Goal: Task Accomplishment & Management: Manage account settings

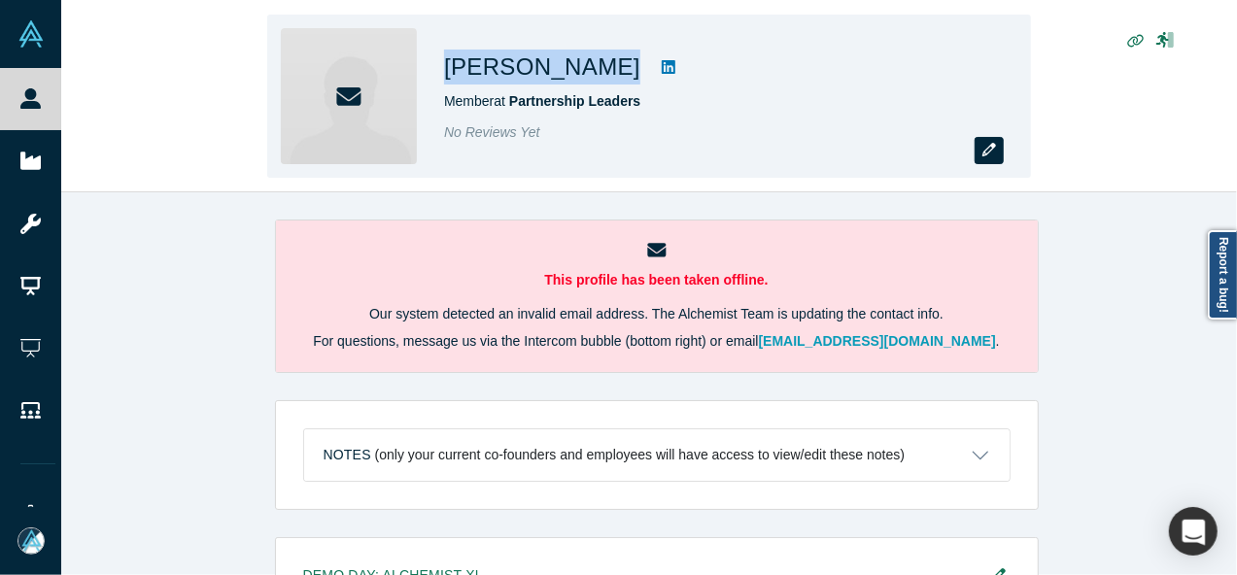
click at [987, 154] on icon "button" at bounding box center [990, 150] width 14 height 14
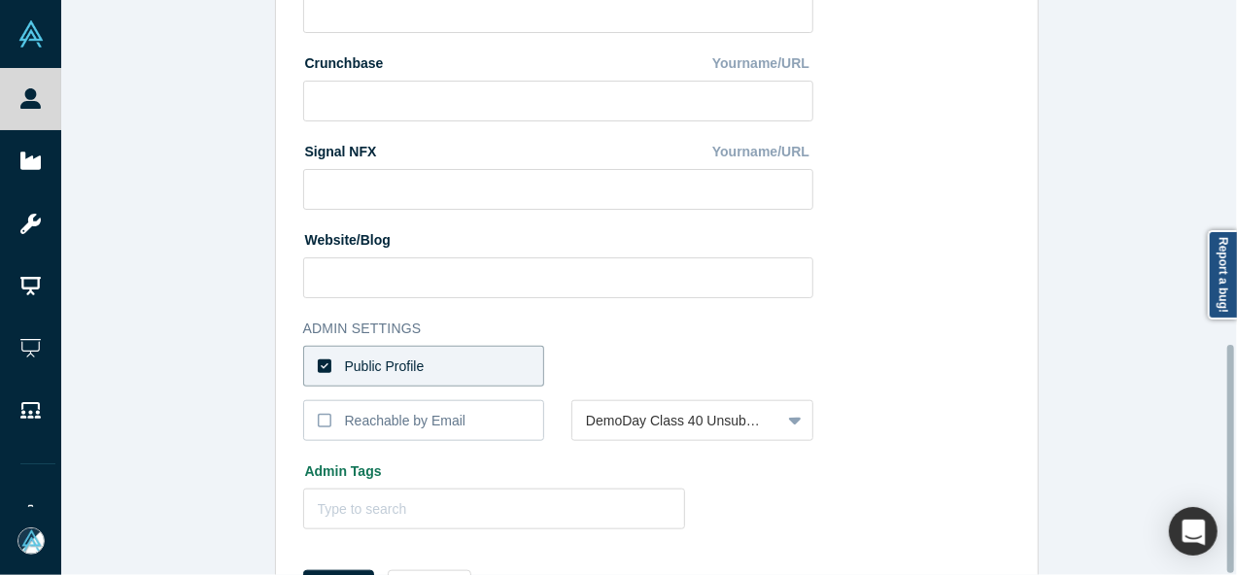
scroll to position [865, 0]
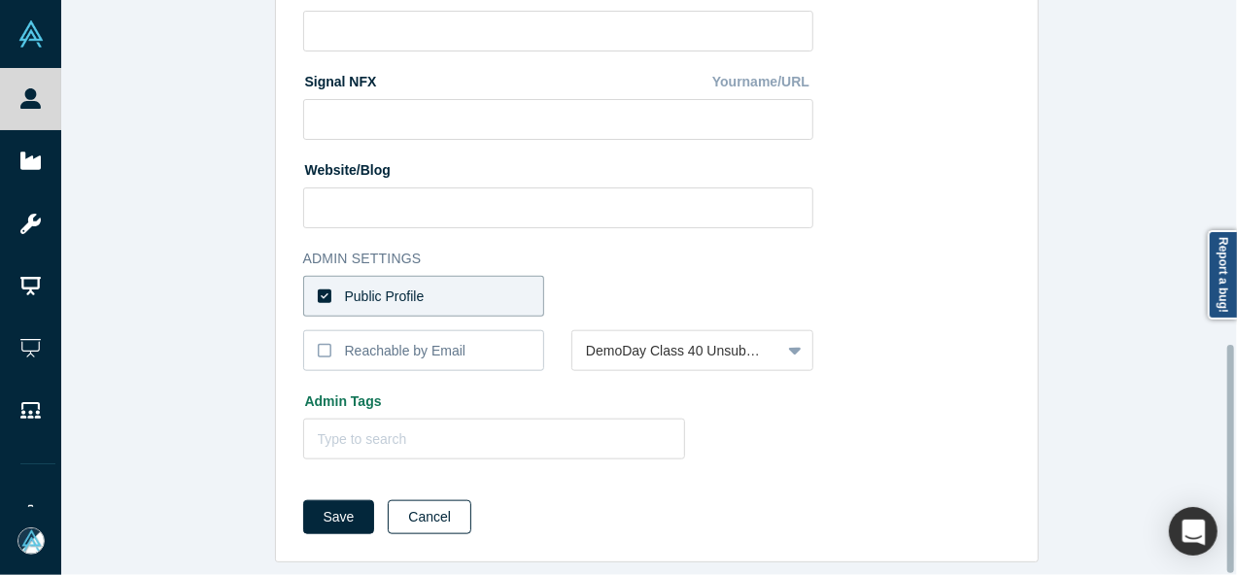
click at [425, 502] on button "Cancel" at bounding box center [430, 518] width 84 height 34
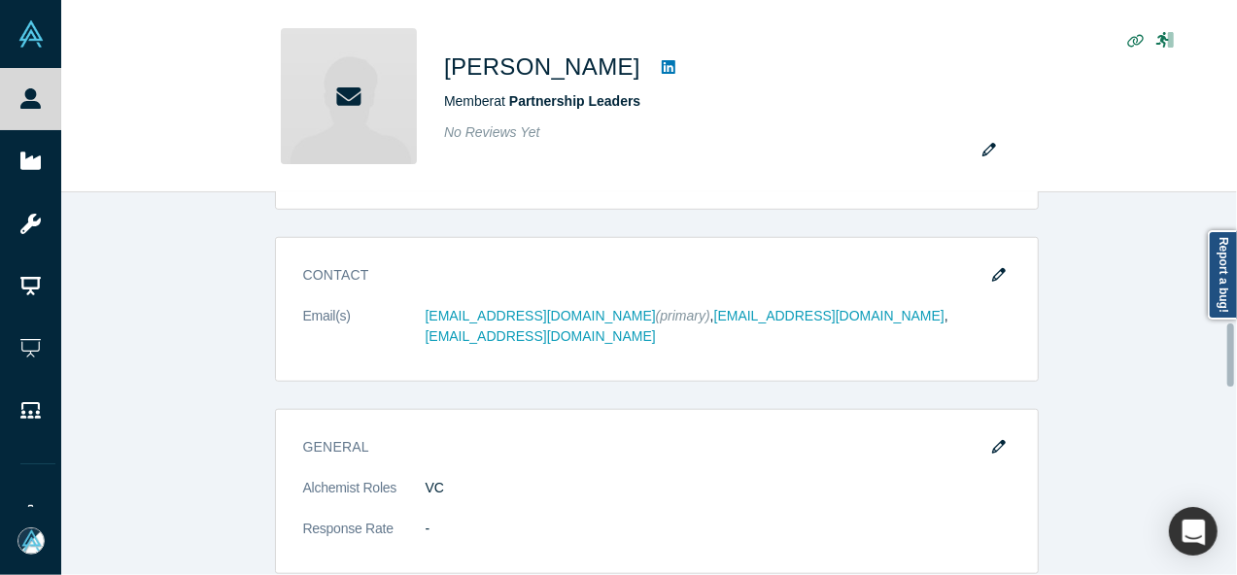
scroll to position [778, 0]
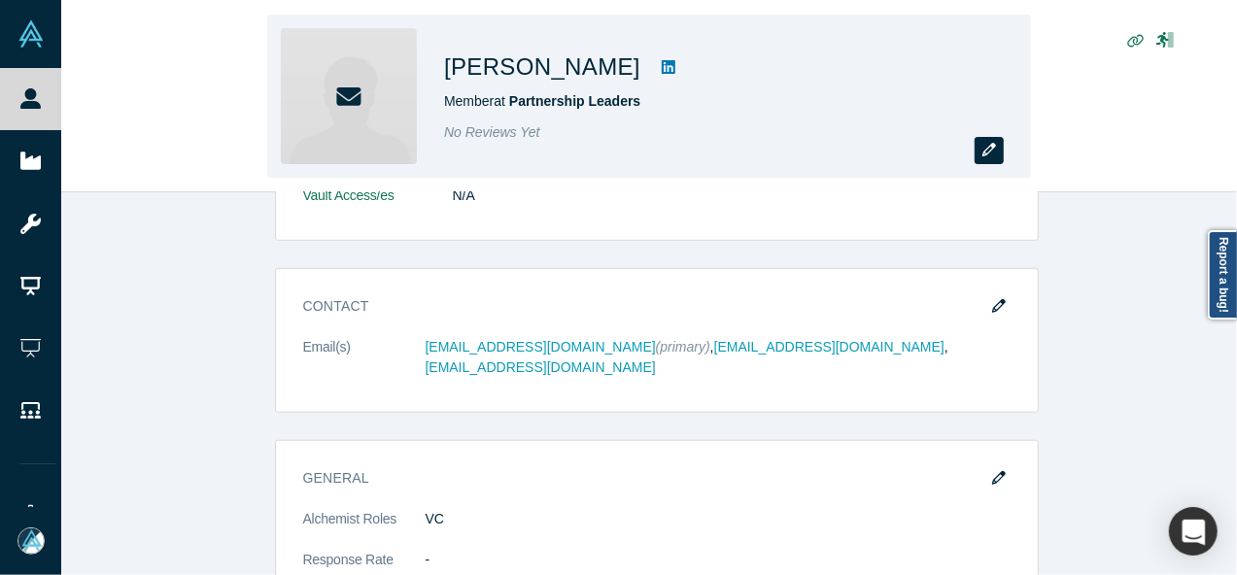
click at [986, 155] on icon "button" at bounding box center [990, 150] width 14 height 14
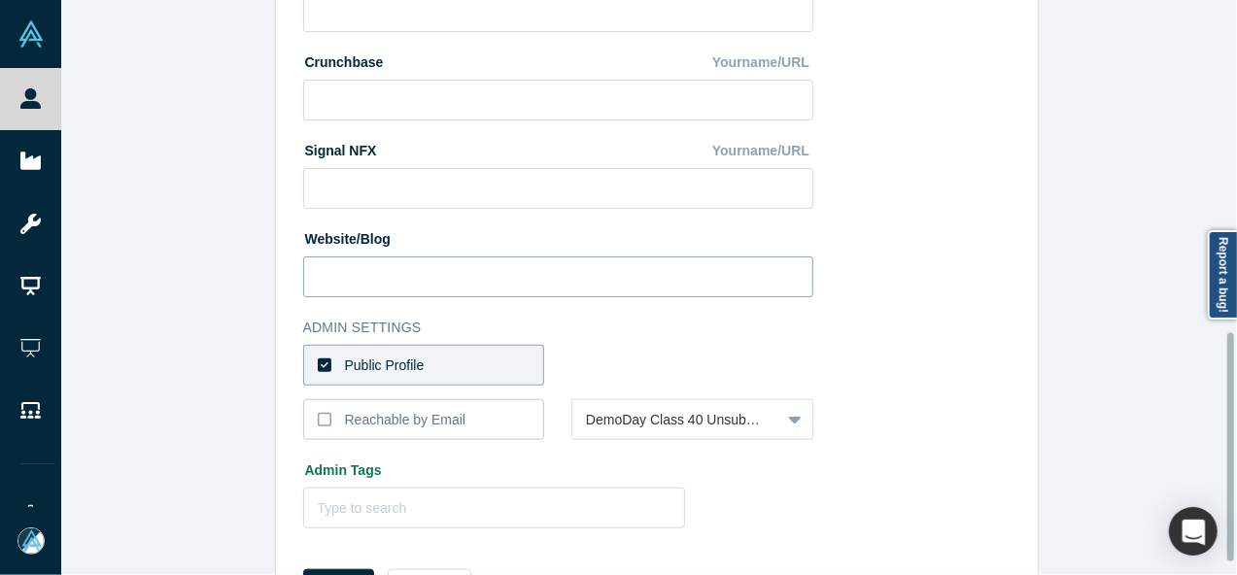
scroll to position [865, 0]
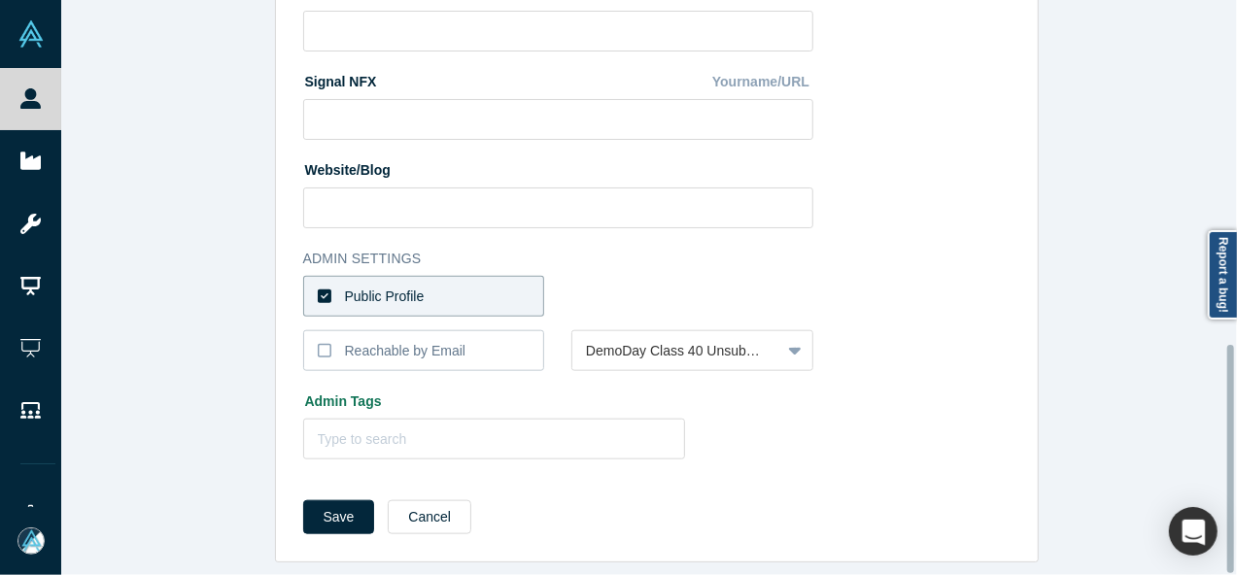
click at [493, 281] on label "Public Profile" at bounding box center [424, 296] width 242 height 41
click at [0, 0] on input "Public Profile" at bounding box center [0, 0] width 0 height 0
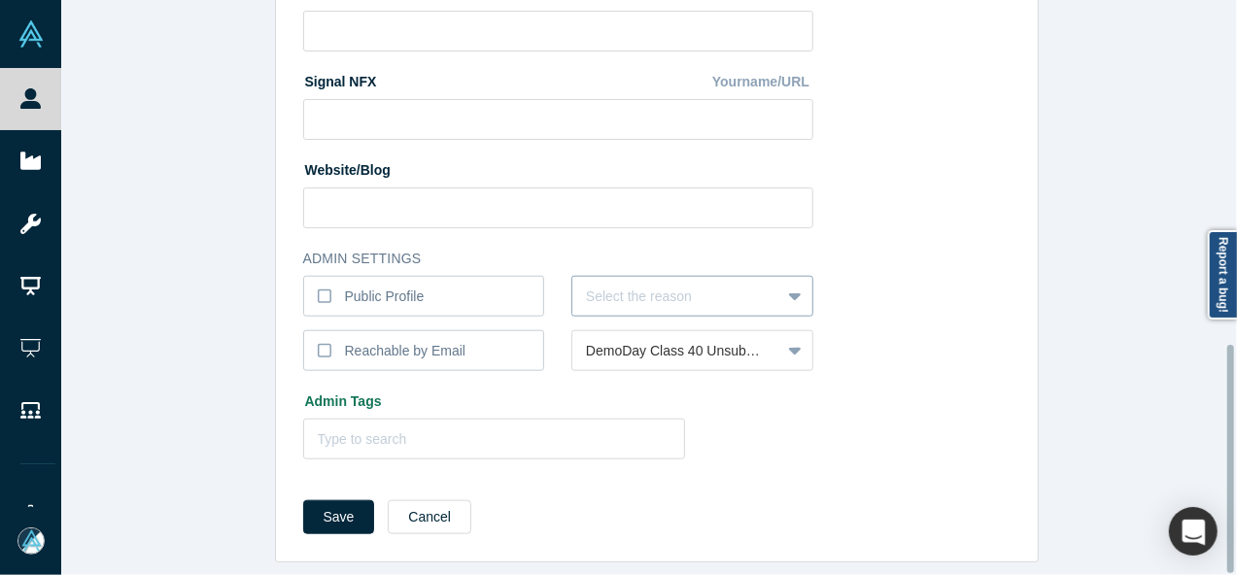
click at [632, 285] on div at bounding box center [676, 297] width 181 height 24
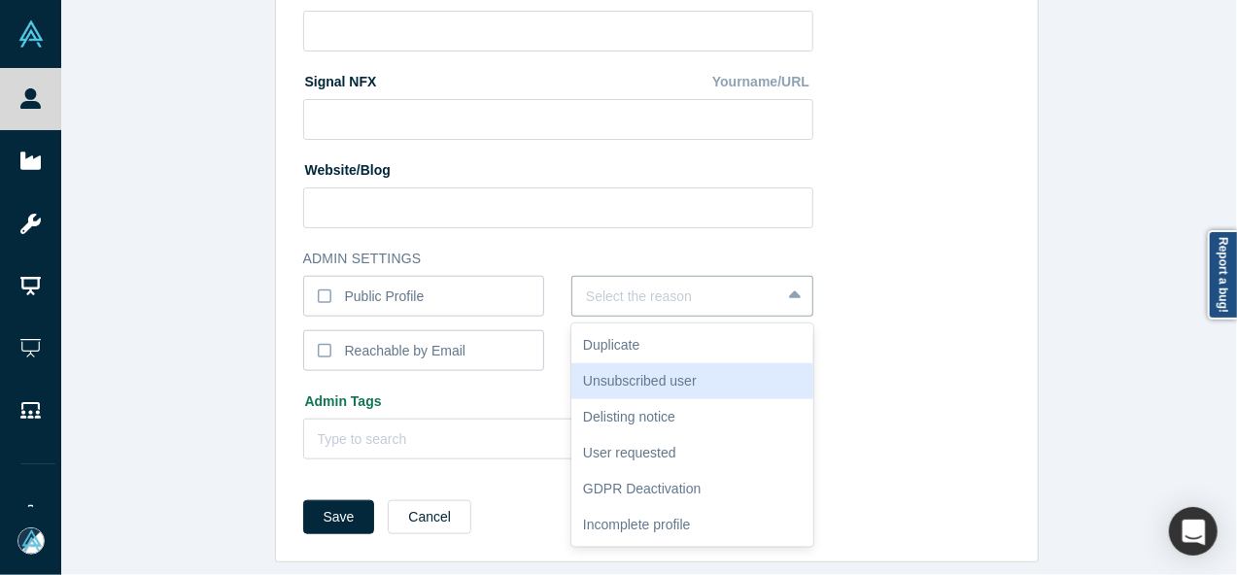
click at [639, 363] on div "Unsubscribed user" at bounding box center [692, 381] width 242 height 36
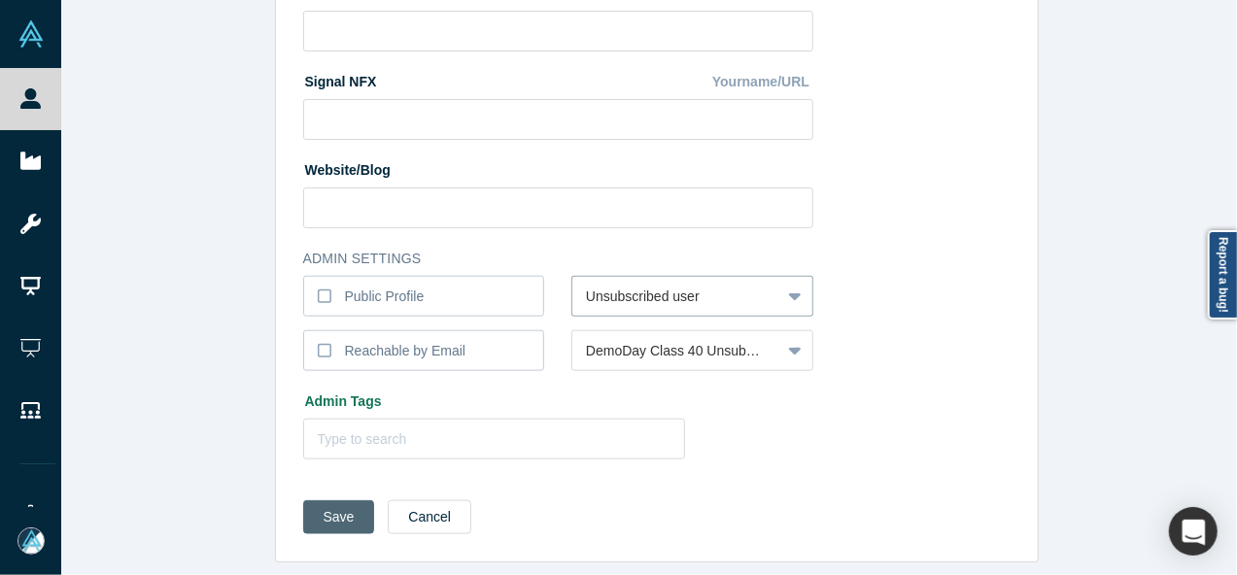
click at [316, 509] on button "Save" at bounding box center [339, 518] width 72 height 34
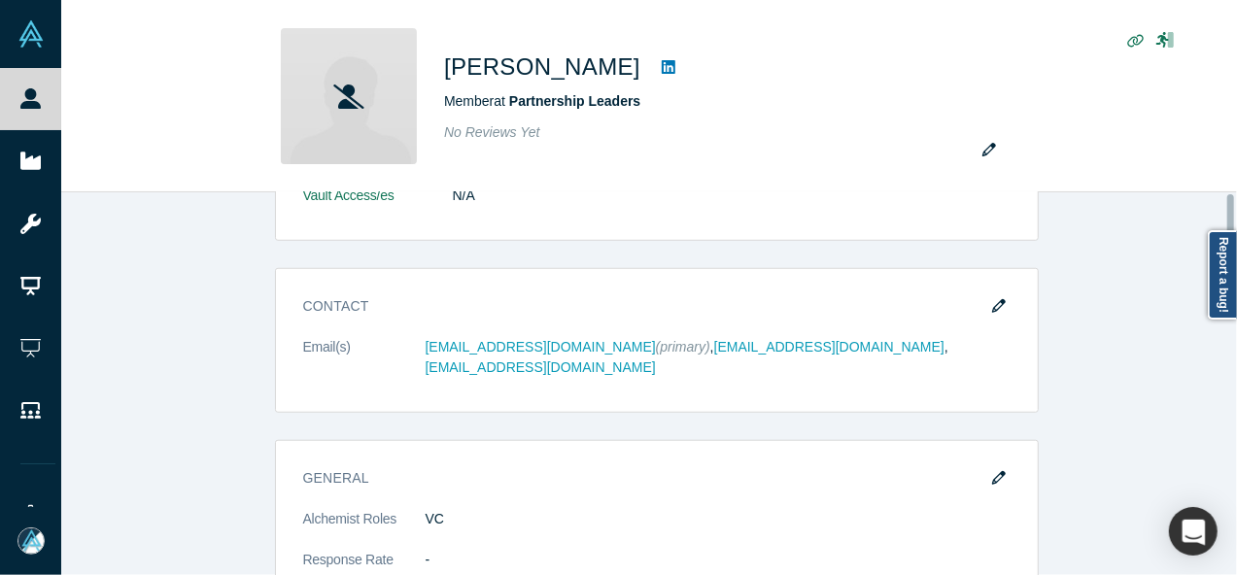
scroll to position [0, 0]
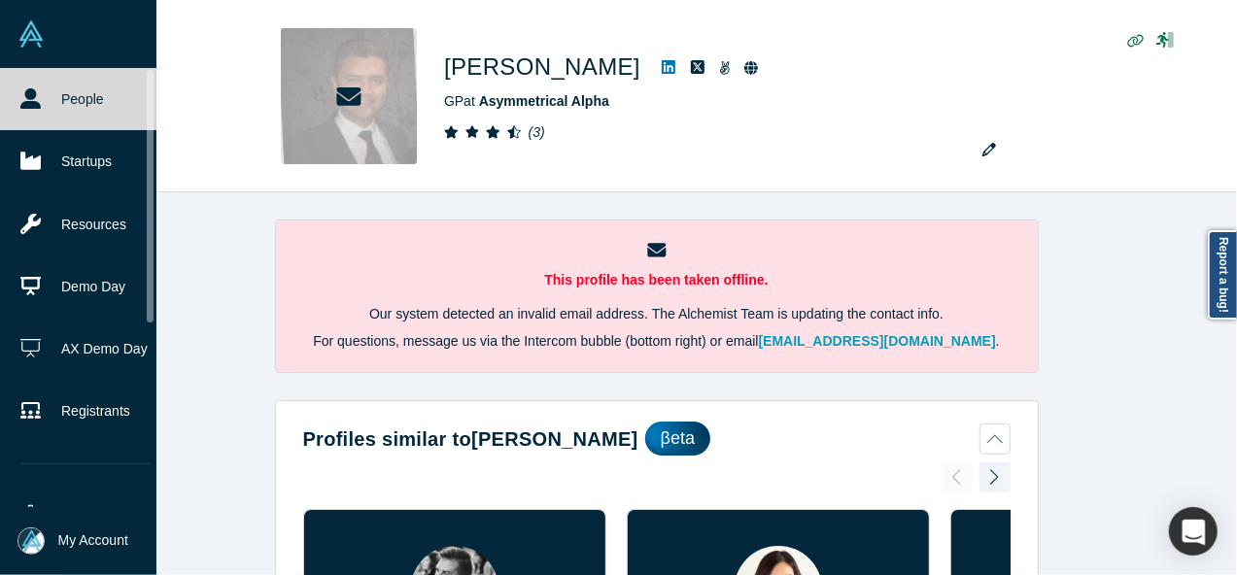
click at [40, 95] on icon at bounding box center [30, 98] width 20 height 20
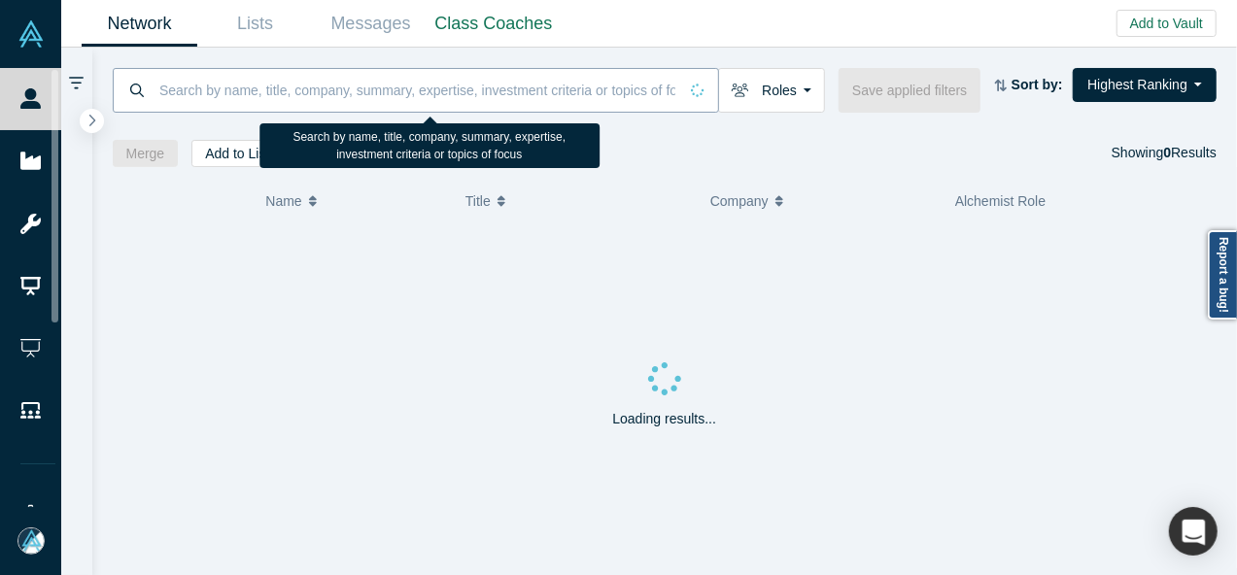
click at [284, 94] on input at bounding box center [417, 90] width 520 height 46
paste input "Brian Yeh"
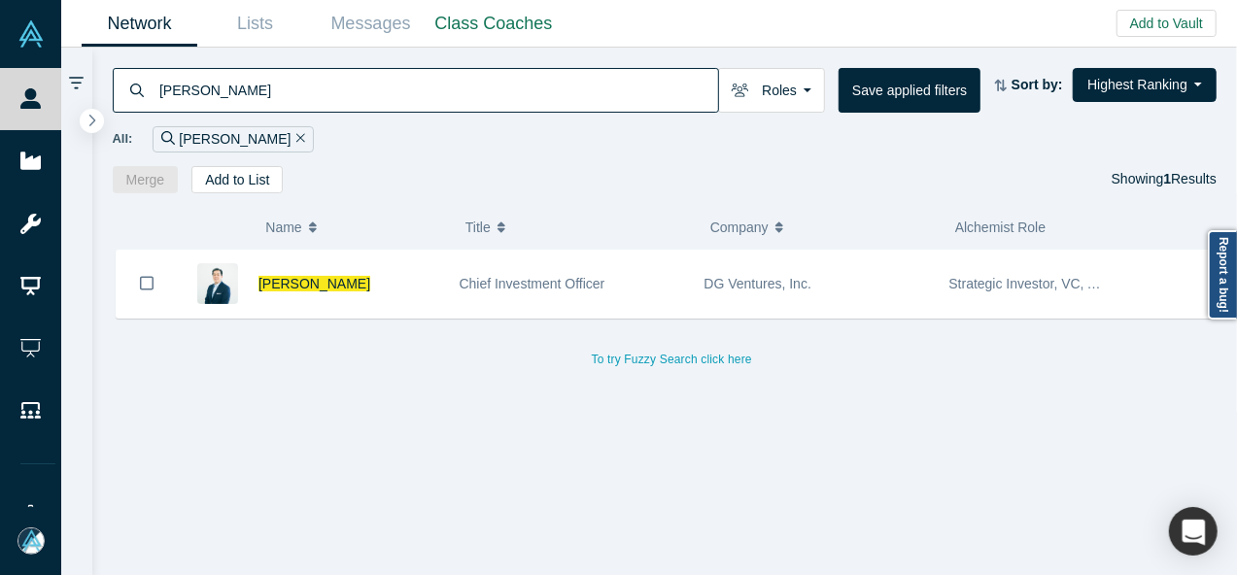
type input "Brian Yeh"
click at [124, 404] on div "Brian Yeh Chief Investment Officer DG Ventures, Inc. Strategic Investor, VC, Ac…" at bounding box center [673, 420] width 1120 height 341
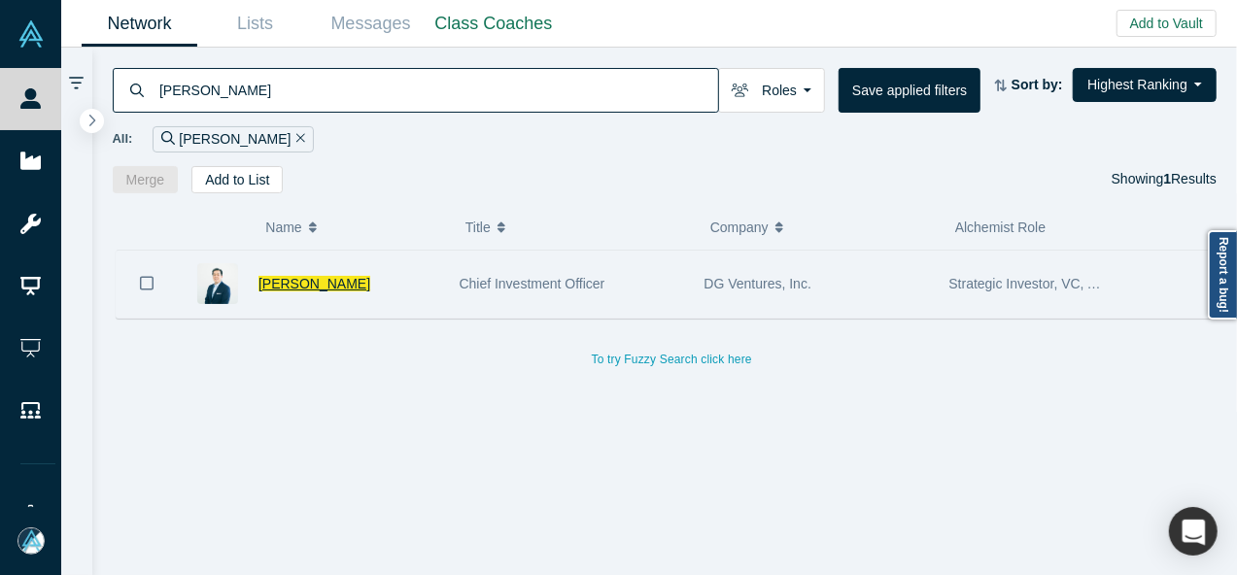
click at [294, 288] on span "Brian Yeh" at bounding box center [315, 284] width 112 height 16
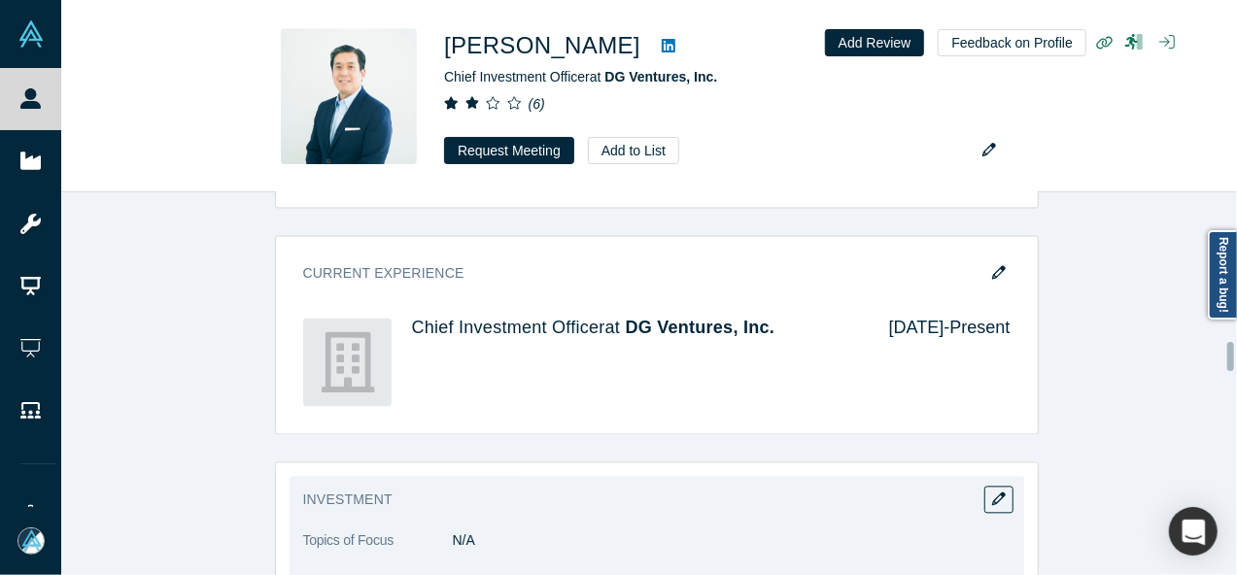
scroll to position [2041, 0]
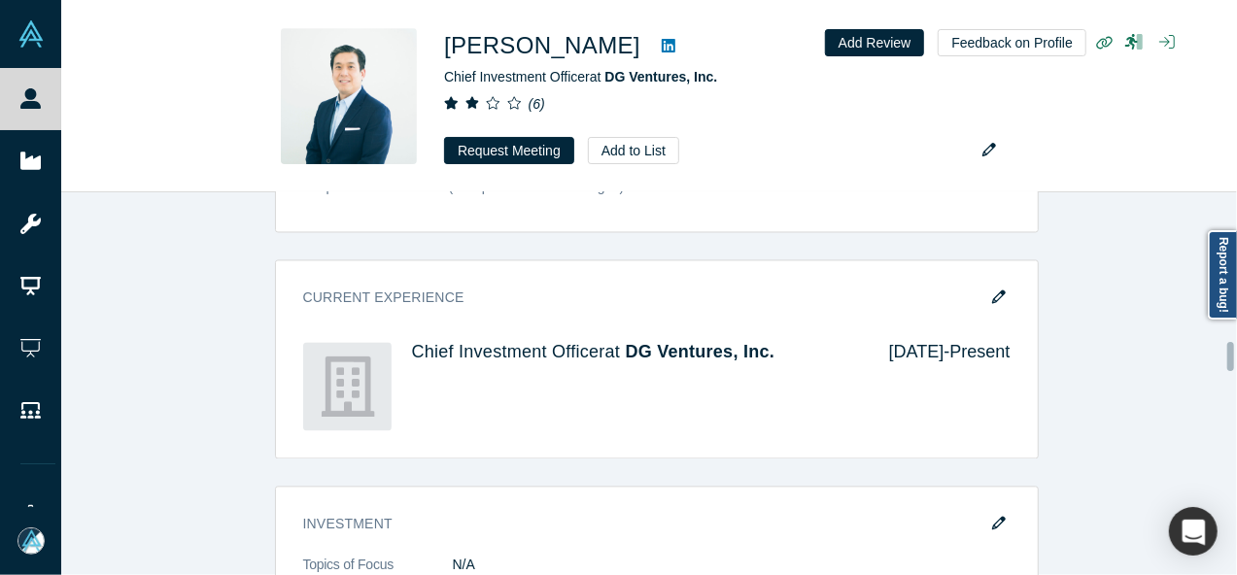
drag, startPoint x: 997, startPoint y: 293, endPoint x: 676, endPoint y: 325, distance: 322.3
click at [996, 293] on icon "button" at bounding box center [999, 298] width 14 height 14
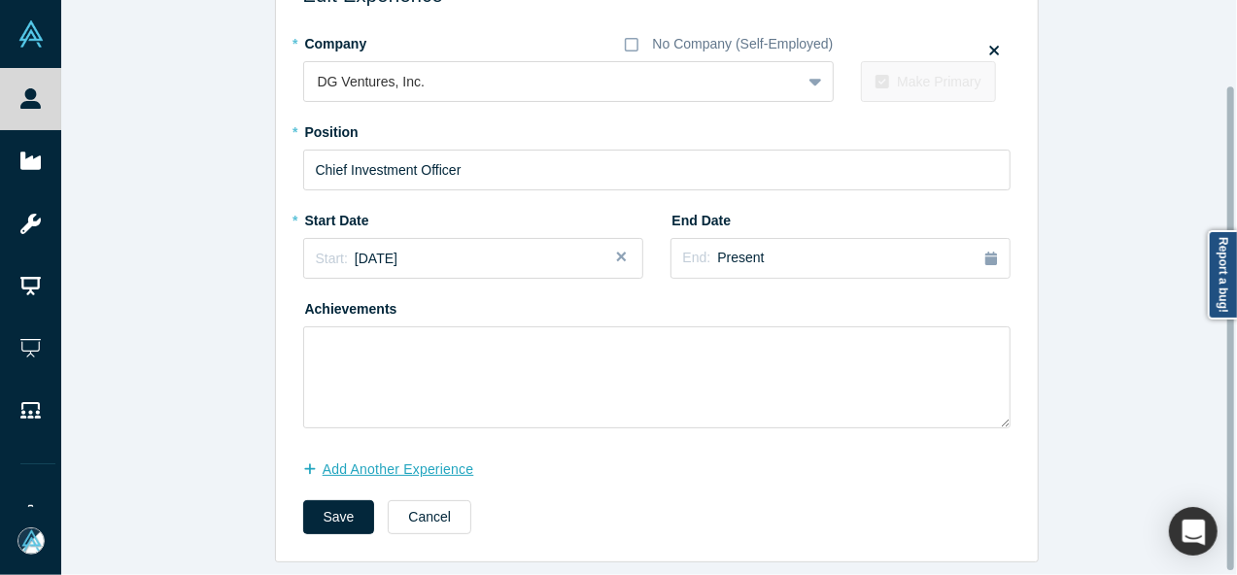
scroll to position [105, 0]
click at [463, 459] on button "Add Another Experience" at bounding box center [398, 470] width 191 height 34
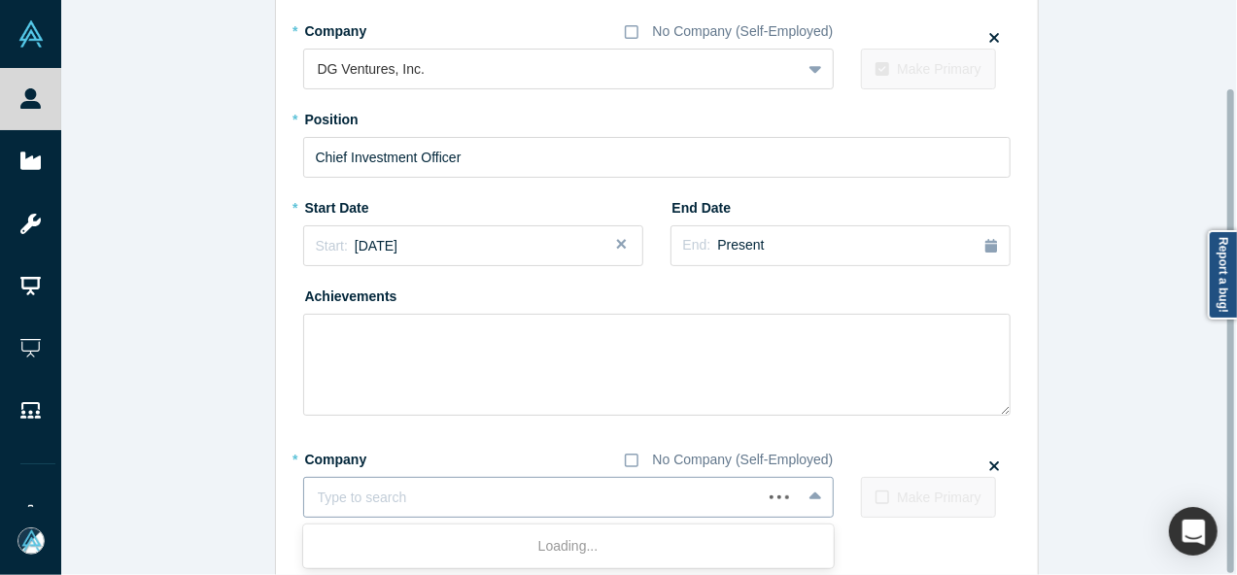
click at [443, 501] on div at bounding box center [533, 498] width 431 height 24
paste input "Managing Partner Managing Partner MatchPoint Venture Partners"
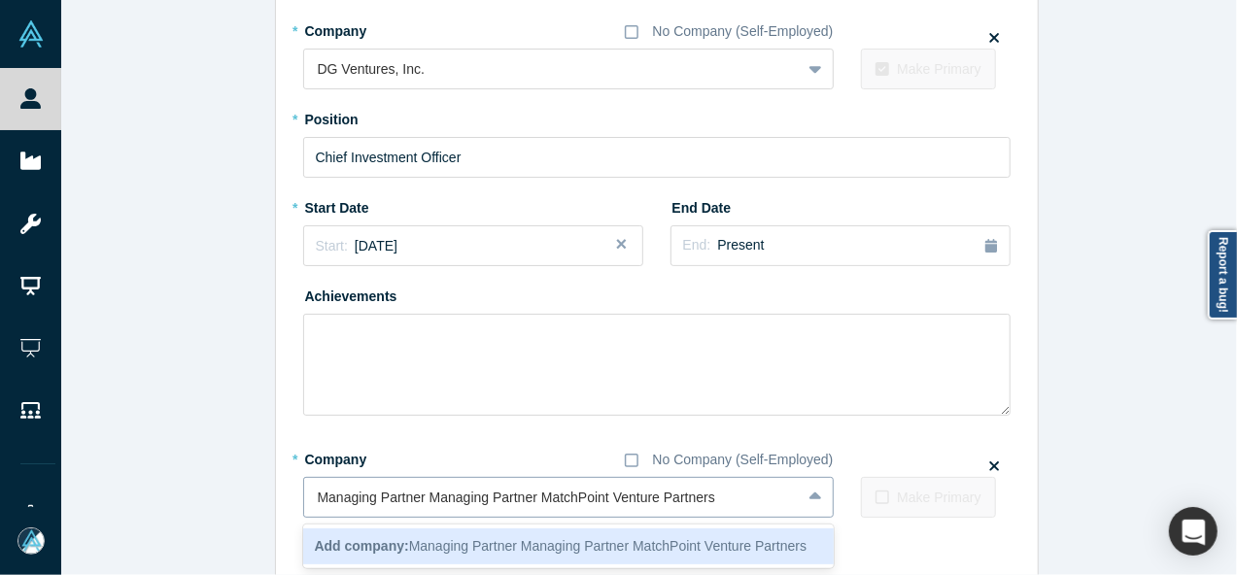
drag, startPoint x: 535, startPoint y: 501, endPoint x: 296, endPoint y: 499, distance: 238.1
click at [304, 500] on div "Managing Partner Managing Partner MatchPoint Venture Partners" at bounding box center [552, 498] width 497 height 32
type input "MatchPoint Venture Partners"
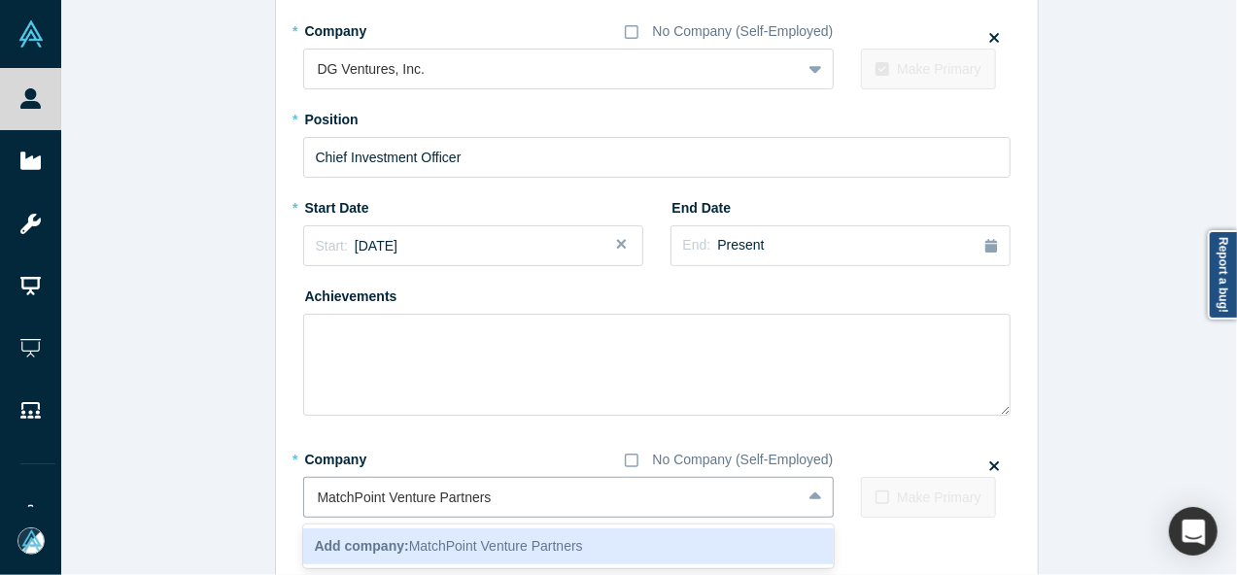
click at [393, 551] on b "Add company:" at bounding box center [362, 546] width 94 height 16
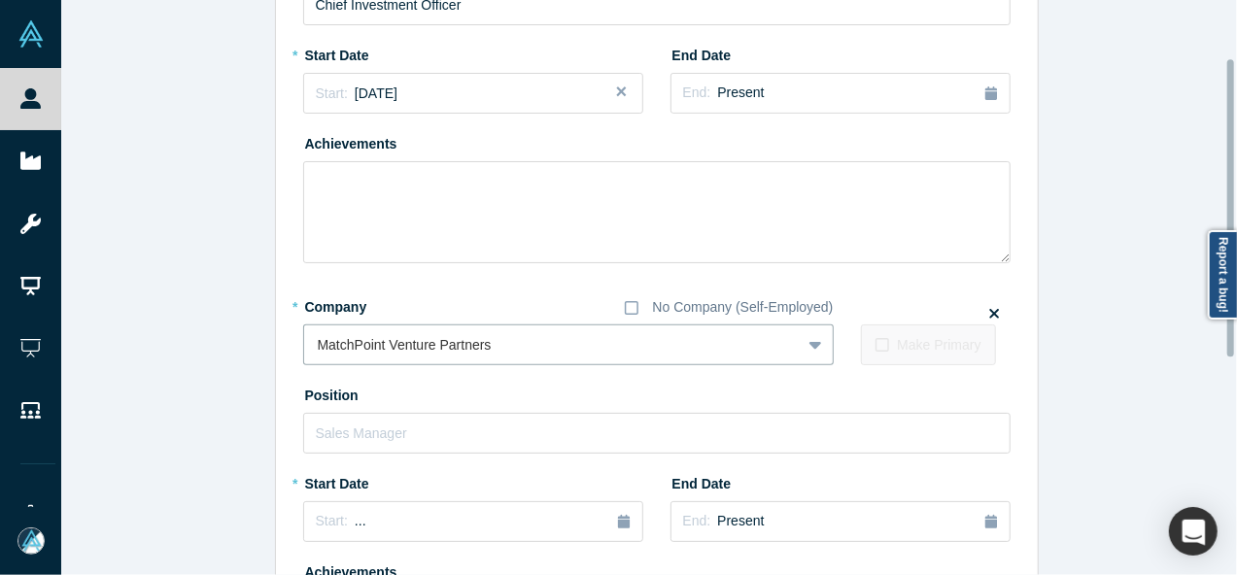
scroll to position [299, 0]
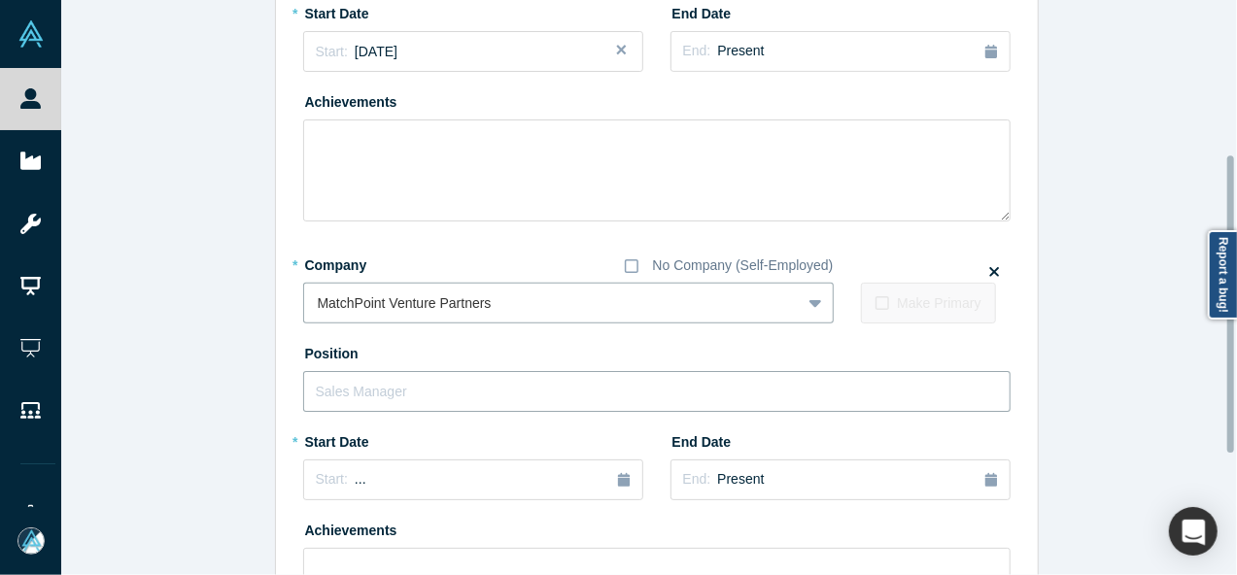
click at [408, 398] on input "text" at bounding box center [657, 391] width 708 height 41
paste input "Managing Partner Managing Partner"
drag, startPoint x: 414, startPoint y: 390, endPoint x: 627, endPoint y: 392, distance: 212.9
click at [627, 392] on input "Managing Partner Managing Partner" at bounding box center [657, 391] width 708 height 41
type input "Managing Partner"
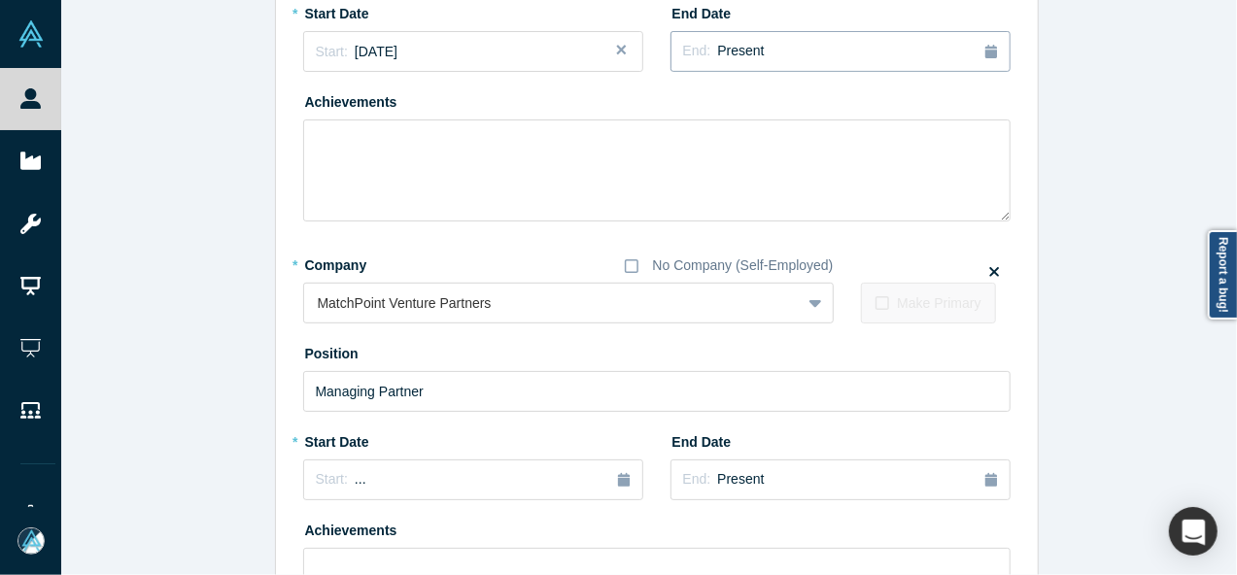
click at [764, 52] on div "End: Present" at bounding box center [840, 51] width 315 height 21
click at [798, 105] on button "Previous Year" at bounding box center [801, 105] width 19 height 19
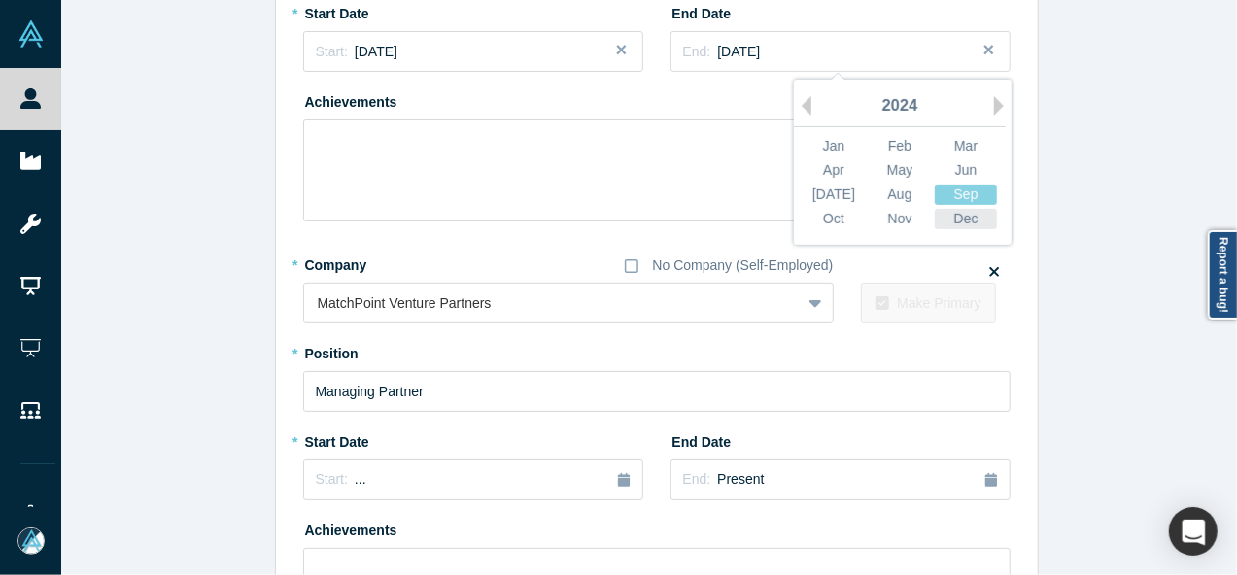
click at [956, 221] on div "Dec" at bounding box center [966, 219] width 62 height 20
click at [394, 491] on button "Start: ..." at bounding box center [473, 480] width 340 height 41
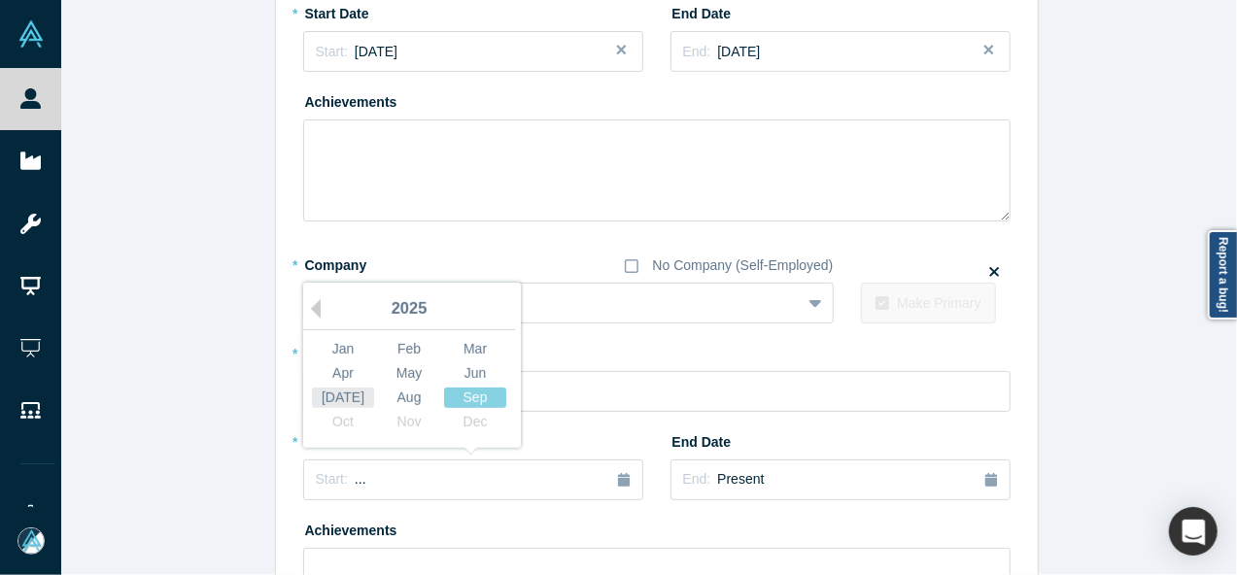
click at [340, 400] on div "Jul" at bounding box center [343, 398] width 62 height 20
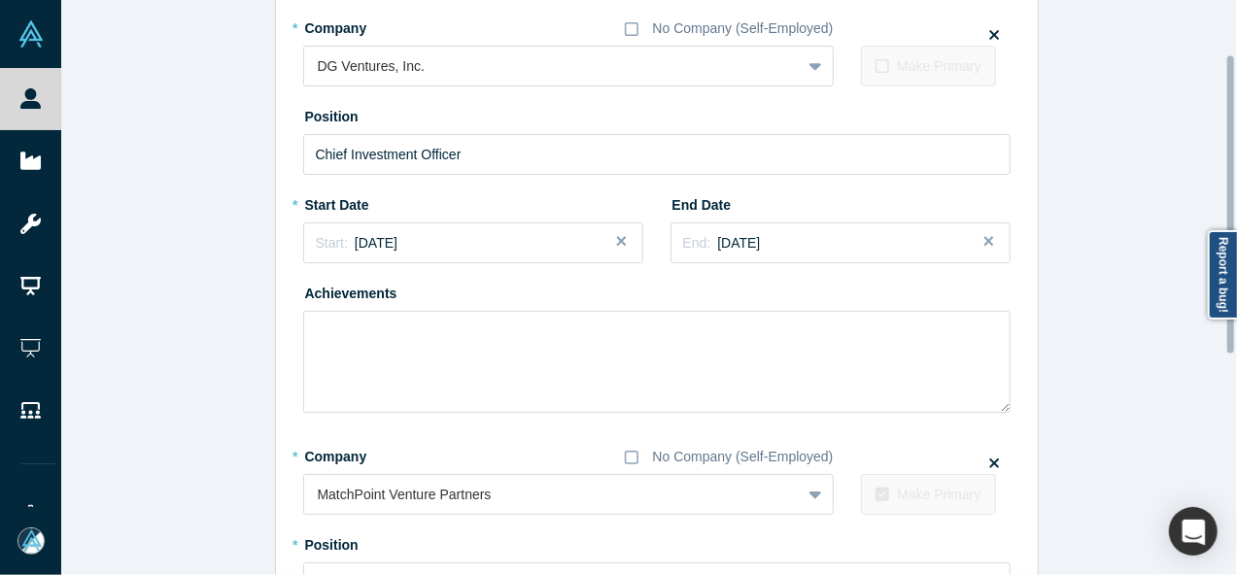
scroll to position [105, 0]
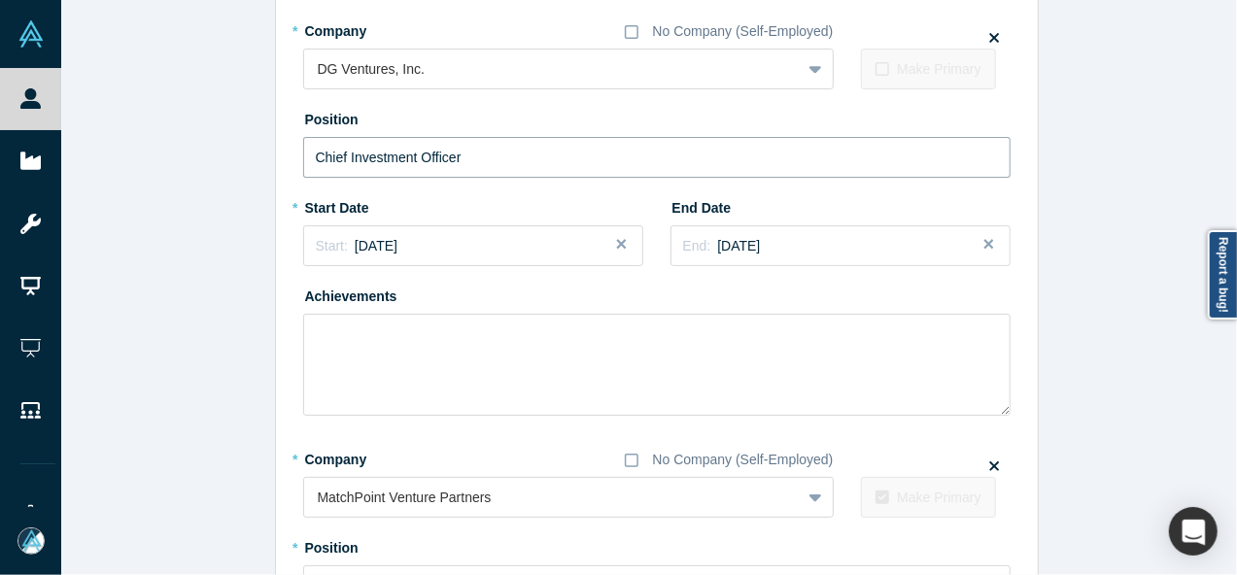
drag, startPoint x: 484, startPoint y: 158, endPoint x: 236, endPoint y: 158, distance: 247.8
click at [236, 158] on div "Edit Experience * Company No Company (Self-Employed) DG Ventures, Inc. To pick …" at bounding box center [656, 450] width 1191 height 1056
paste input "DG Ventures logo Chief Investment Officer & Senior Adviso"
drag, startPoint x: 414, startPoint y: 156, endPoint x: 212, endPoint y: 161, distance: 202.2
click at [212, 161] on div "Edit Experience * Company No Company (Self-Employed) DG Ventures, Inc. To pick …" at bounding box center [656, 450] width 1191 height 1056
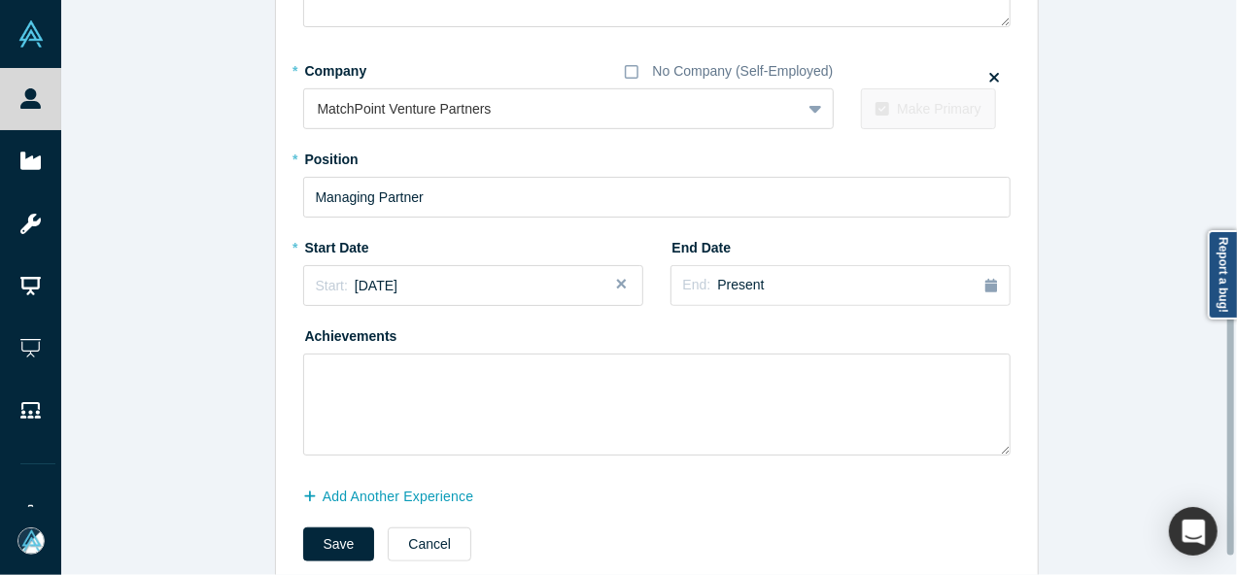
scroll to position [534, 0]
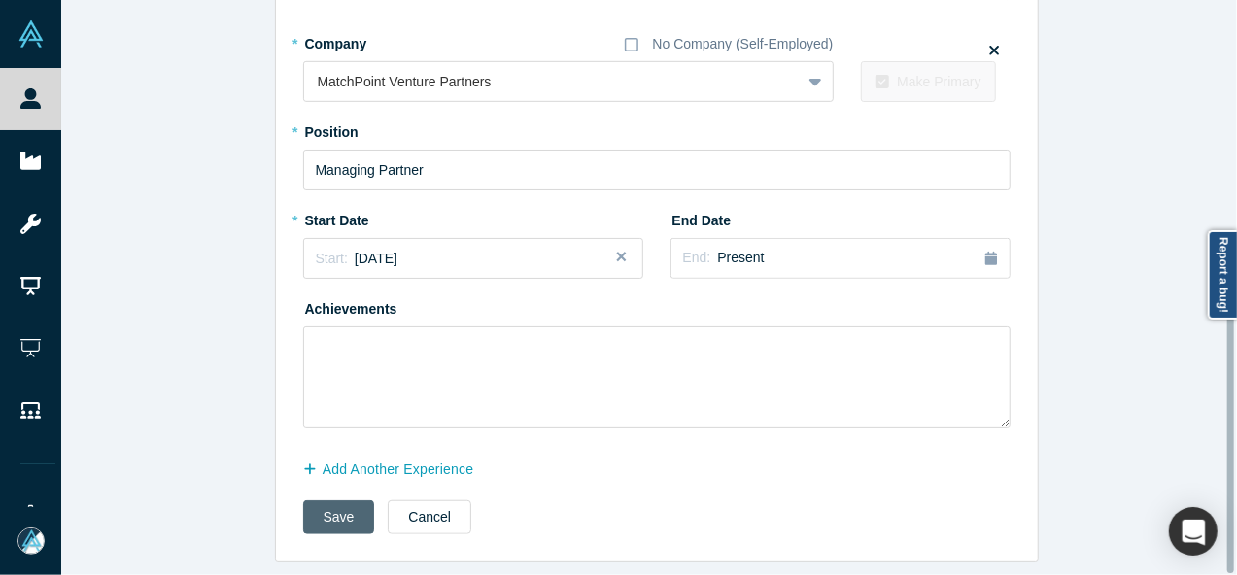
type input "Chief Investment Officer & Senior Advisor"
drag, startPoint x: 323, startPoint y: 501, endPoint x: 371, endPoint y: 390, distance: 121.0
click at [323, 502] on button "Save" at bounding box center [339, 518] width 72 height 34
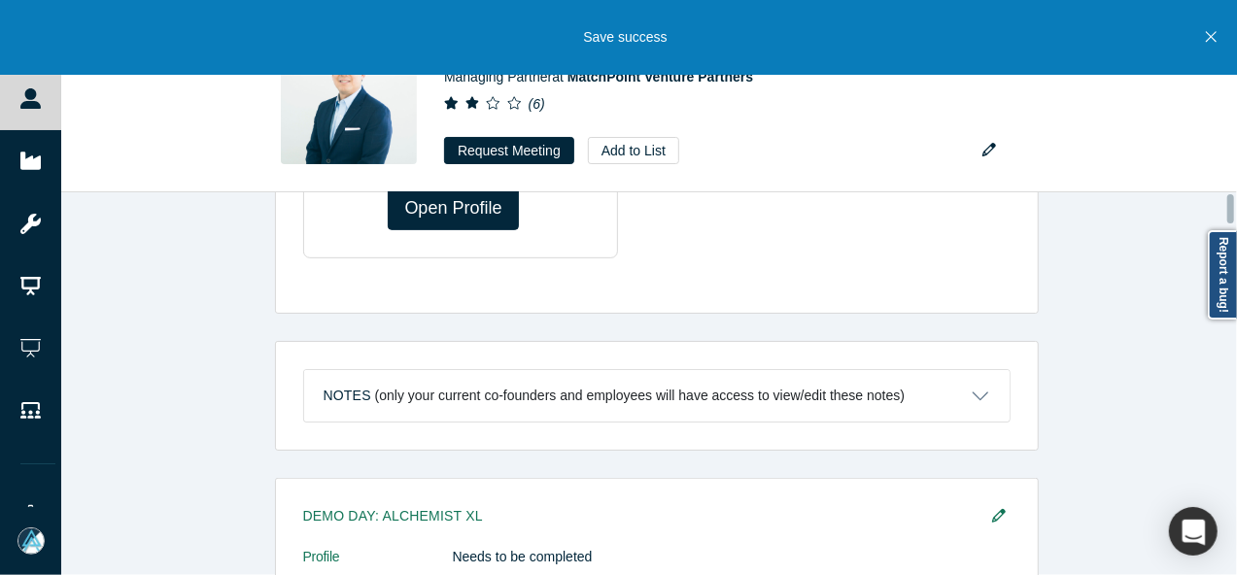
scroll to position [0, 0]
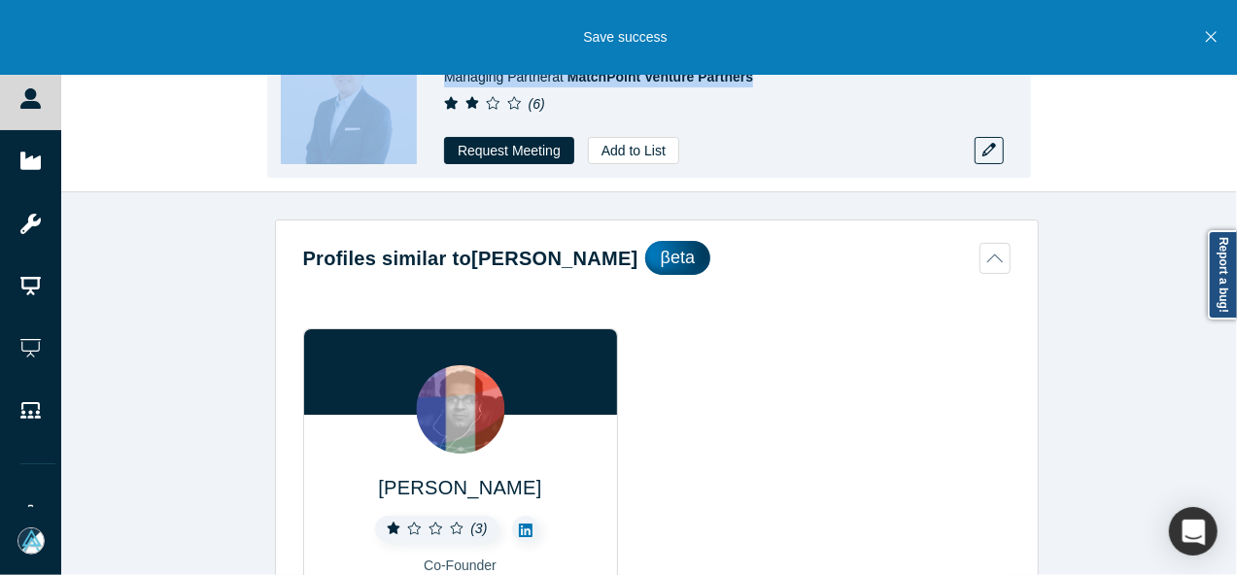
drag, startPoint x: 758, startPoint y: 85, endPoint x: 432, endPoint y: 80, distance: 326.6
click at [431, 78] on div "Brian Yeh Managing Partner at MatchPoint Venture Partners ( 6 ) Request Meeting…" at bounding box center [649, 96] width 764 height 163
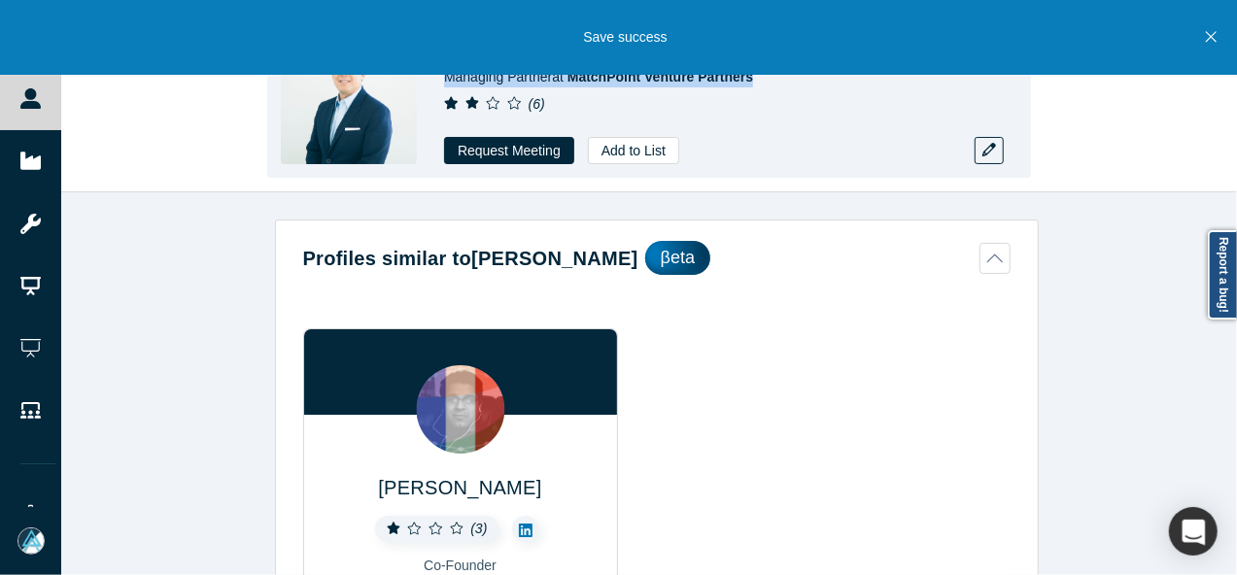
copy span "Managing Partner at MatchPoint Venture Partners"
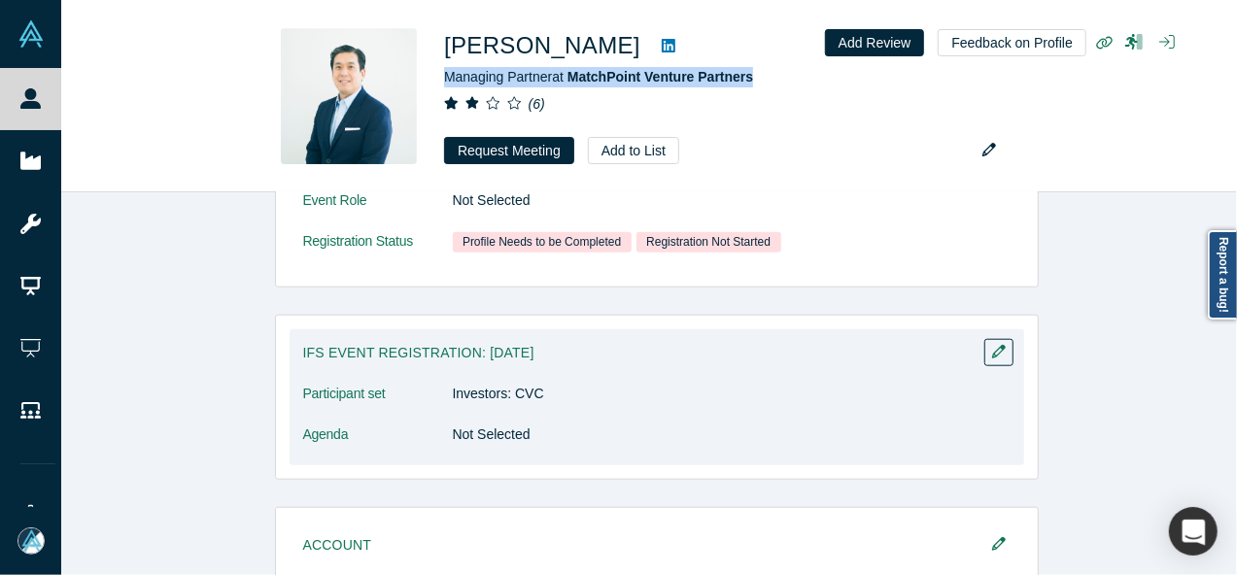
scroll to position [1263, 0]
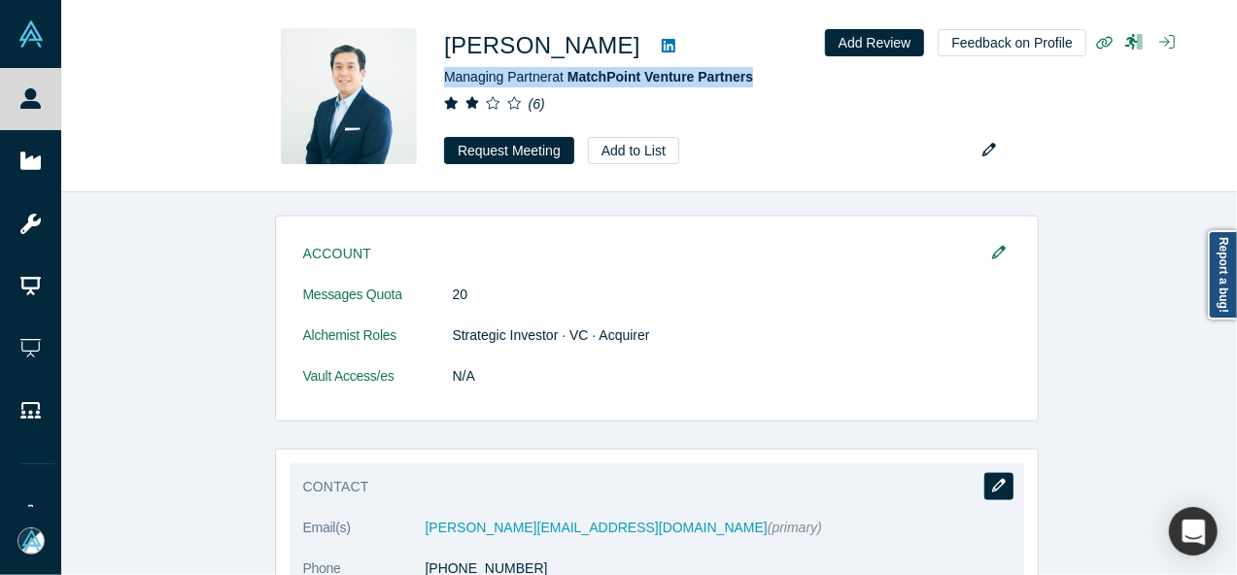
click at [1001, 479] on button "button" at bounding box center [999, 486] width 29 height 27
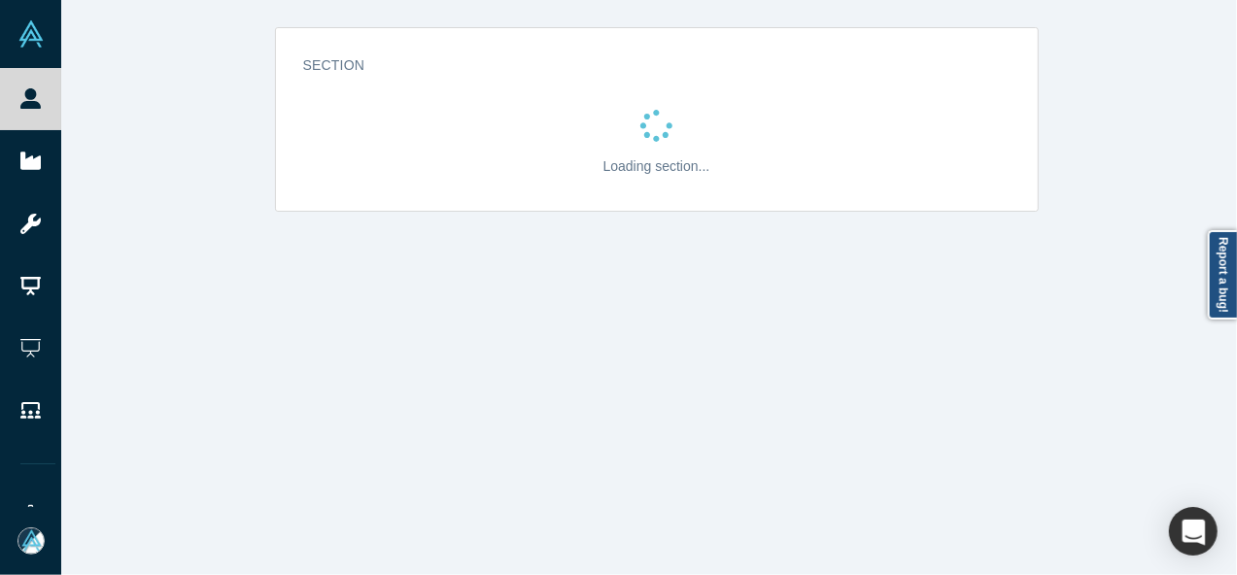
scroll to position [0, 0]
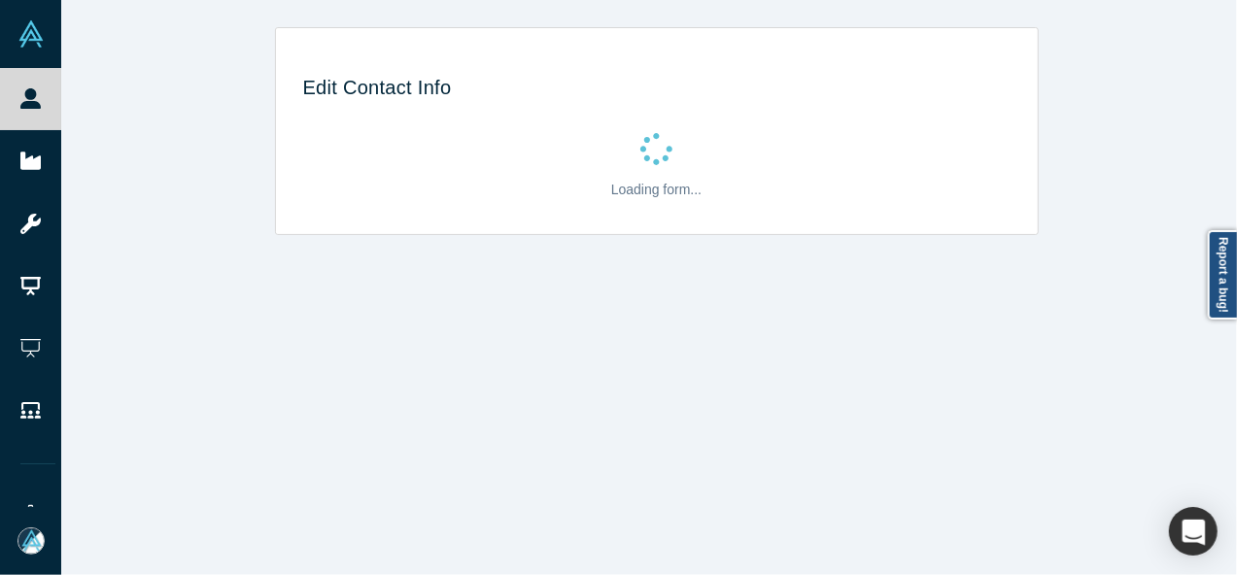
select select "US"
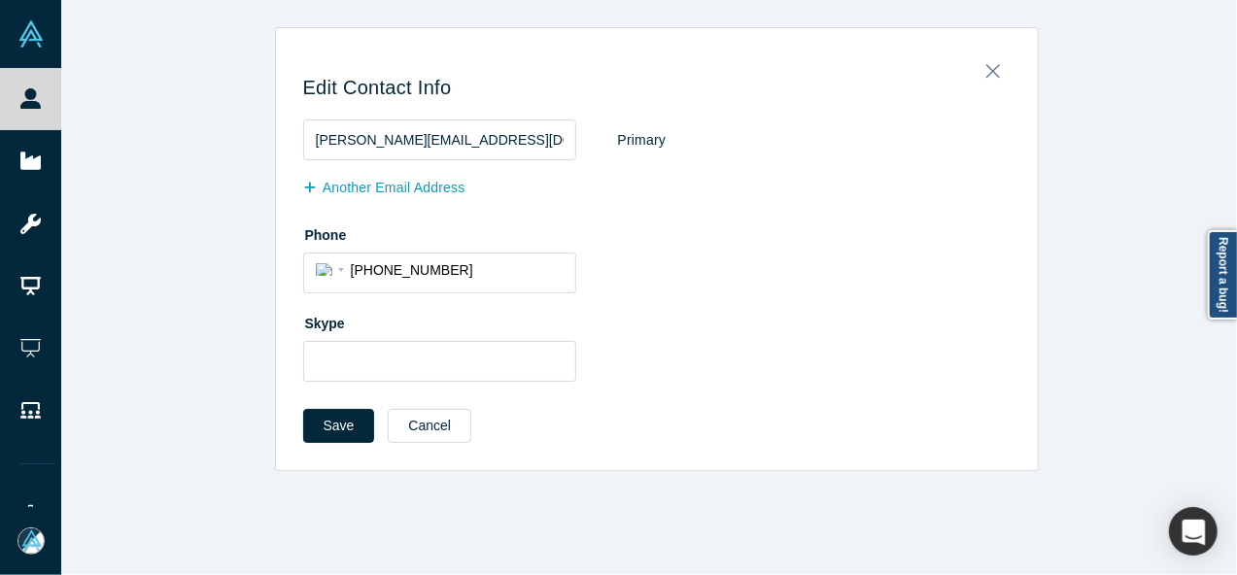
click at [369, 192] on button "Another Email Address" at bounding box center [394, 188] width 183 height 34
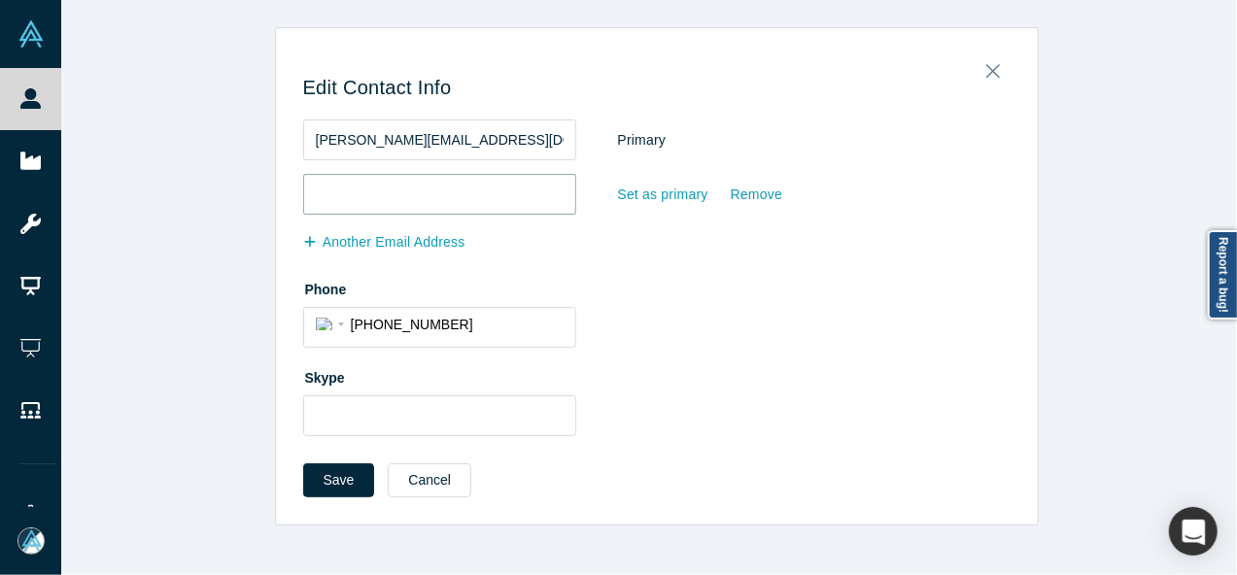
click at [369, 192] on input "email" at bounding box center [439, 194] width 273 height 41
paste input "brian@matchpointvp.com"
type input "brian@matchpointvp.com"
click at [648, 199] on div "Set as primary" at bounding box center [663, 195] width 92 height 34
click at [0, 0] on input "Set as primary" at bounding box center [0, 0] width 0 height 0
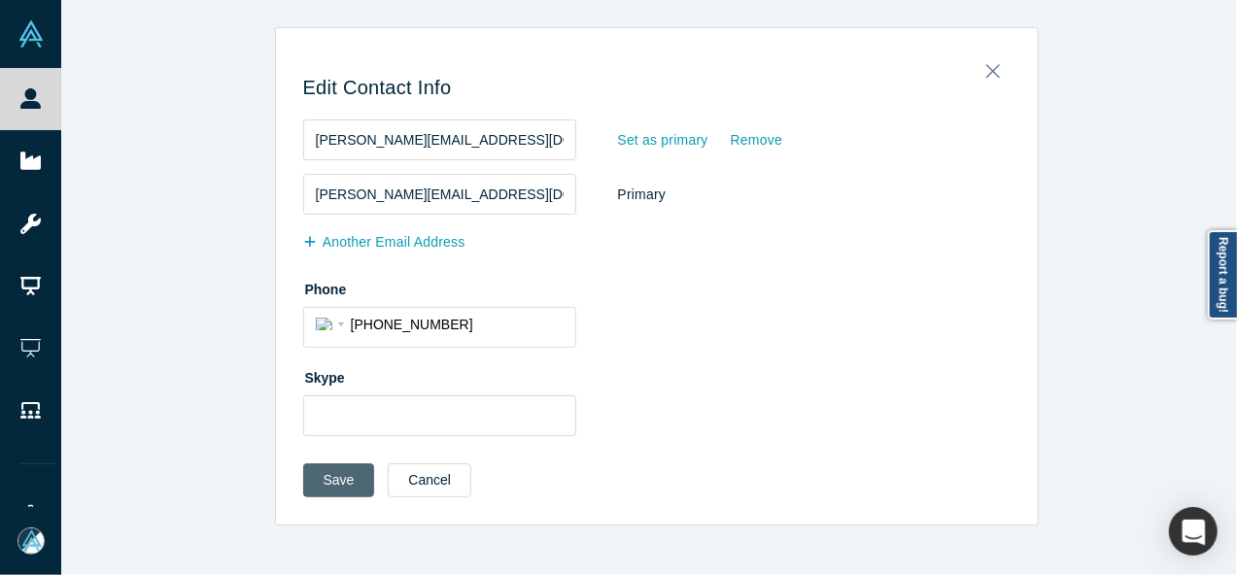
click at [330, 479] on button "Save" at bounding box center [339, 481] width 72 height 34
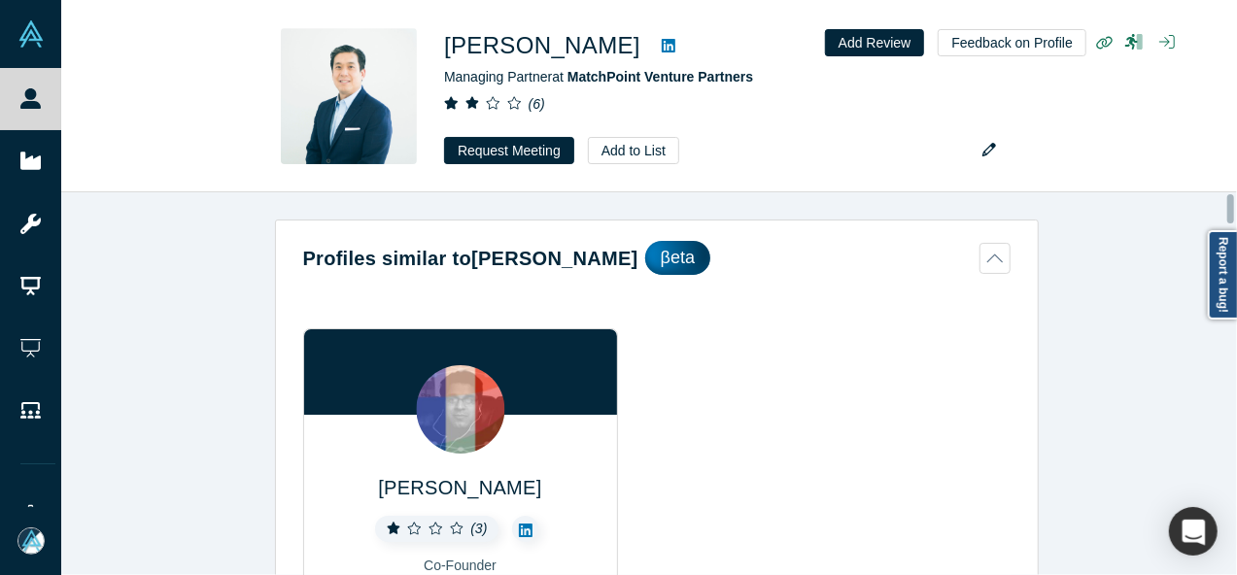
click at [1207, 437] on div "Profiles similar to Brian Yeh βeta Krishna Yadappanavar ( 3 ) Co-Founder VC Sim…" at bounding box center [656, 391] width 1191 height 398
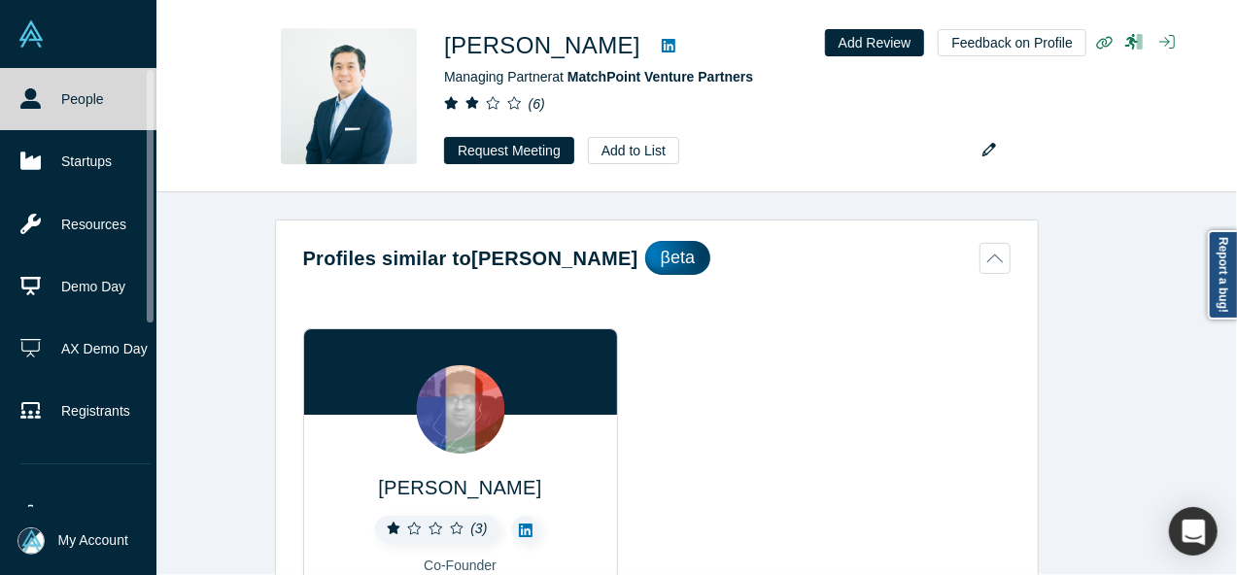
click at [44, 100] on link "People" at bounding box center [85, 99] width 171 height 62
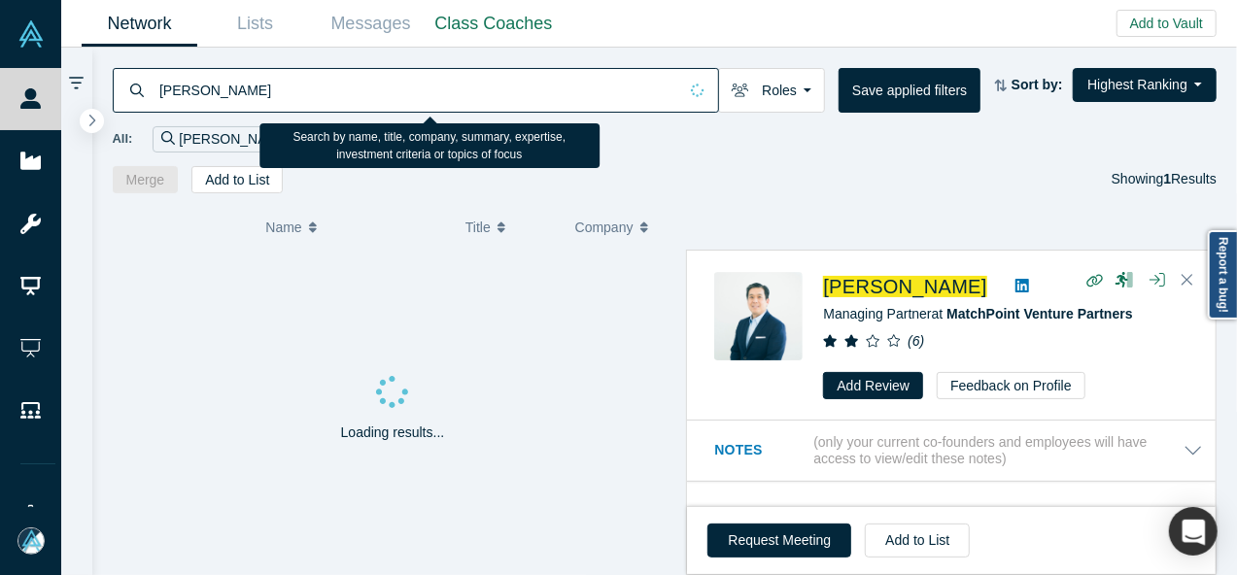
drag, startPoint x: 233, startPoint y: 85, endPoint x: 167, endPoint y: 86, distance: 66.1
click at [159, 85] on input "Brian Yeh" at bounding box center [417, 90] width 520 height 46
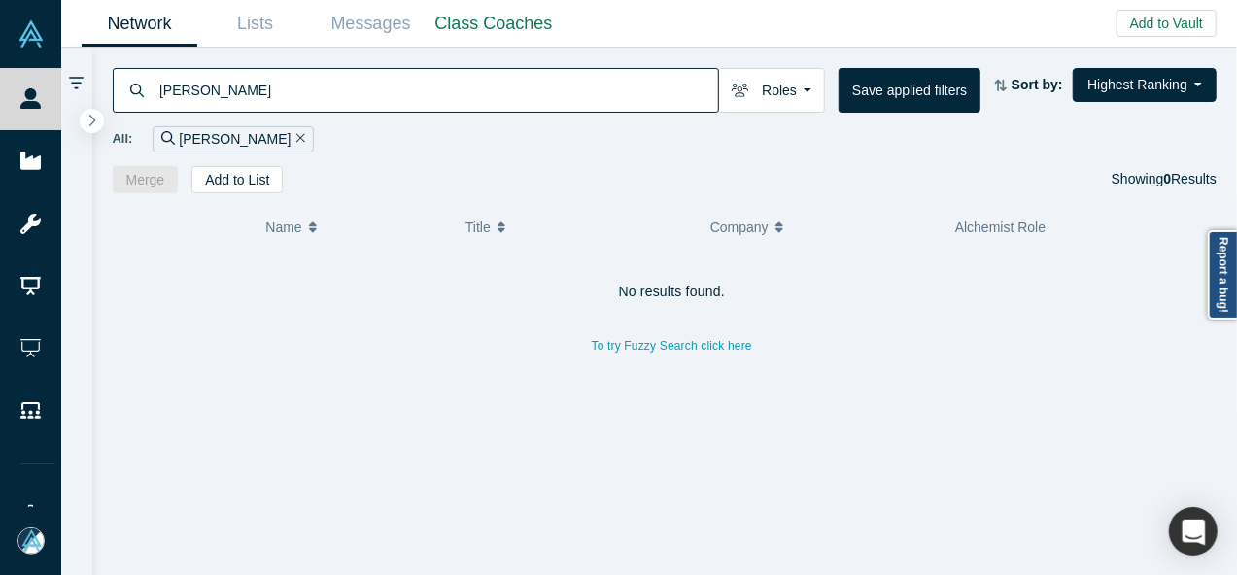
type input "Paul Das"
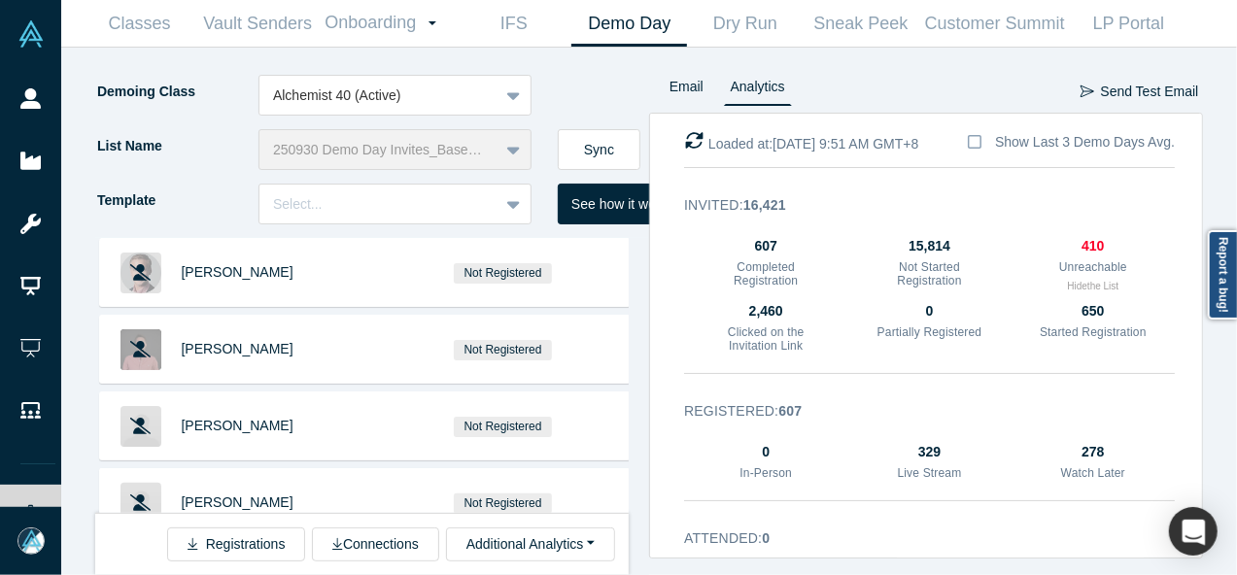
scroll to position [4297, 0]
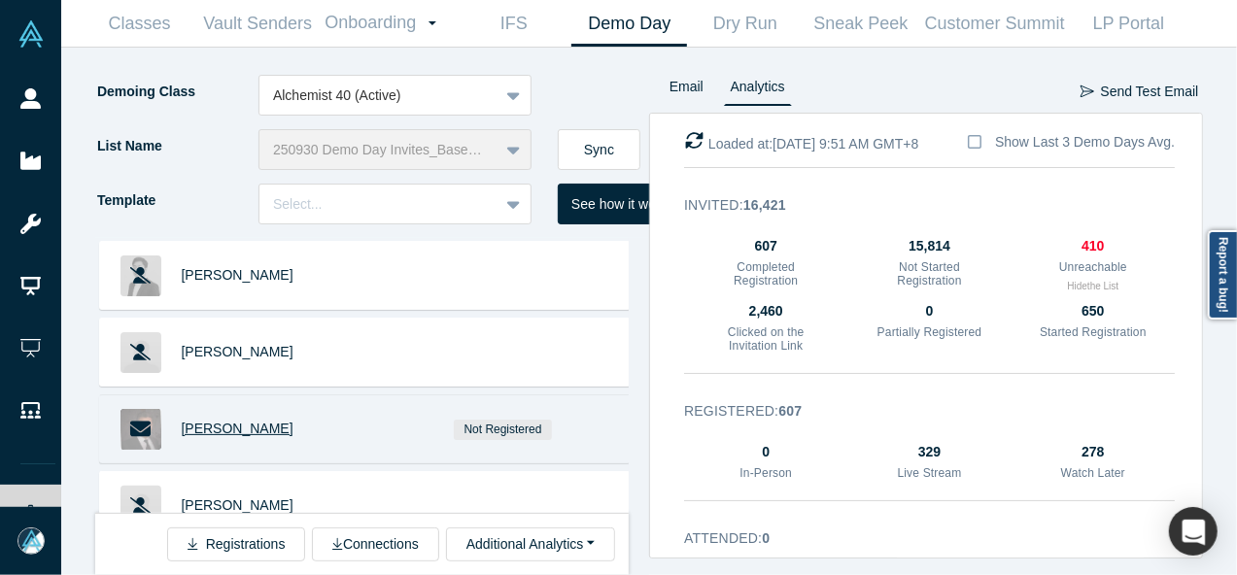
click at [232, 421] on span "[PERSON_NAME]" at bounding box center [238, 429] width 112 height 16
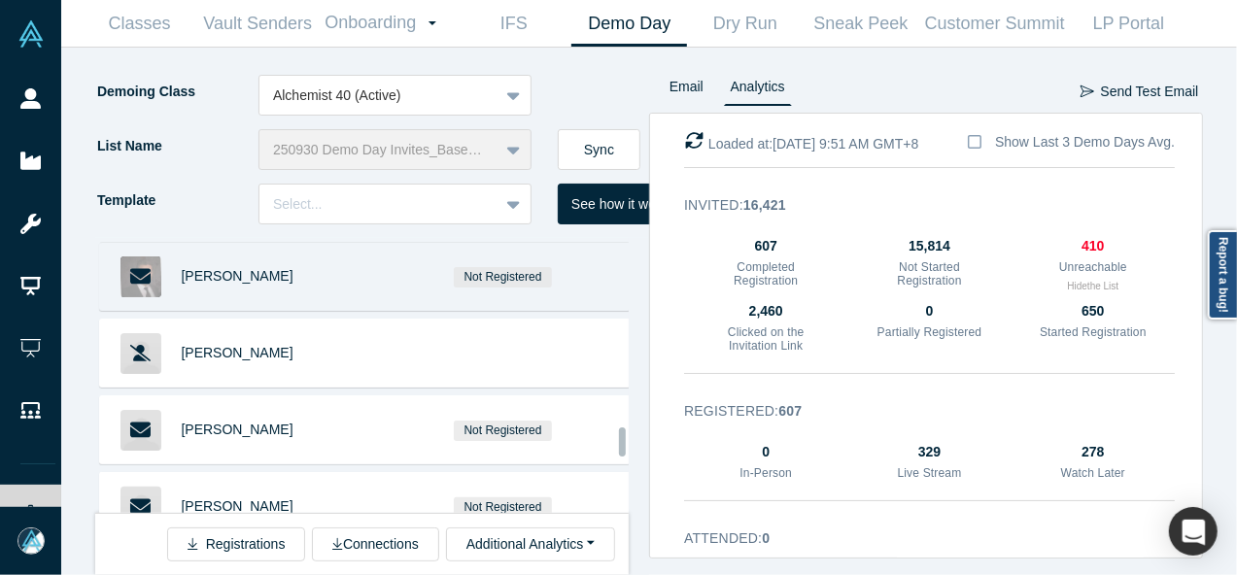
scroll to position [4491, 0]
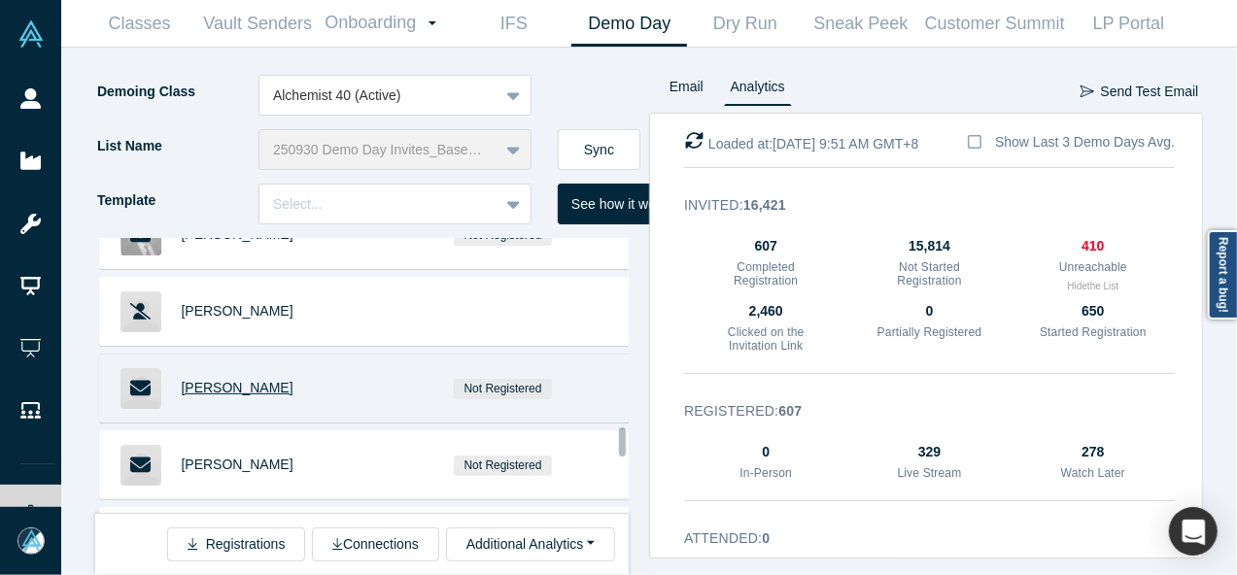
click at [237, 380] on span "Jerome Proust" at bounding box center [238, 388] width 112 height 16
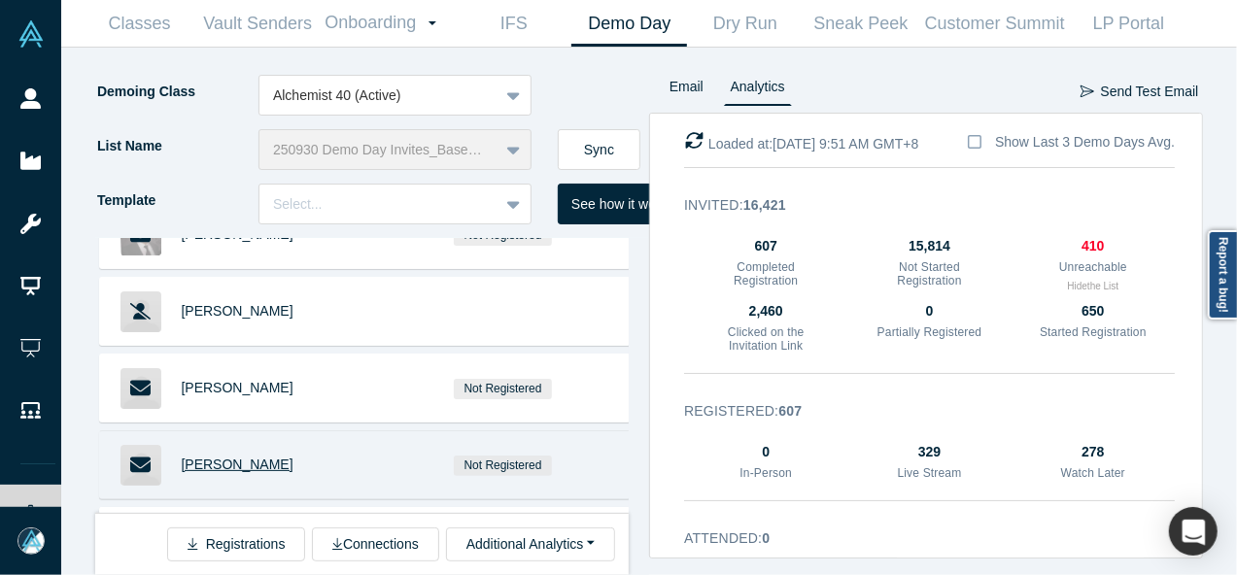
click at [235, 457] on span "Erbil Karaman" at bounding box center [238, 465] width 112 height 16
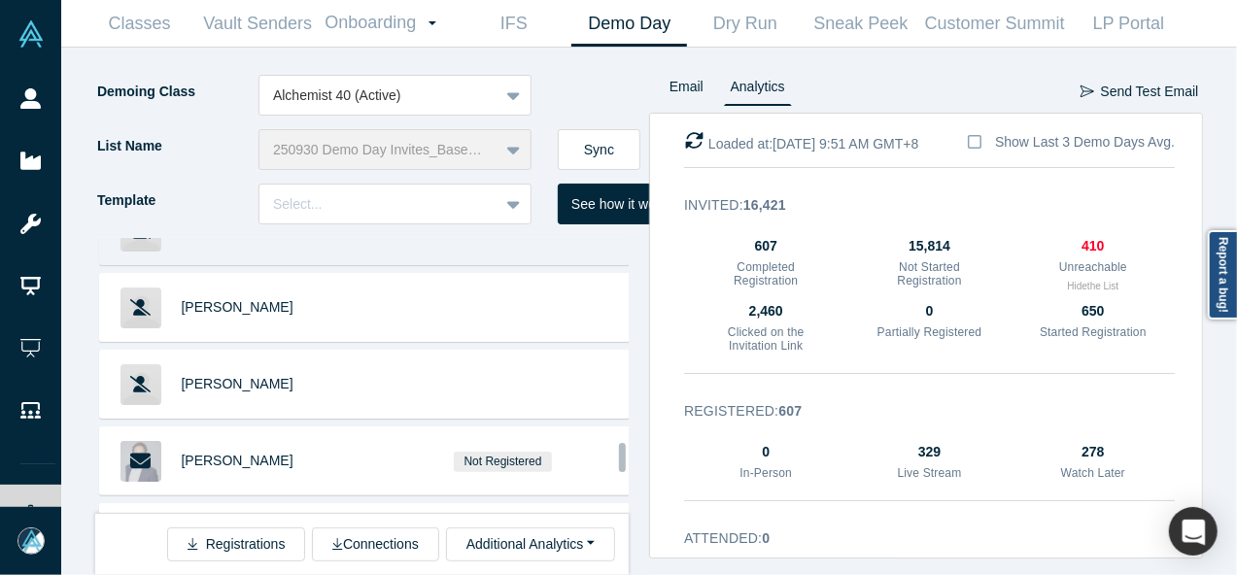
scroll to position [4880, 0]
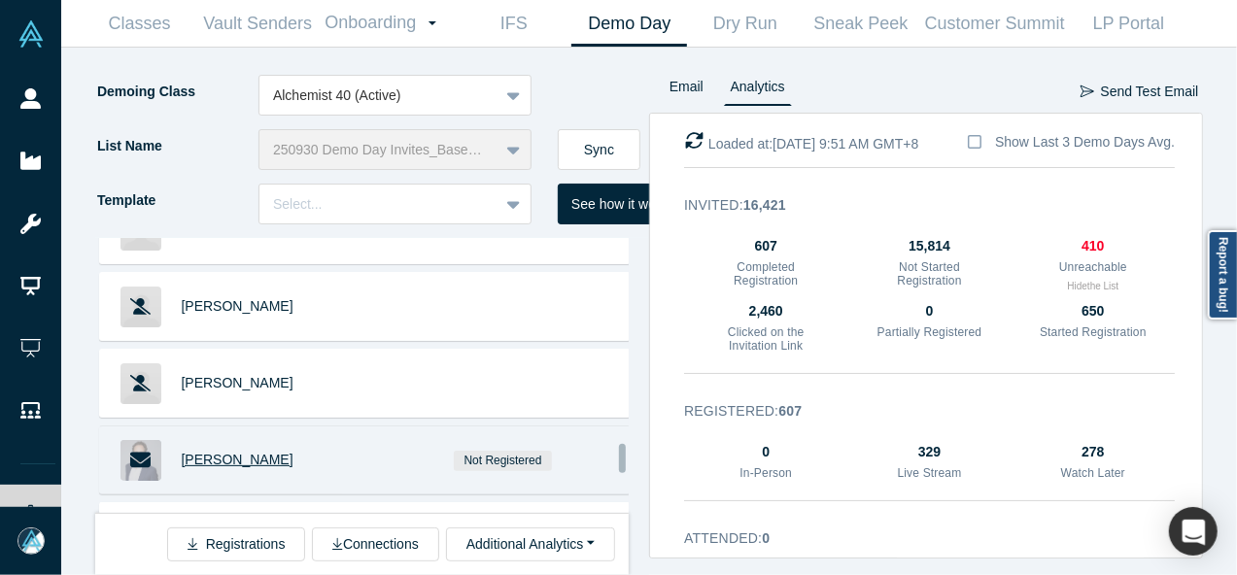
click at [222, 452] on span "Albert Azout" at bounding box center [238, 460] width 112 height 16
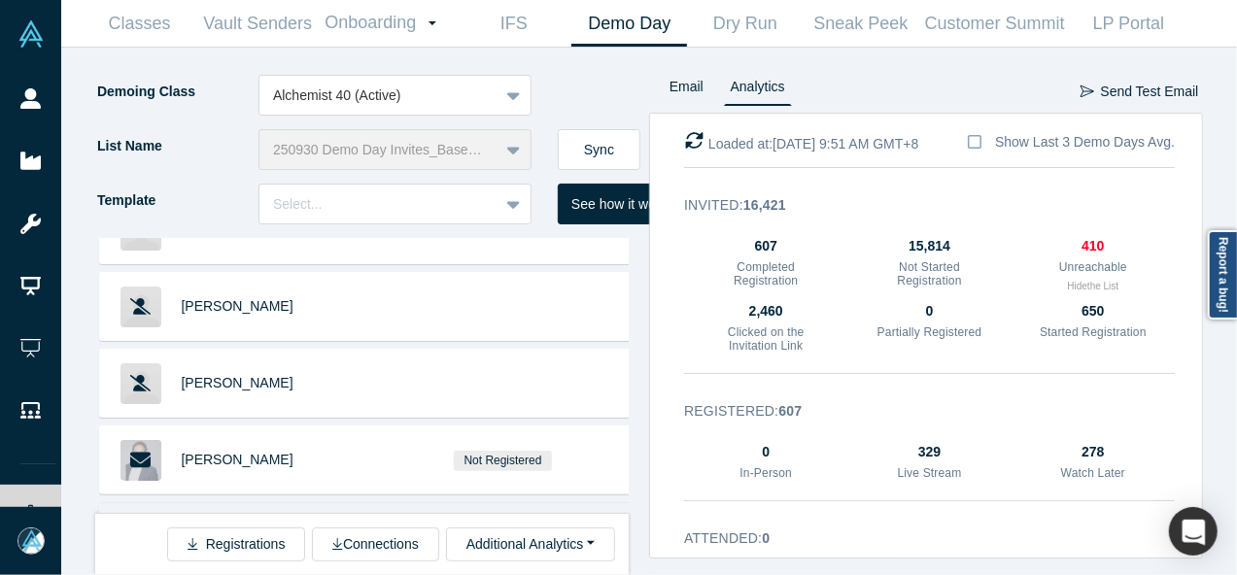
click at [214, 529] on span "Wei Lien Dang" at bounding box center [238, 537] width 112 height 16
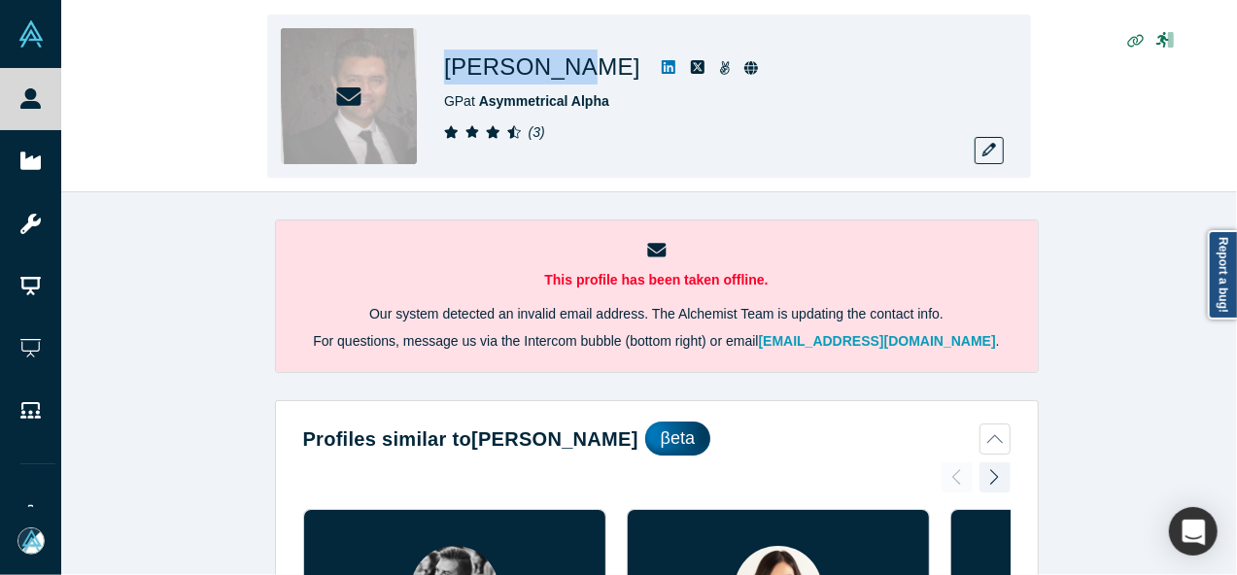
drag, startPoint x: 445, startPoint y: 63, endPoint x: 553, endPoint y: 73, distance: 108.3
click at [553, 73] on h1 "[PERSON_NAME]" at bounding box center [542, 67] width 196 height 35
copy h1 "[PERSON_NAME]"
click at [982, 152] on button "button" at bounding box center [989, 150] width 29 height 27
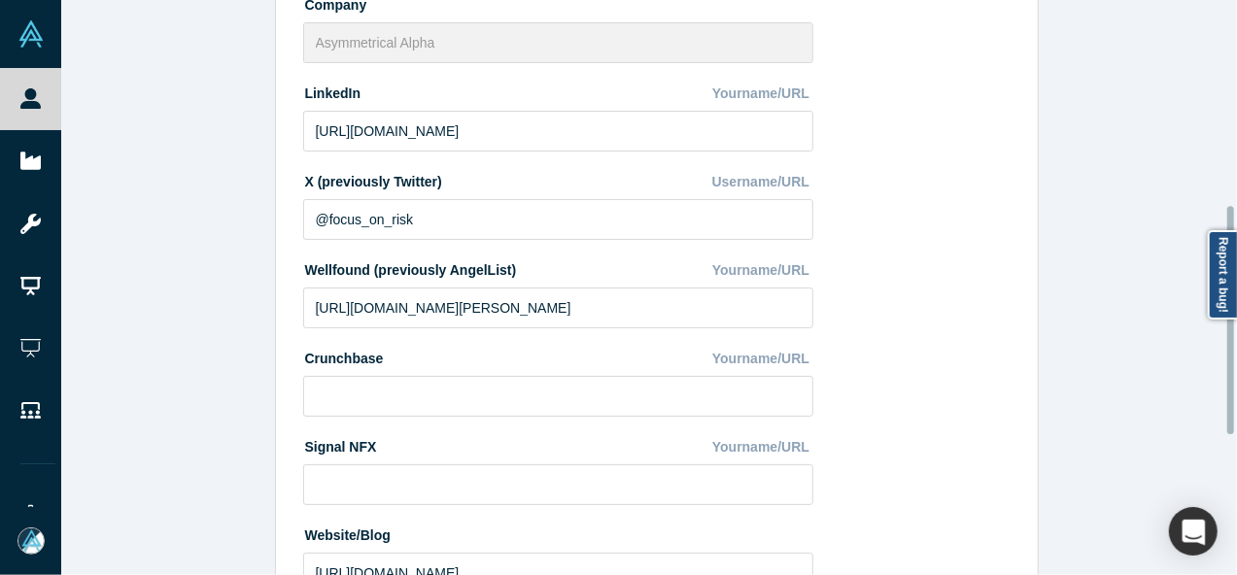
scroll to position [865, 0]
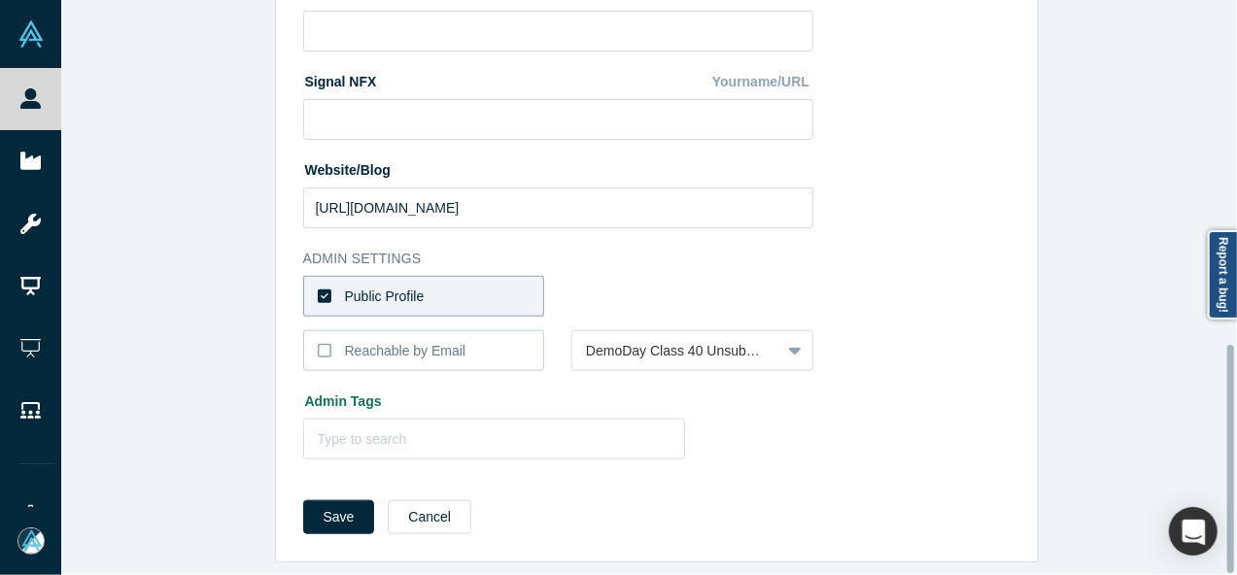
click at [477, 294] on label "Public Profile" at bounding box center [424, 296] width 242 height 41
click at [0, 0] on input "Public Profile" at bounding box center [0, 0] width 0 height 0
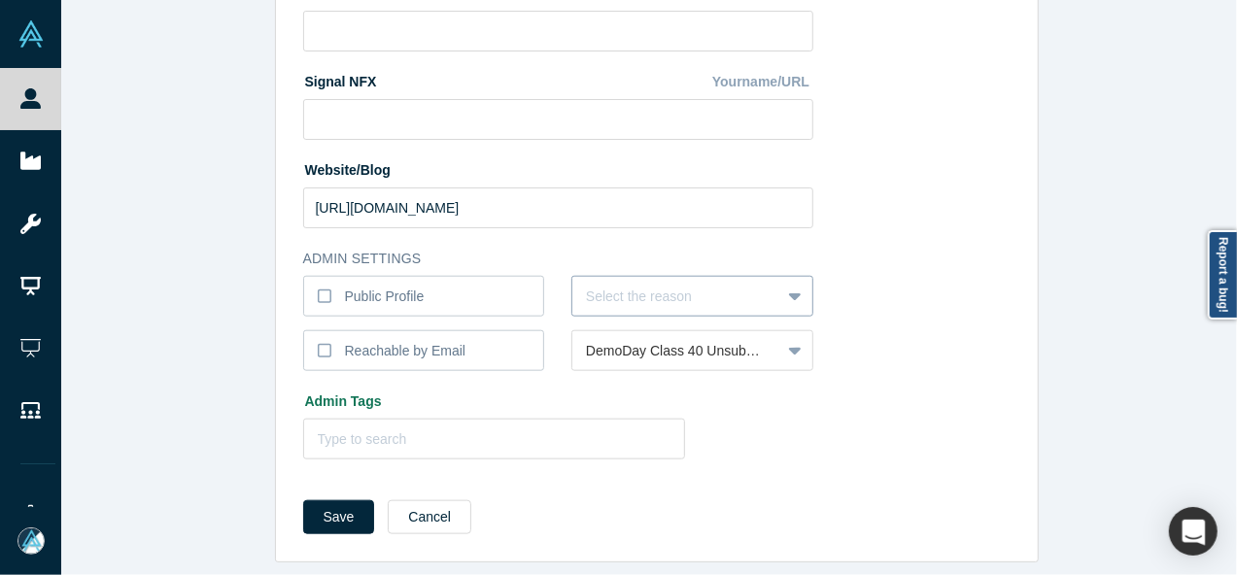
click at [608, 290] on div at bounding box center [676, 297] width 181 height 24
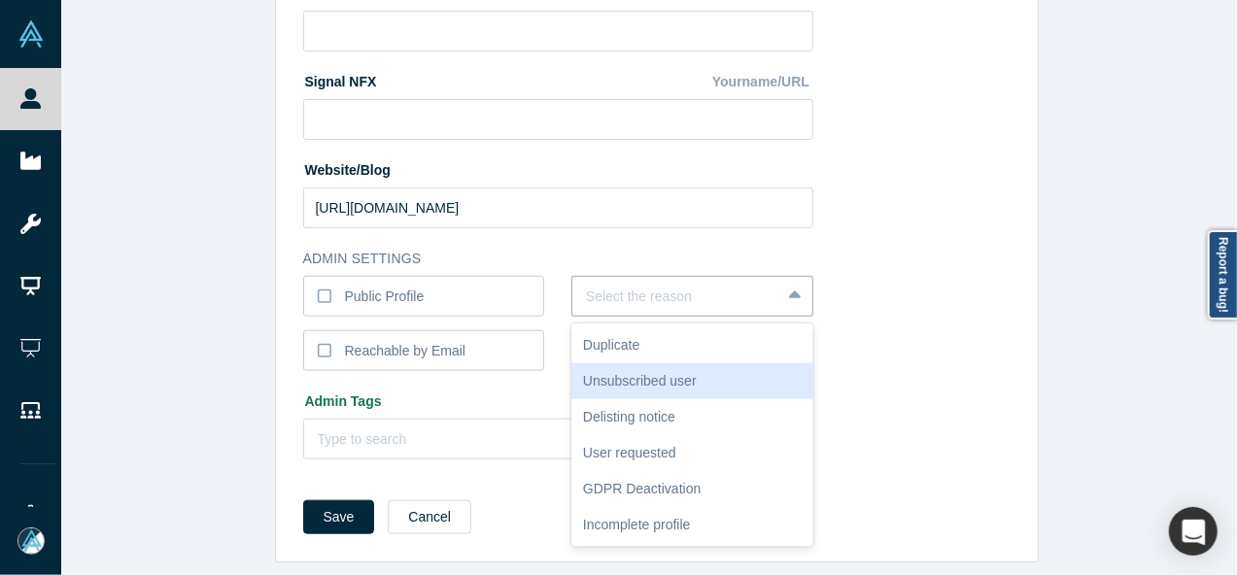
click at [627, 378] on div "Unsubscribed user" at bounding box center [692, 381] width 242 height 36
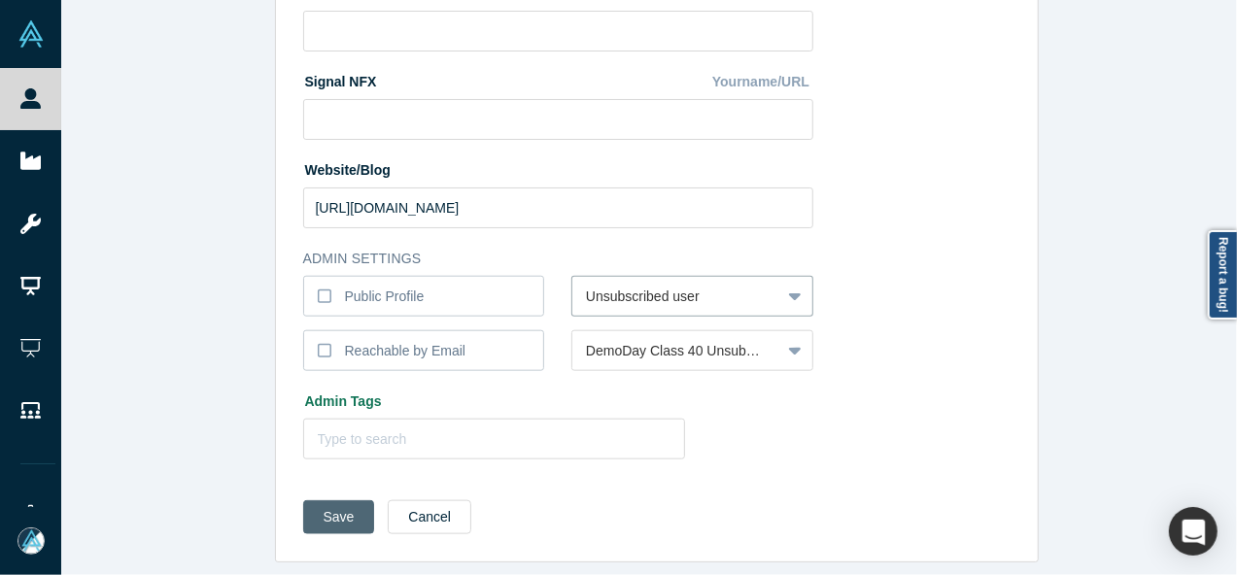
click at [329, 502] on button "Save" at bounding box center [339, 518] width 72 height 34
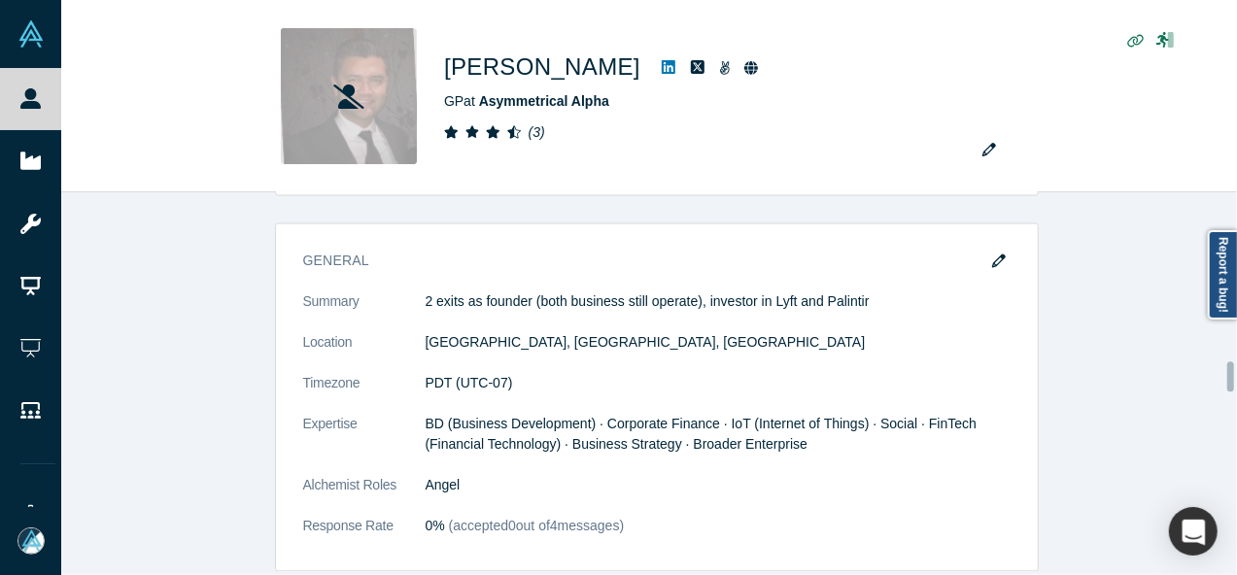
scroll to position [2235, 0]
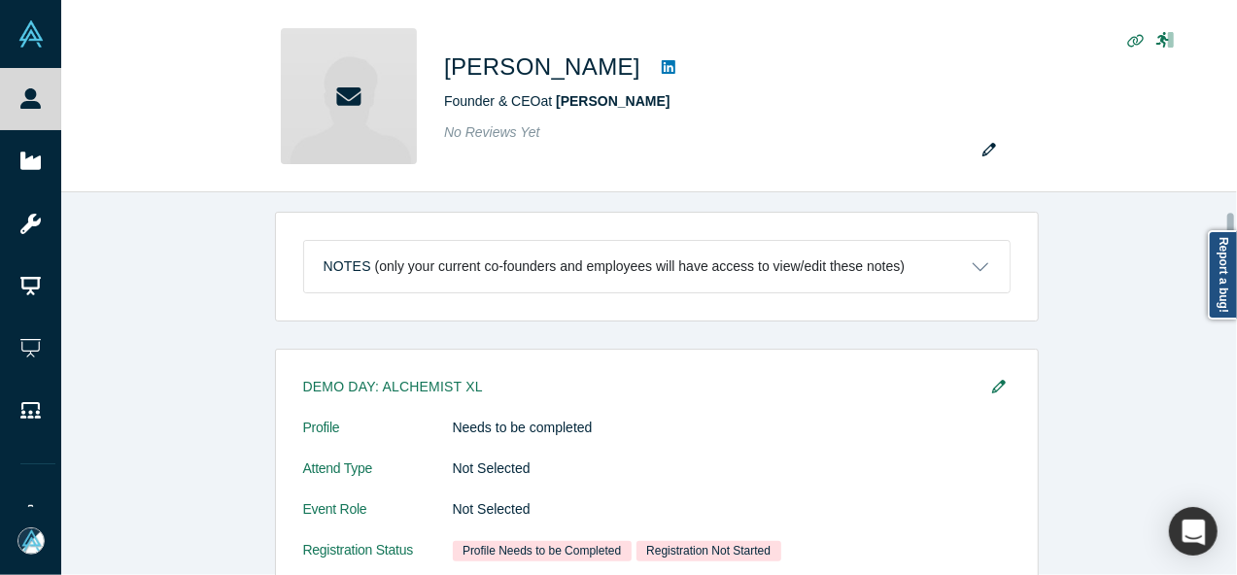
scroll to position [194, 0]
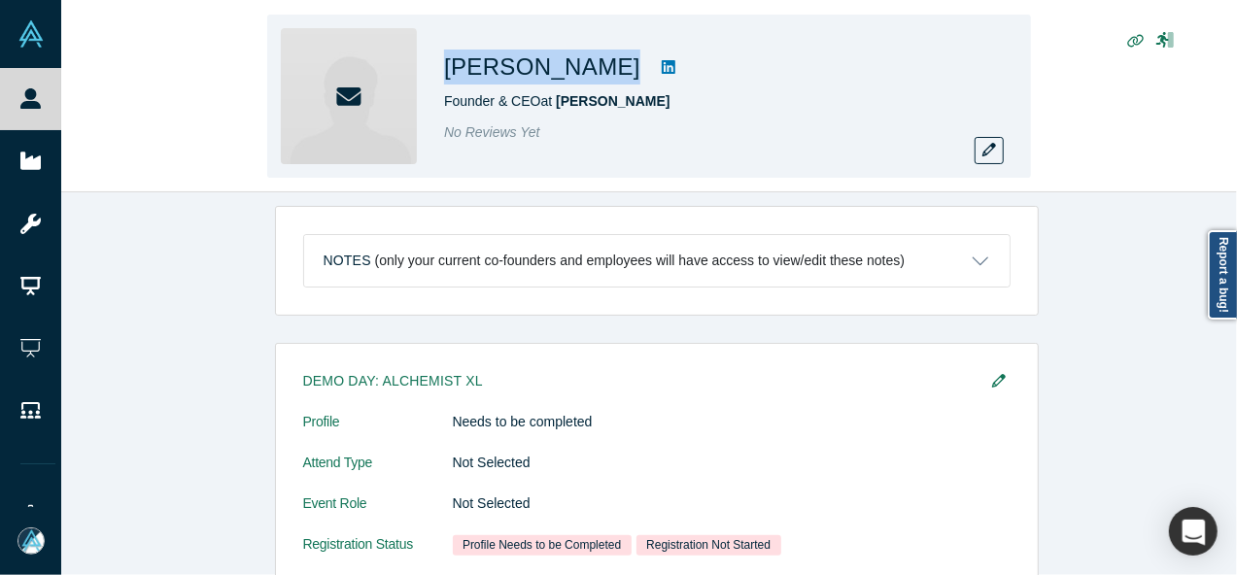
drag, startPoint x: 443, startPoint y: 73, endPoint x: 593, endPoint y: 76, distance: 149.7
click at [593, 76] on h1 "Jerome Proust" at bounding box center [542, 67] width 196 height 35
copy h1 "Jerome Proust"
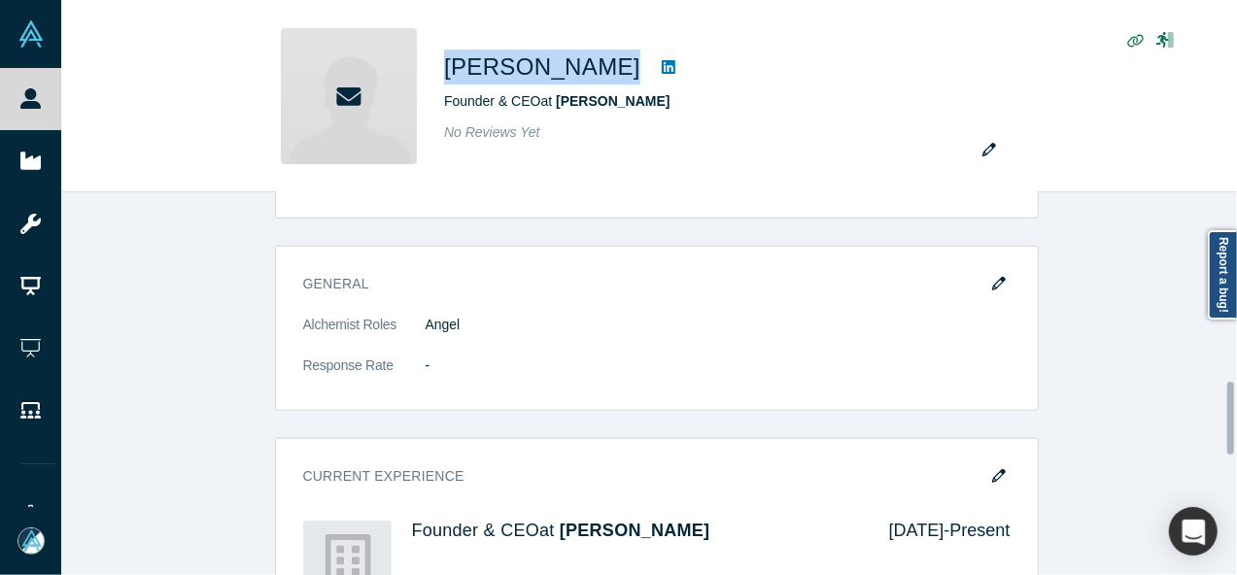
scroll to position [1166, 0]
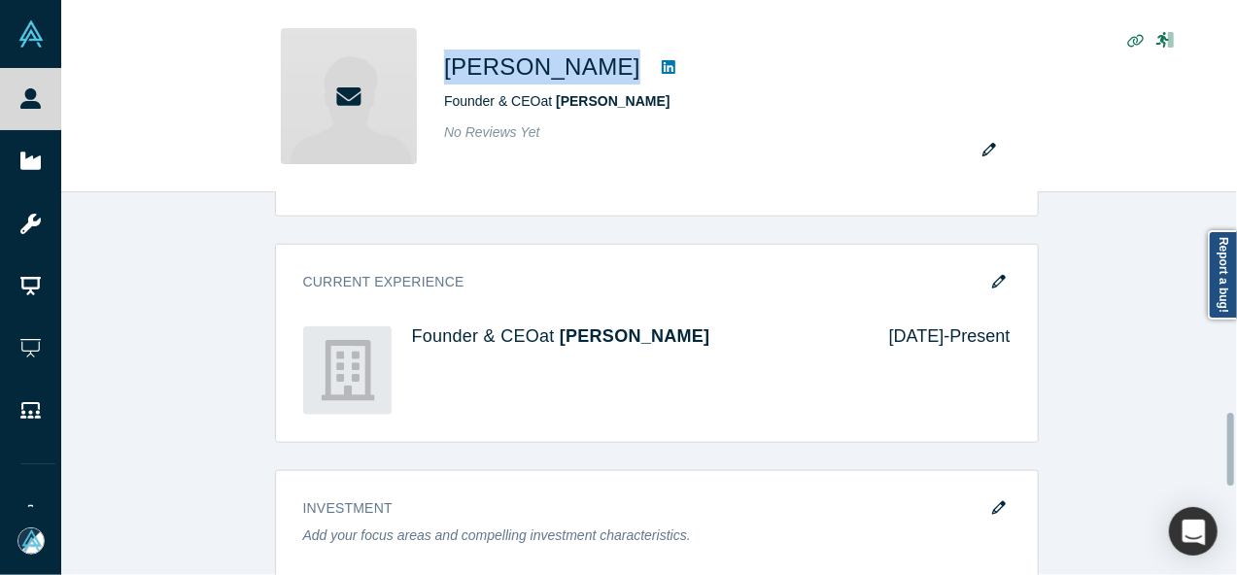
drag, startPoint x: 993, startPoint y: 256, endPoint x: 793, endPoint y: 399, distance: 246.5
click at [993, 275] on icon "button" at bounding box center [999, 282] width 14 height 14
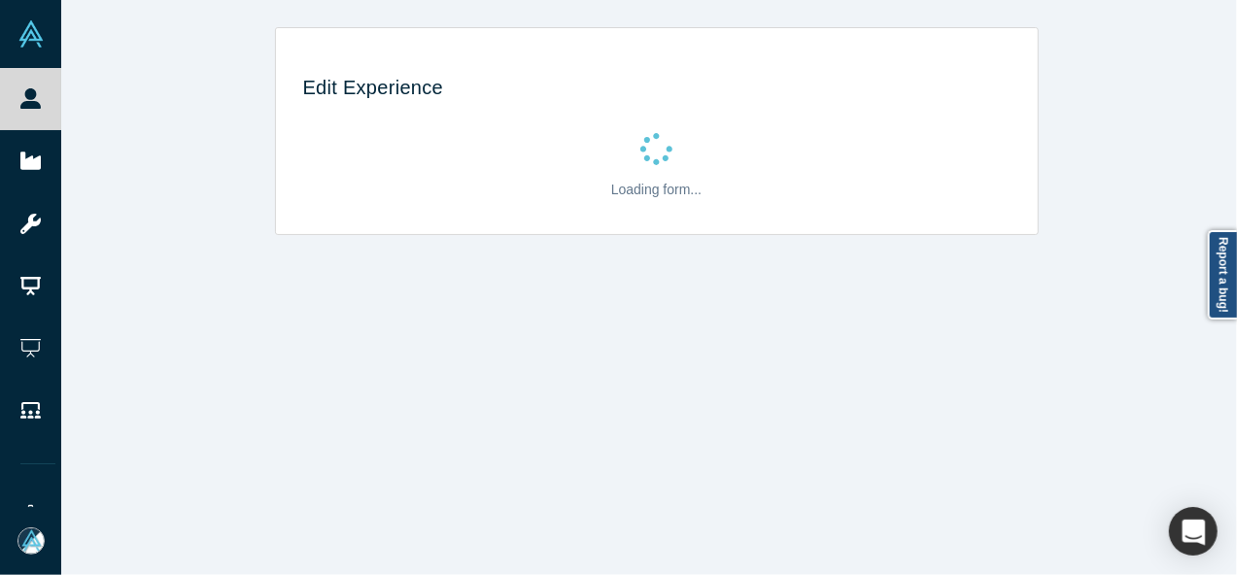
scroll to position [0, 0]
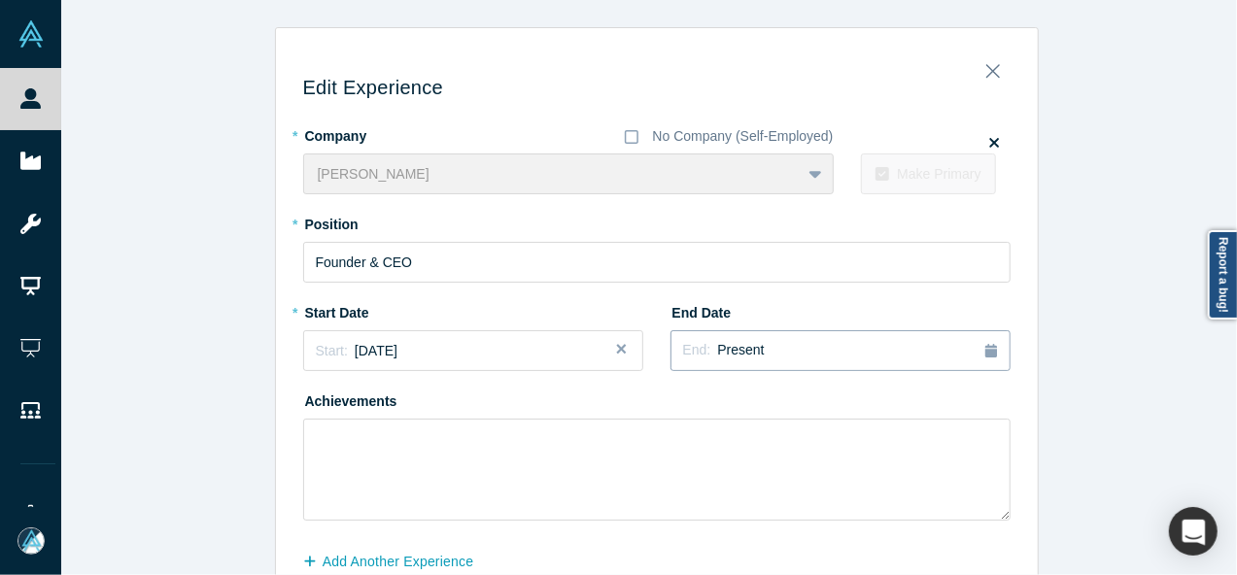
click at [729, 342] on span "Present" at bounding box center [740, 350] width 47 height 16
click at [797, 401] on button "Previous Year" at bounding box center [801, 405] width 19 height 19
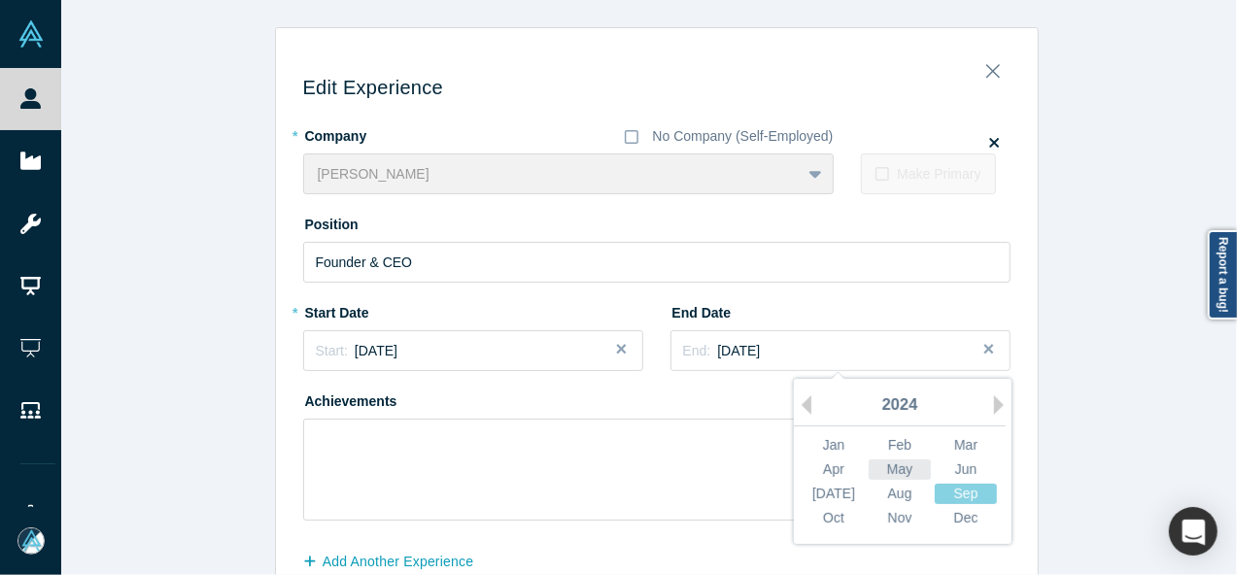
click at [892, 472] on div "May" at bounding box center [900, 470] width 62 height 20
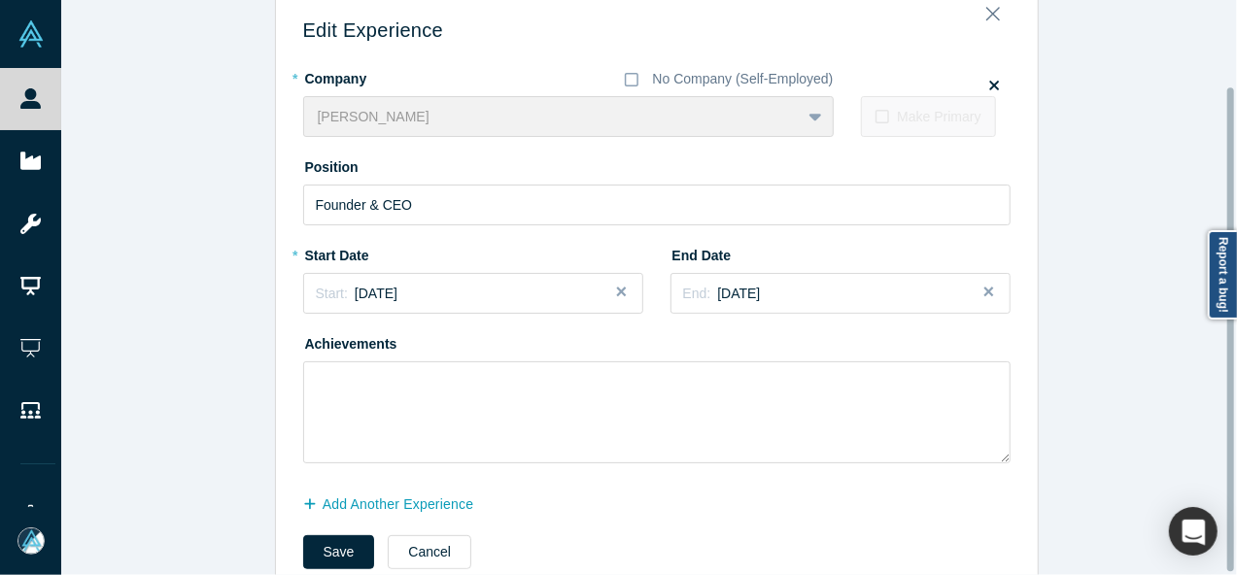
scroll to position [105, 0]
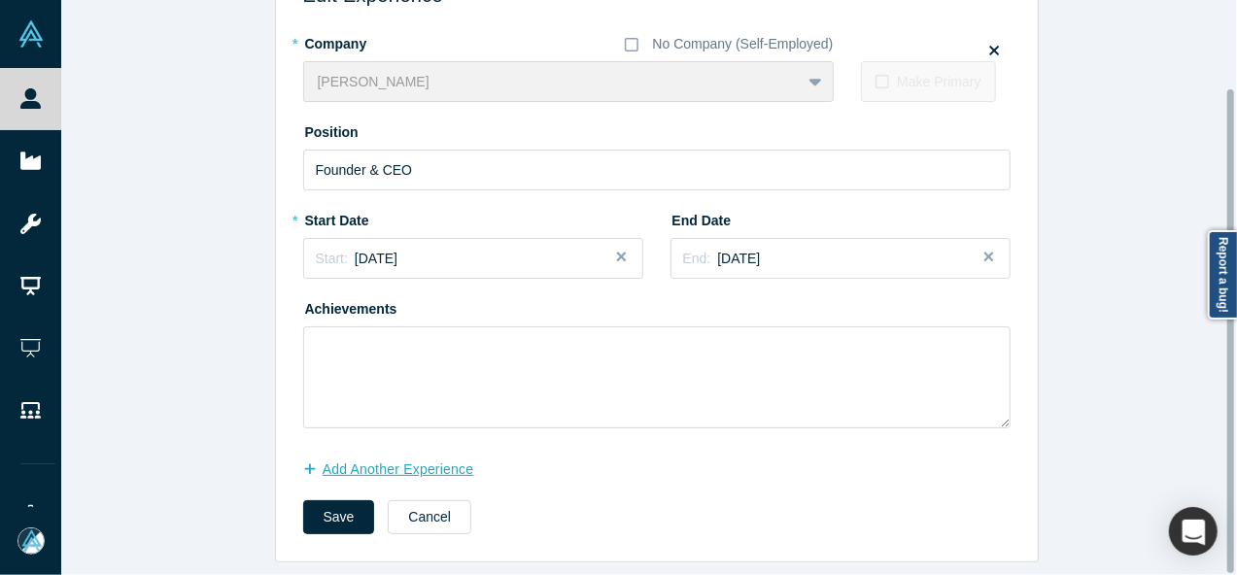
click at [430, 463] on button "Add Another Experience" at bounding box center [398, 470] width 191 height 34
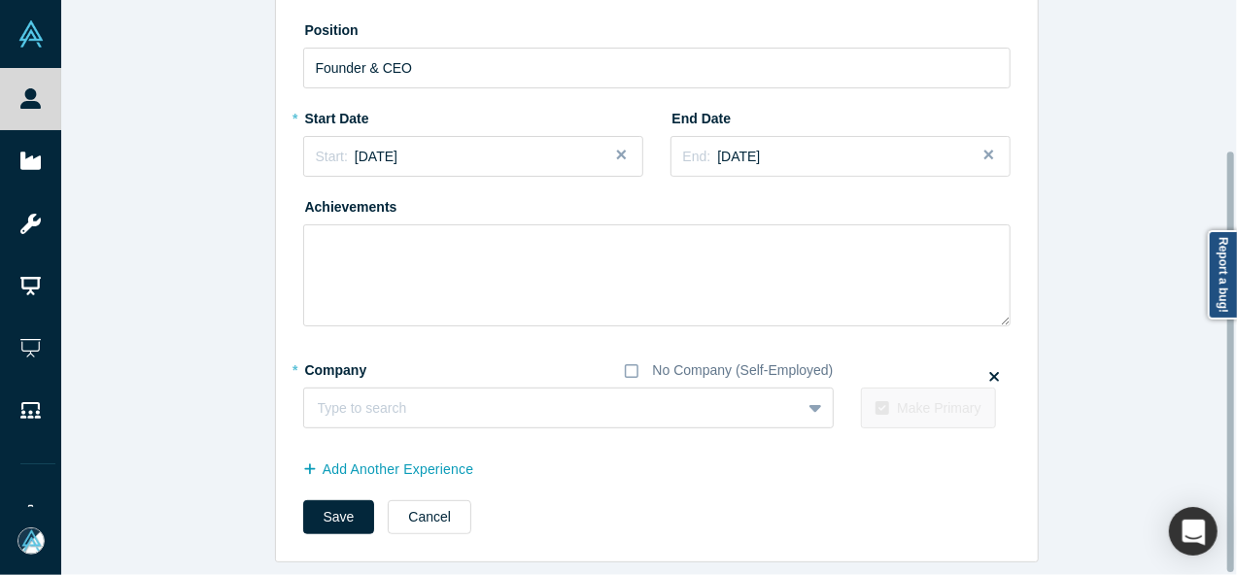
scroll to position [207, 0]
click at [375, 397] on div at bounding box center [552, 409] width 469 height 24
paste input "One Green logo Bras droit Vanessa Proust Bras droit Vanessa Proust One Green"
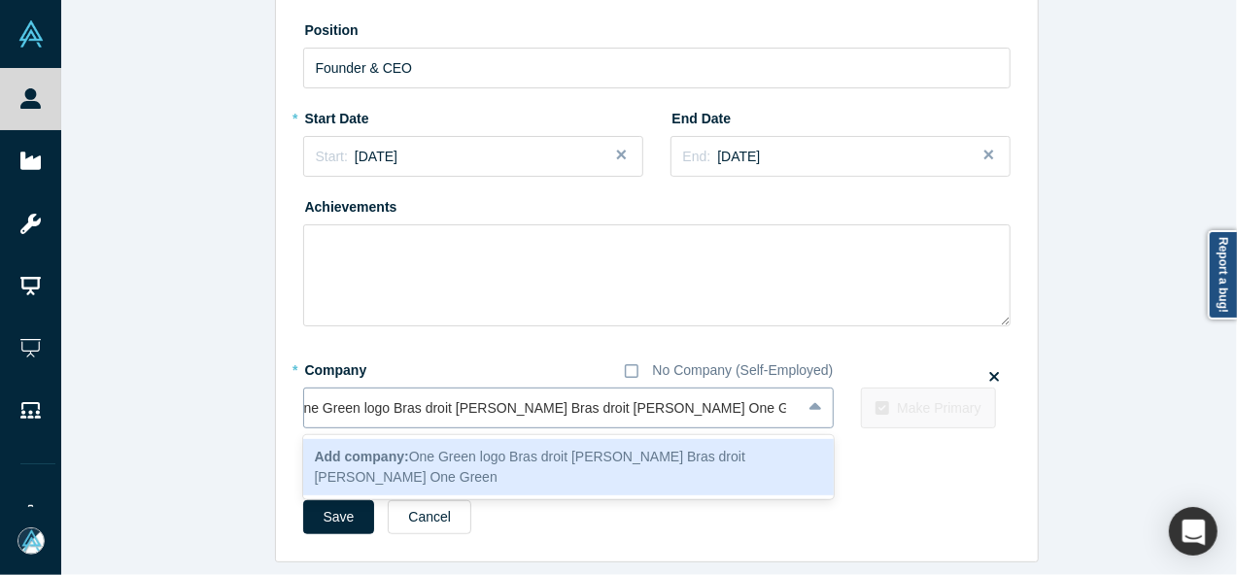
scroll to position [0, 7]
drag, startPoint x: 712, startPoint y: 398, endPoint x: 215, endPoint y: 378, distance: 498.0
click at [218, 380] on div "Edit Experience * Company No Company (Self-Employed) Glady To pick up a draggab…" at bounding box center [656, 198] width 1191 height 730
type input "One Green"
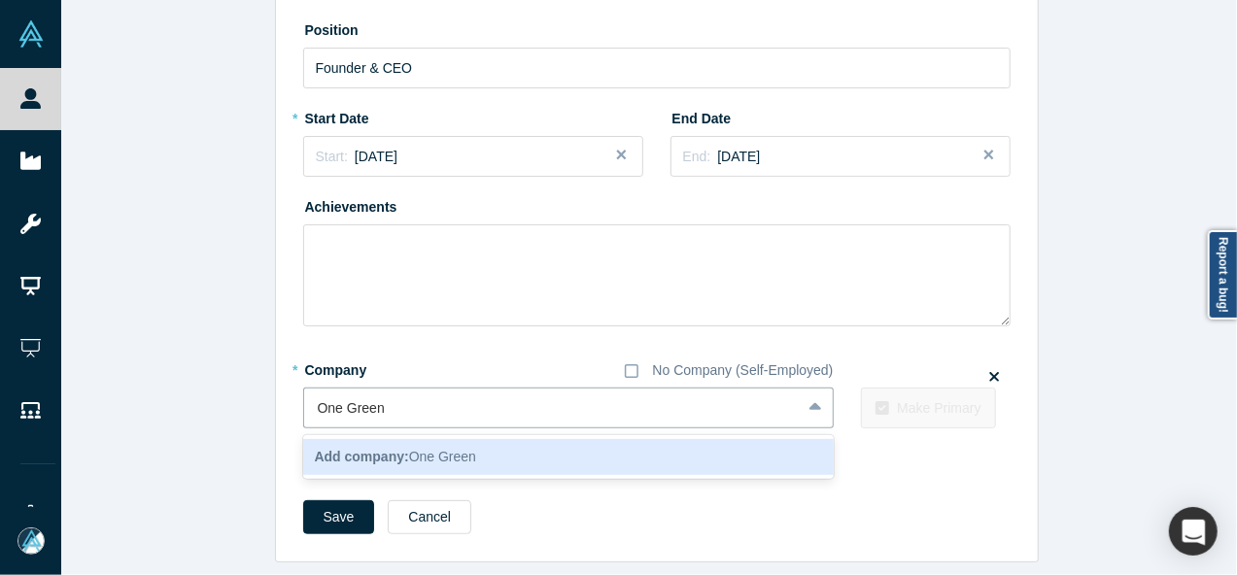
click at [400, 449] on b "Add company:" at bounding box center [362, 457] width 94 height 16
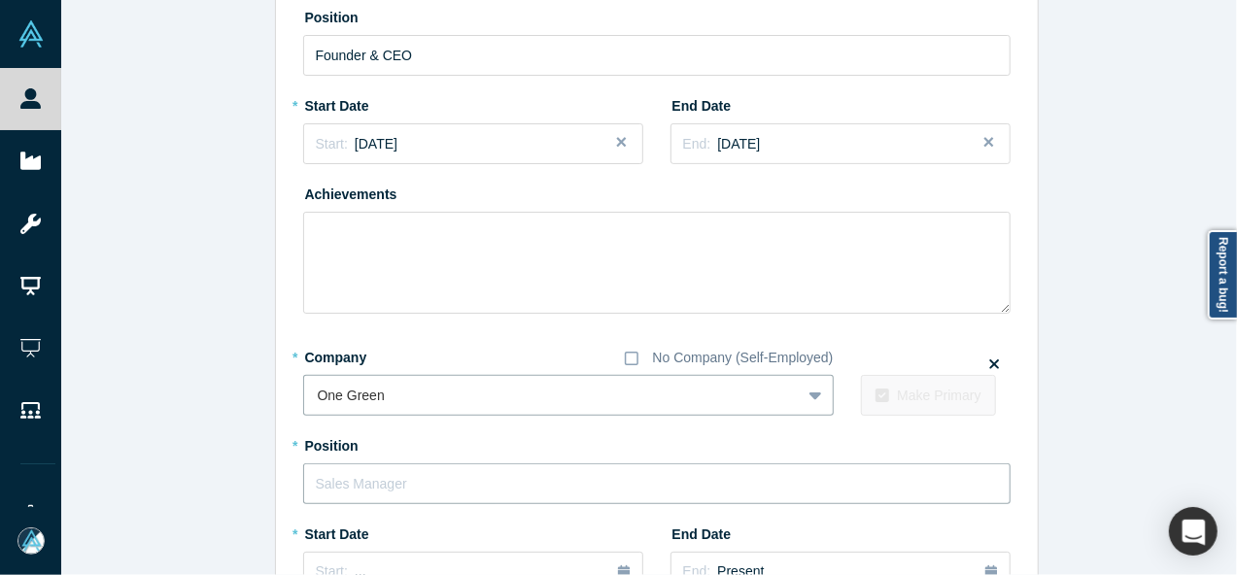
click at [390, 477] on input "text" at bounding box center [657, 484] width 708 height 41
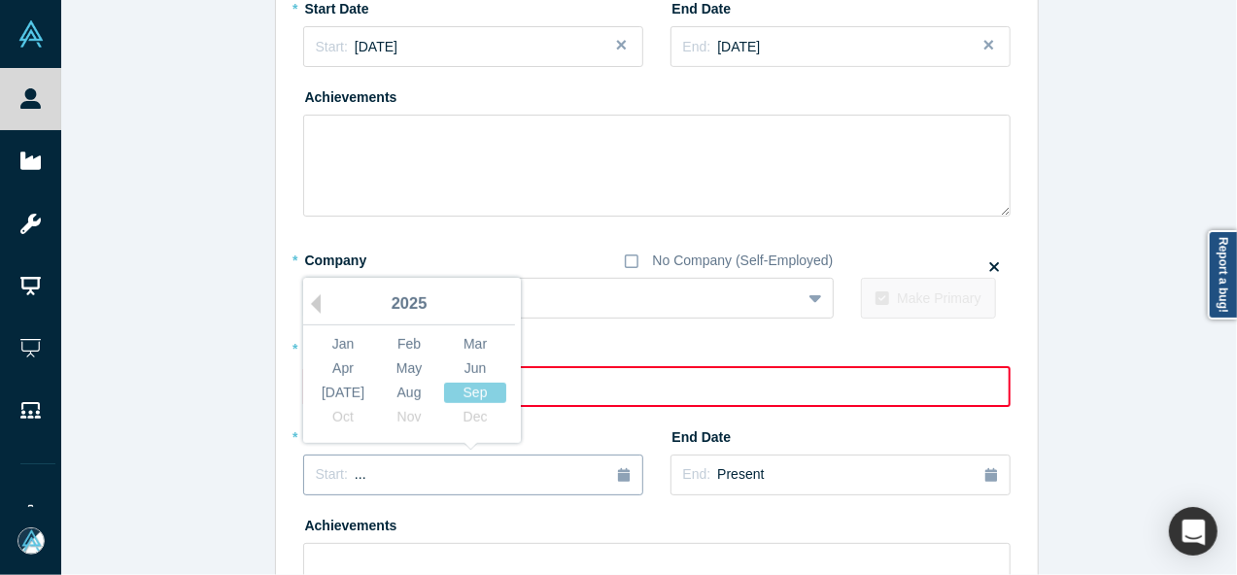
click at [358, 471] on div "Start: ..." at bounding box center [473, 475] width 315 height 21
click at [303, 304] on button "Previous Year" at bounding box center [310, 303] width 19 height 19
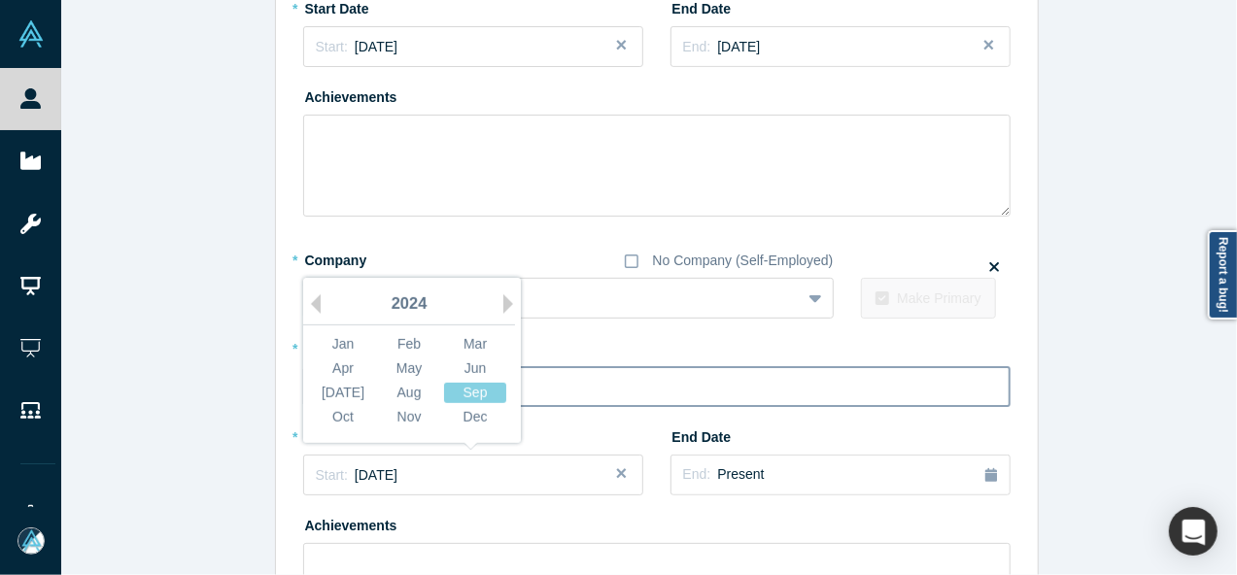
click at [455, 368] on div "Jun" at bounding box center [475, 369] width 62 height 20
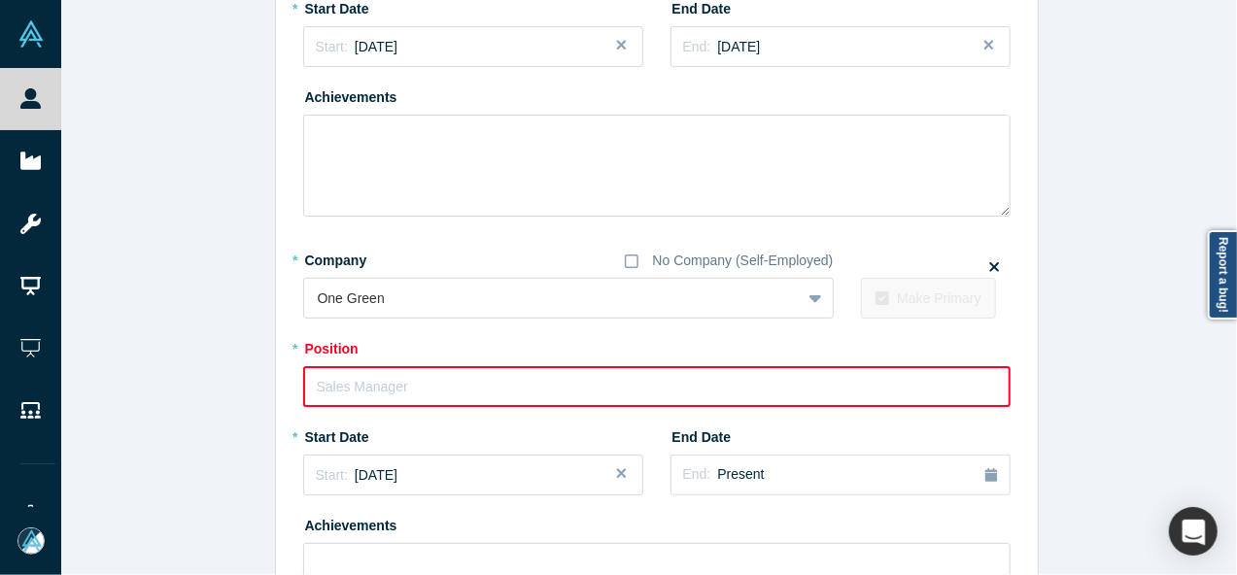
click at [379, 386] on input "text" at bounding box center [657, 386] width 708 height 41
paste input "Executive Assistant"
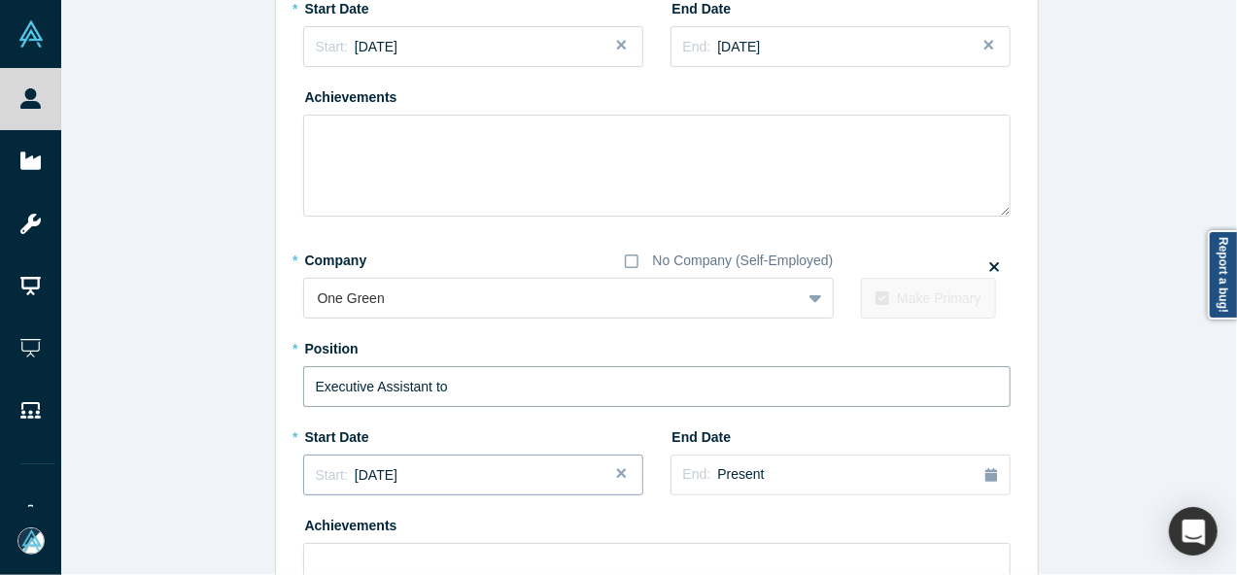
paste input "Vanessa Proust"
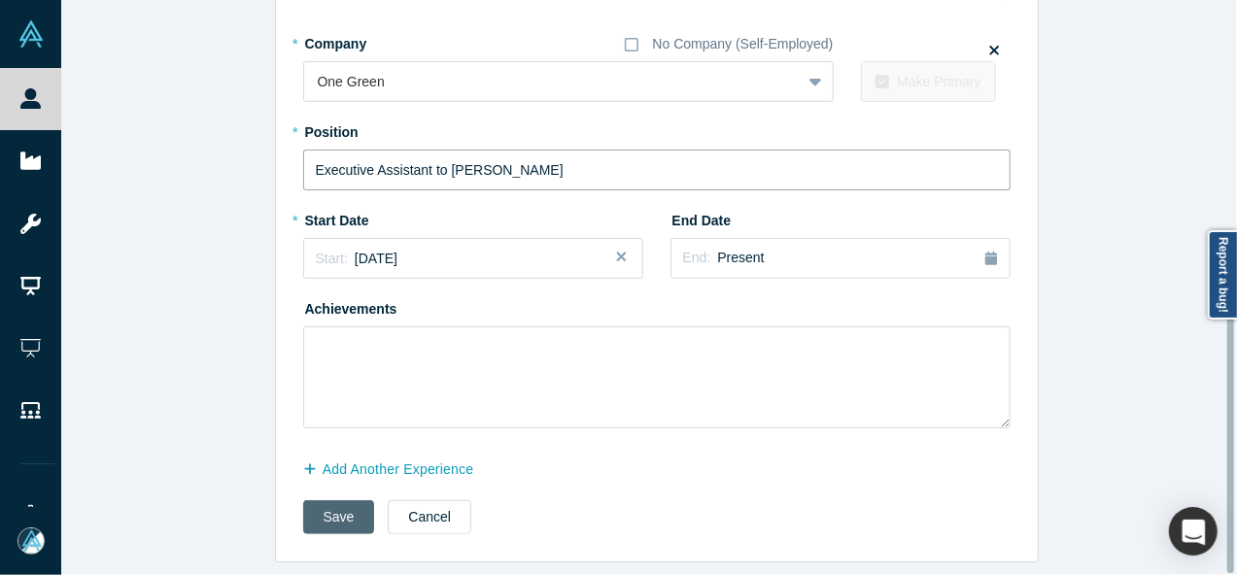
type input "Executive Assistant to Vanessa Proust"
click at [333, 502] on button "Save" at bounding box center [339, 518] width 72 height 34
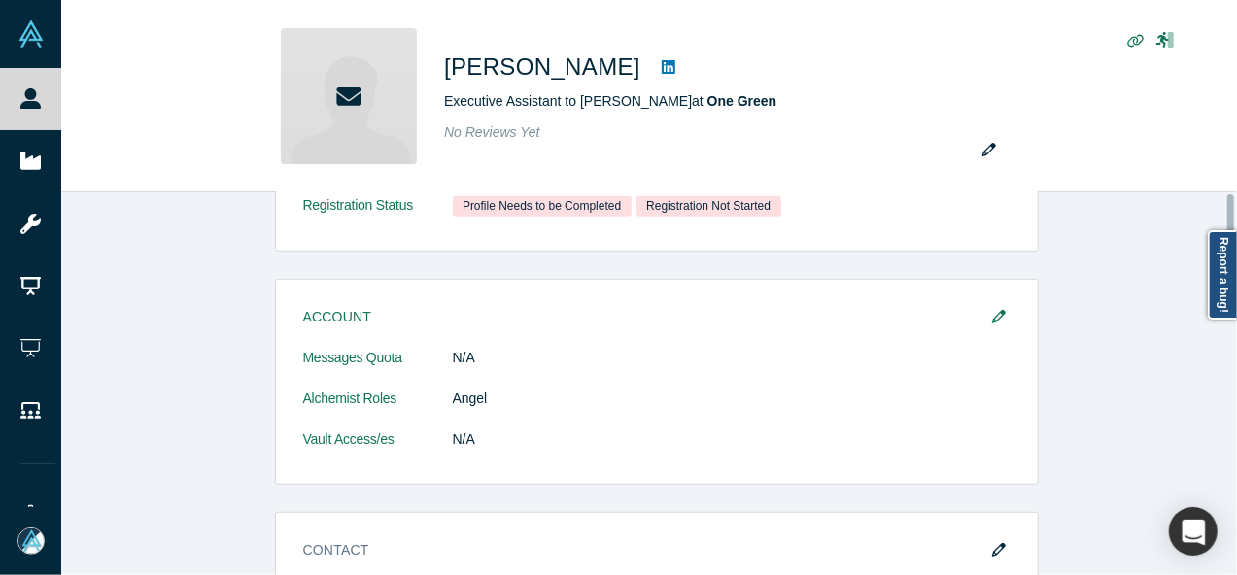
scroll to position [0, 0]
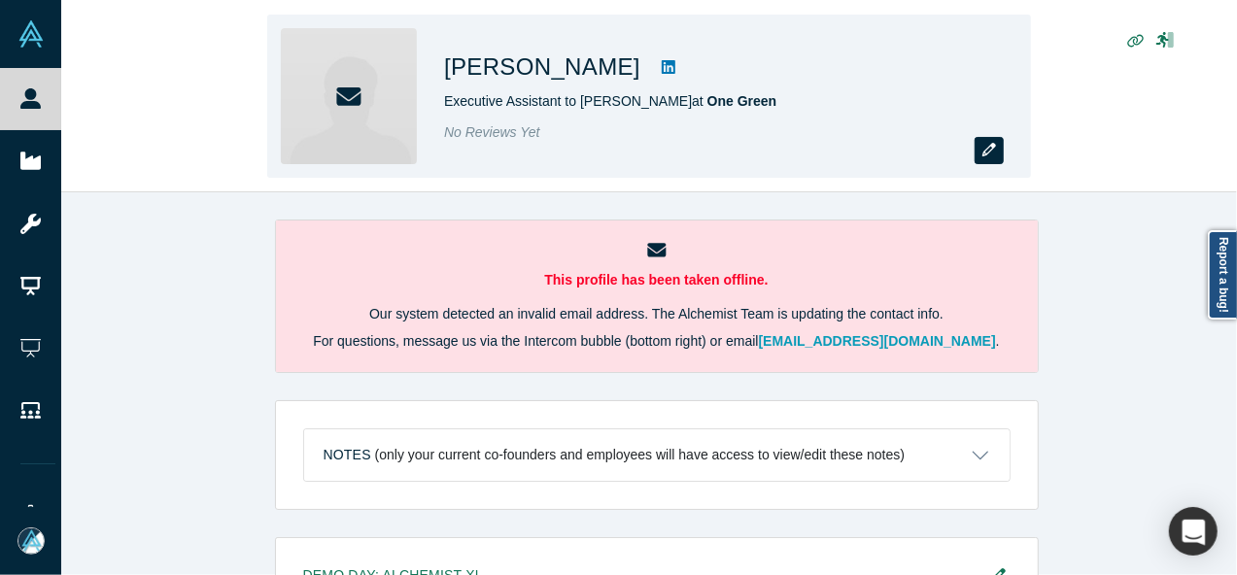
click at [985, 151] on icon "button" at bounding box center [990, 150] width 14 height 14
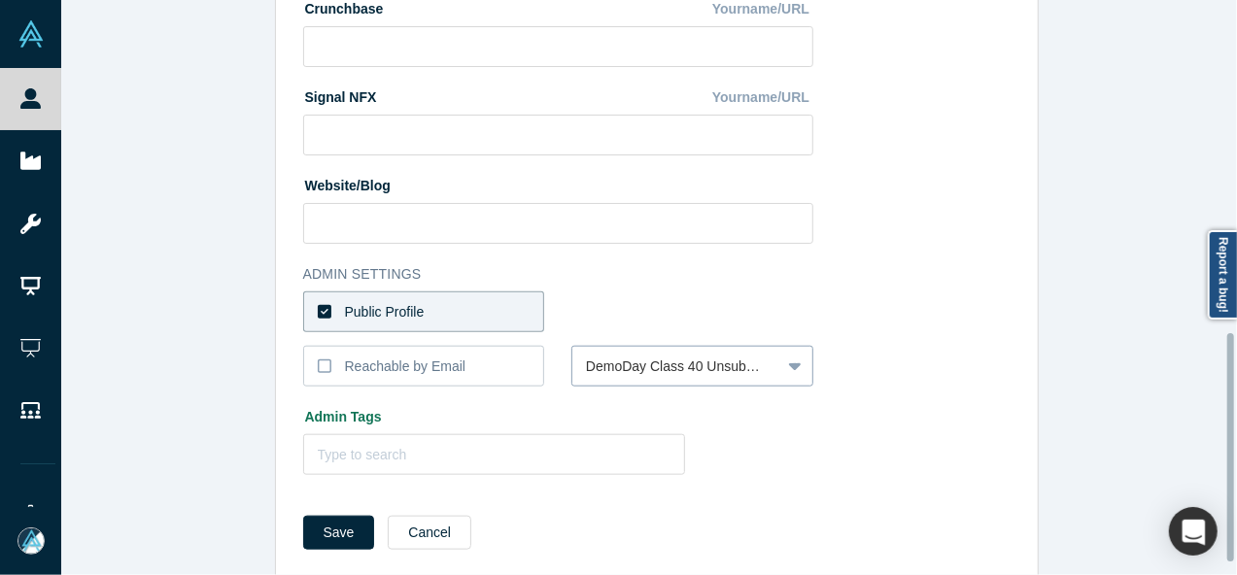
scroll to position [865, 0]
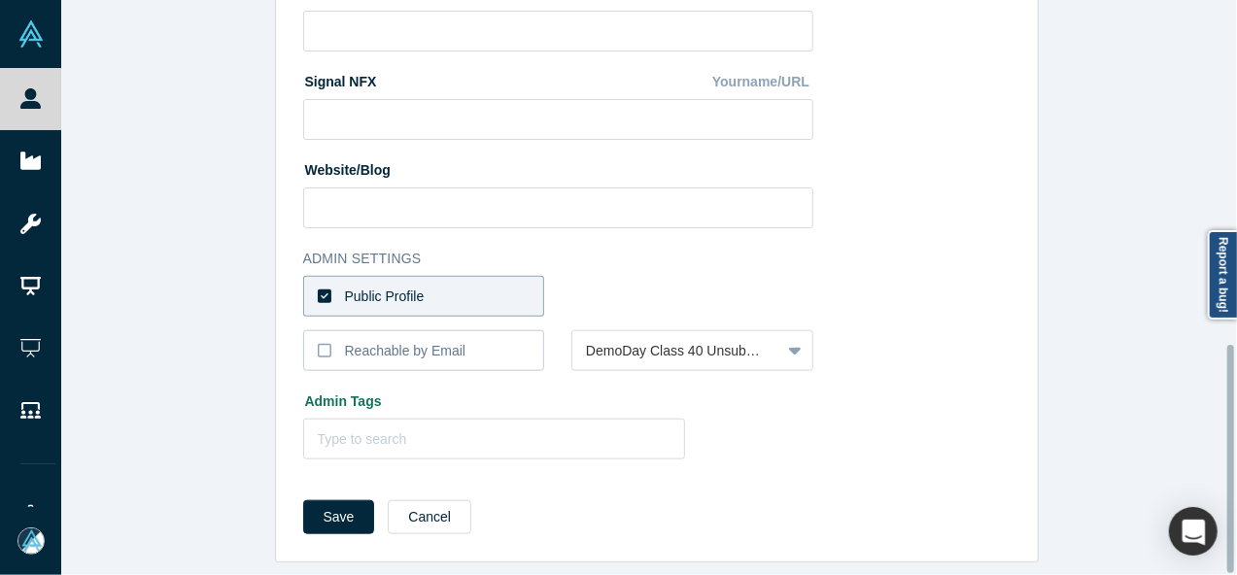
click at [488, 289] on label "Public Profile" at bounding box center [424, 296] width 242 height 41
click at [0, 0] on input "Public Profile" at bounding box center [0, 0] width 0 height 0
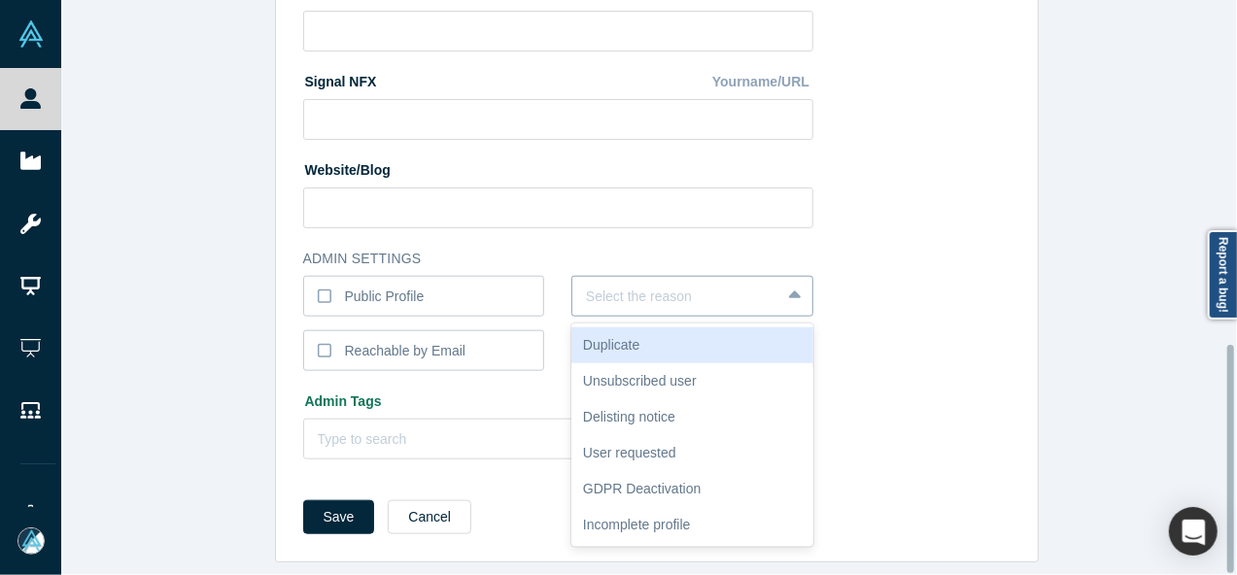
click at [671, 289] on div at bounding box center [676, 297] width 181 height 24
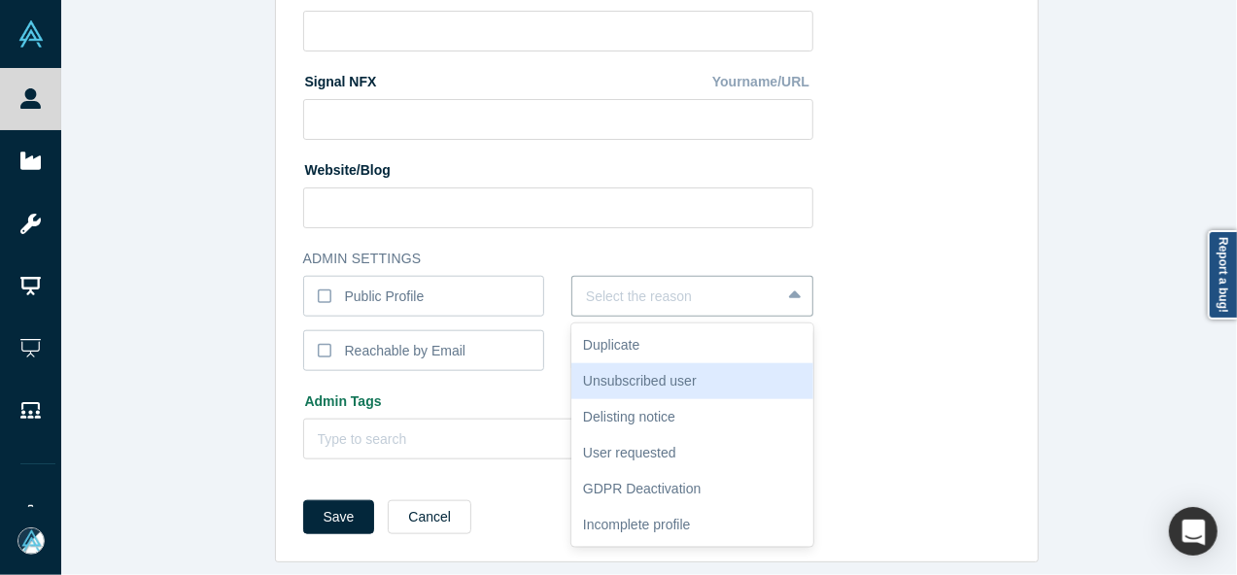
click at [643, 368] on div "Unsubscribed user" at bounding box center [692, 381] width 242 height 36
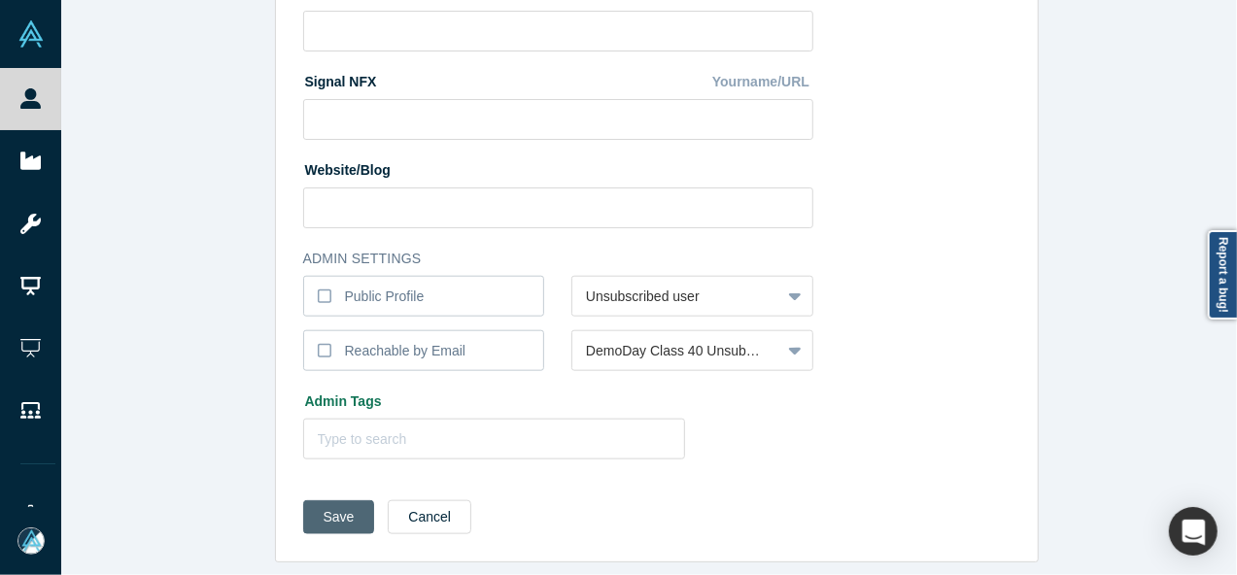
click at [337, 501] on button "Save" at bounding box center [339, 518] width 72 height 34
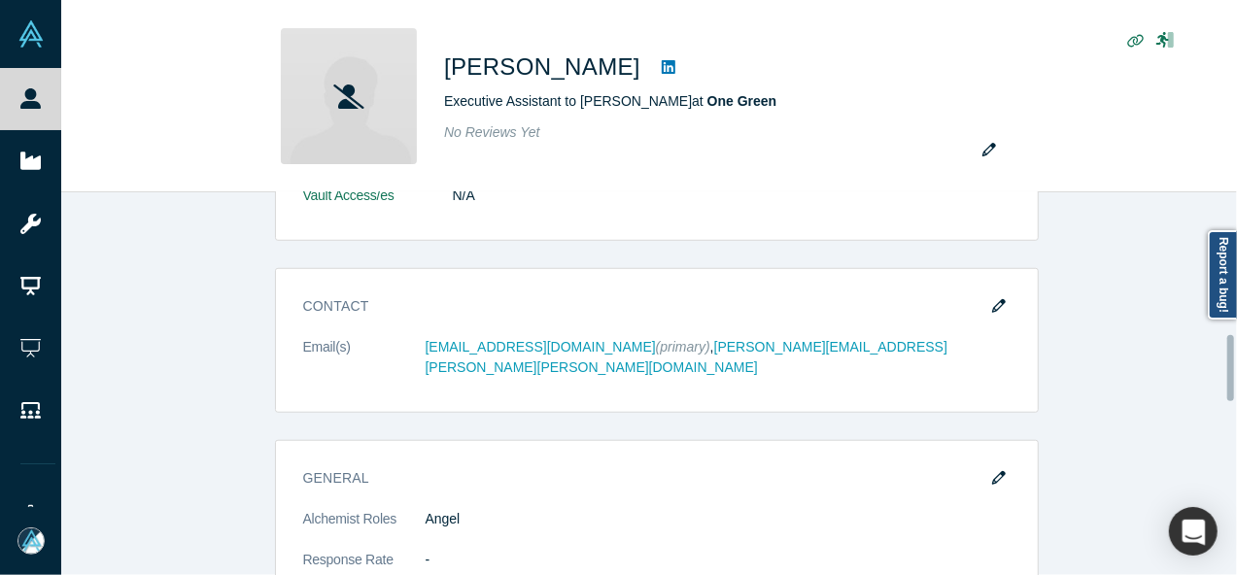
scroll to position [875, 0]
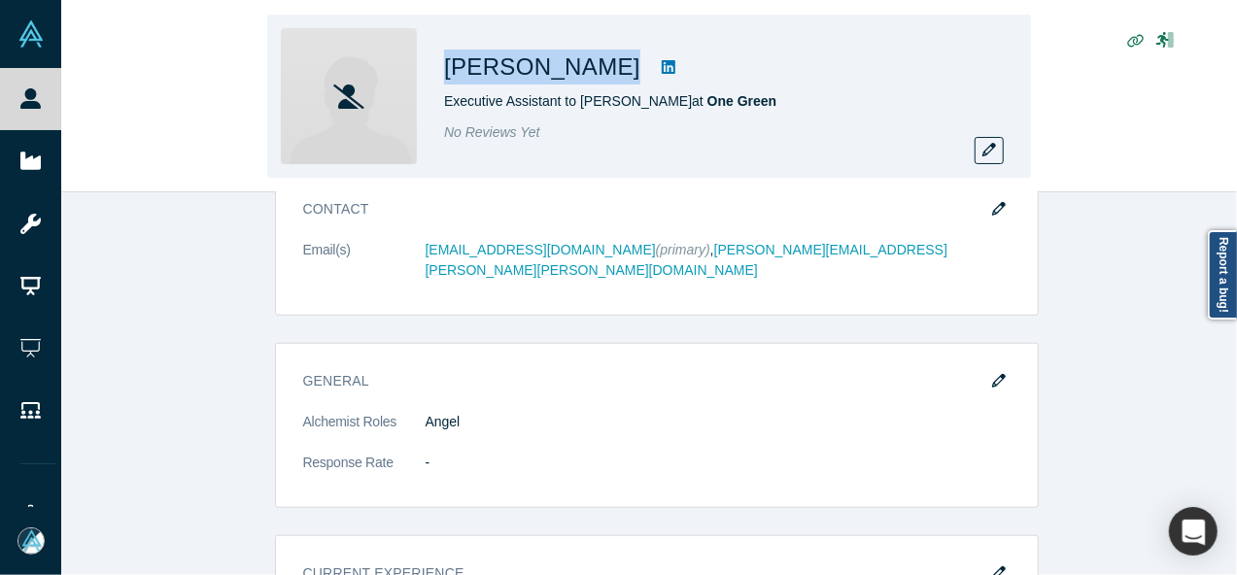
drag, startPoint x: 437, startPoint y: 68, endPoint x: 602, endPoint y: 71, distance: 164.3
click at [602, 71] on div "Jerome Proust Executive Assistant to Vanessa Proust at One Green No Reviews Yet" at bounding box center [649, 96] width 764 height 163
copy div "Jerome Proust"
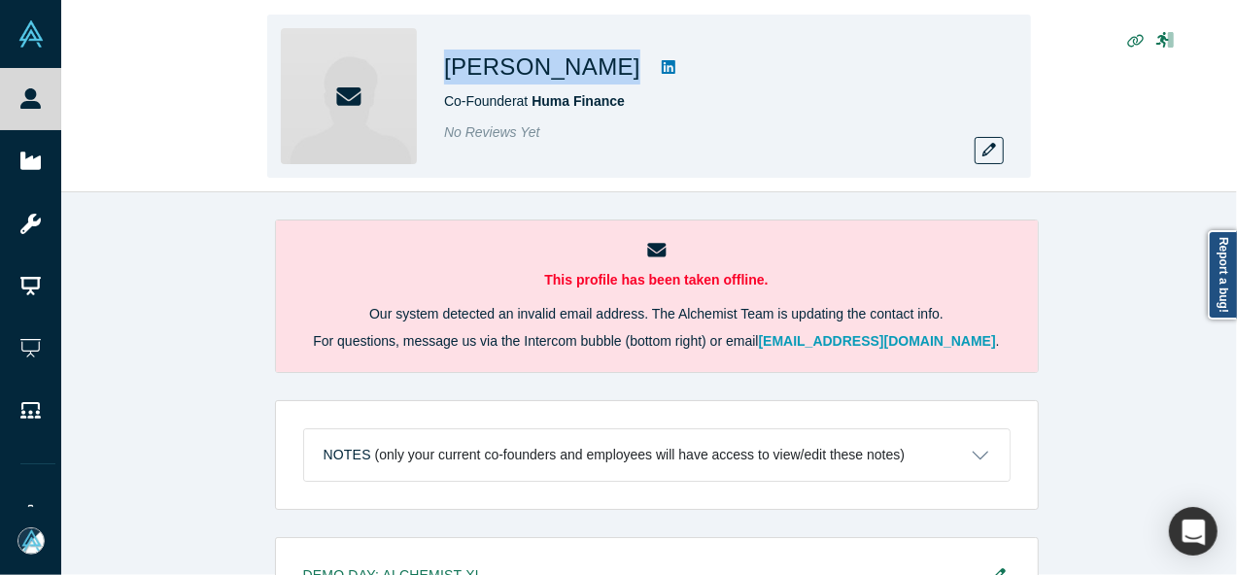
drag, startPoint x: 442, startPoint y: 67, endPoint x: 589, endPoint y: 74, distance: 146.9
click at [589, 74] on div "Erbil Karaman Co-Founder at Huma Finance No Reviews Yet" at bounding box center [649, 96] width 764 height 163
copy h1 "Erbil Karaman"
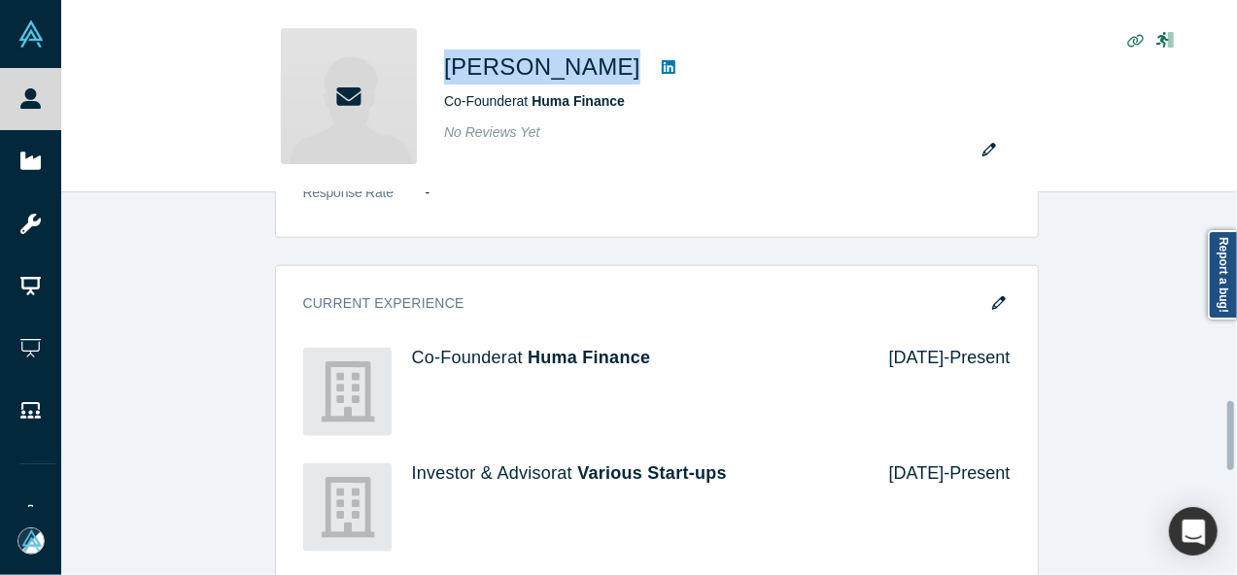
scroll to position [1166, 0]
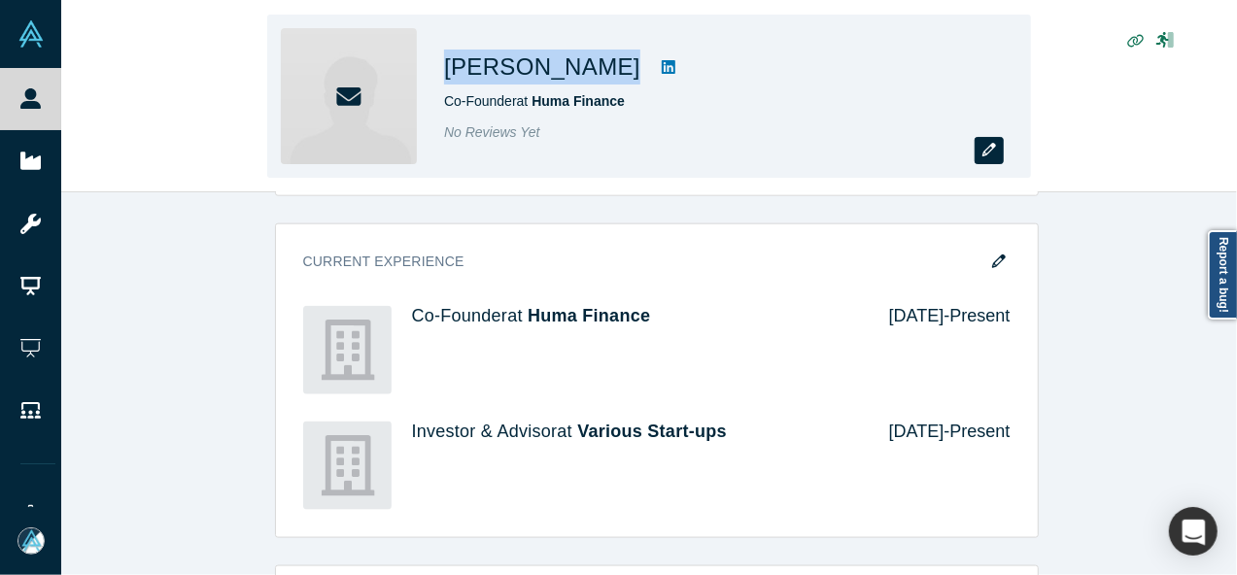
click at [986, 154] on icon "button" at bounding box center [990, 150] width 14 height 14
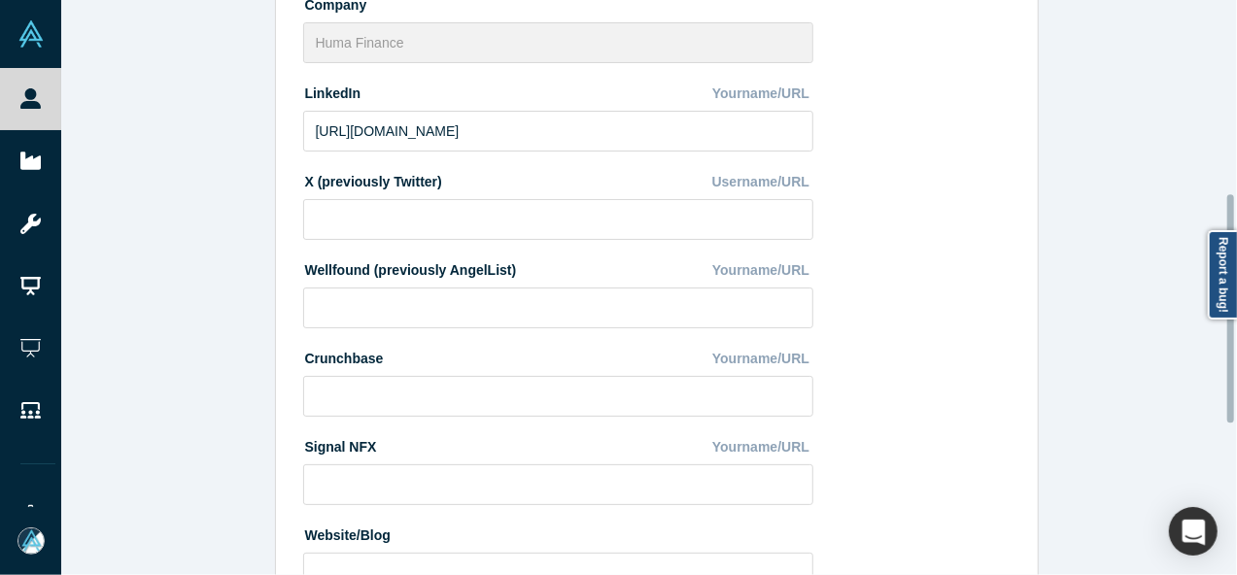
scroll to position [865, 0]
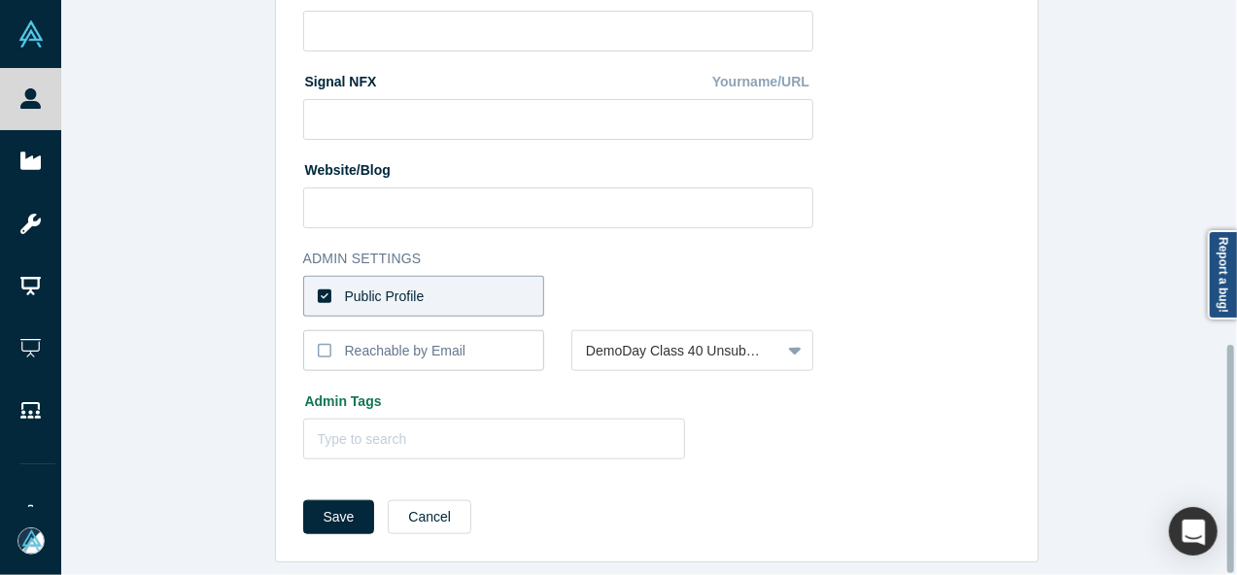
click at [470, 283] on label "Public Profile" at bounding box center [424, 296] width 242 height 41
click at [0, 0] on input "Public Profile" at bounding box center [0, 0] width 0 height 0
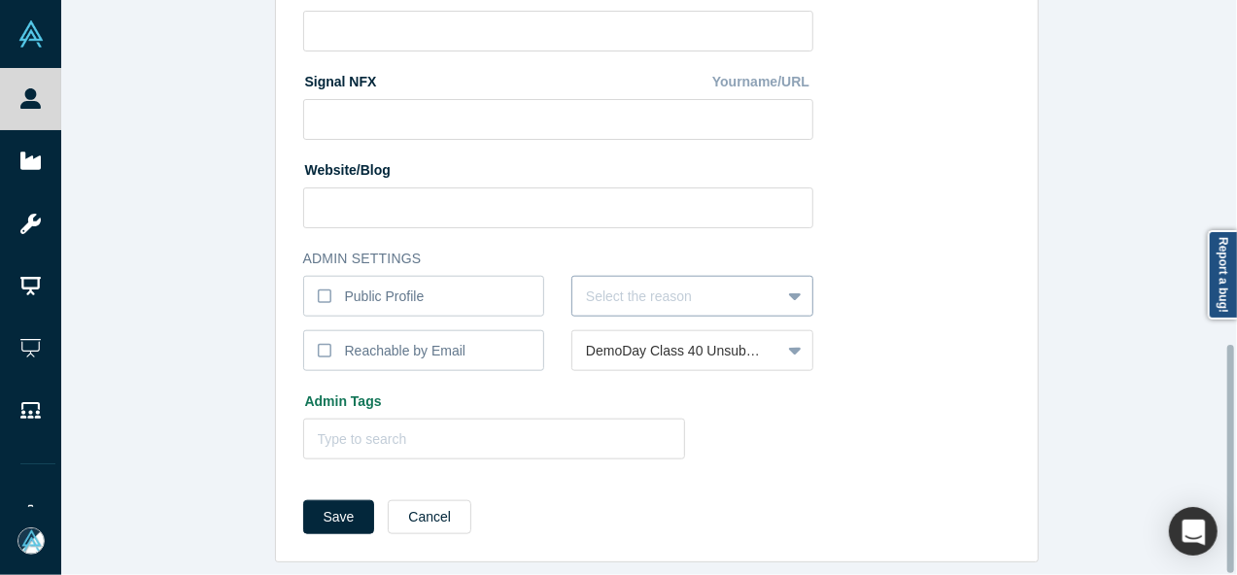
click at [587, 285] on div at bounding box center [676, 297] width 181 height 24
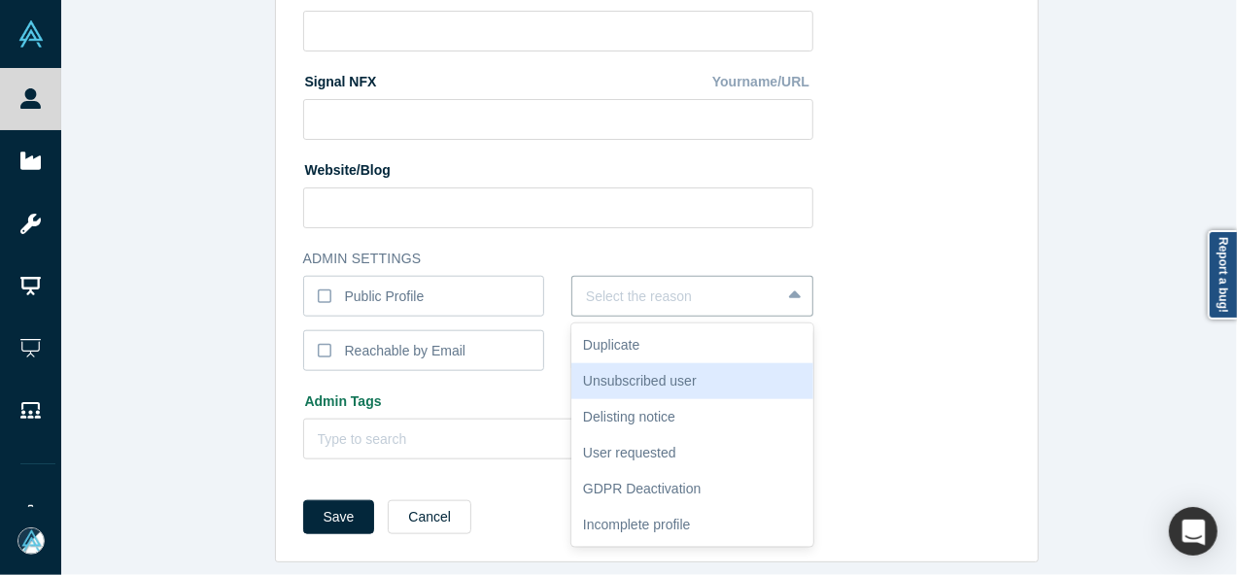
click at [632, 366] on div "Unsubscribed user" at bounding box center [692, 381] width 242 height 36
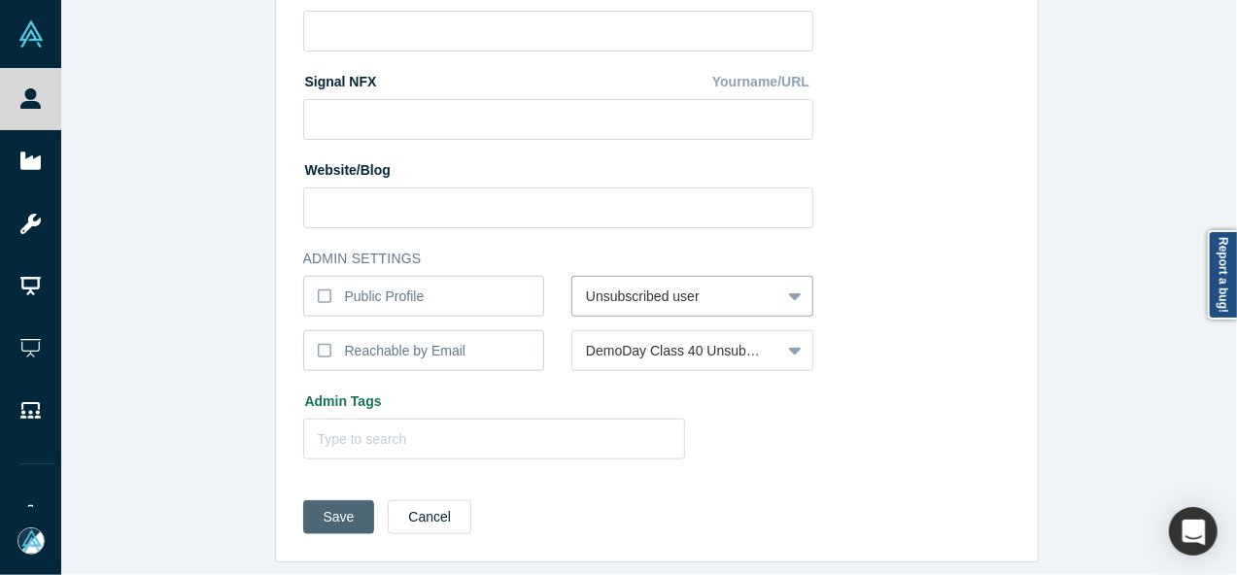
drag, startPoint x: 342, startPoint y: 508, endPoint x: 333, endPoint y: 489, distance: 21.3
click at [342, 508] on button "Save" at bounding box center [339, 518] width 72 height 34
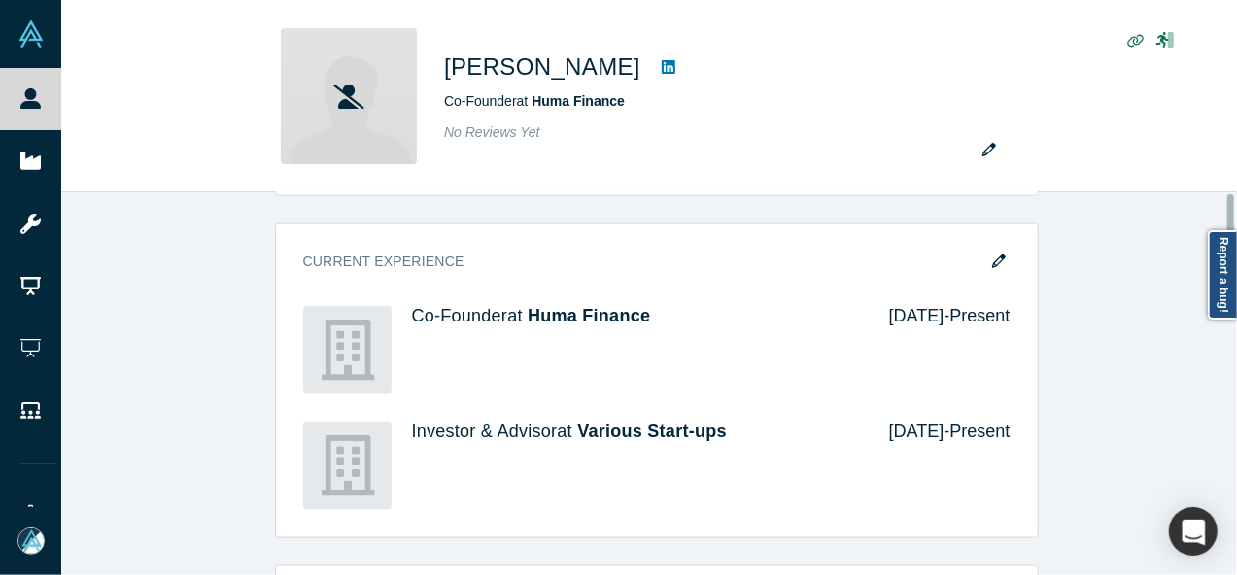
scroll to position [0, 0]
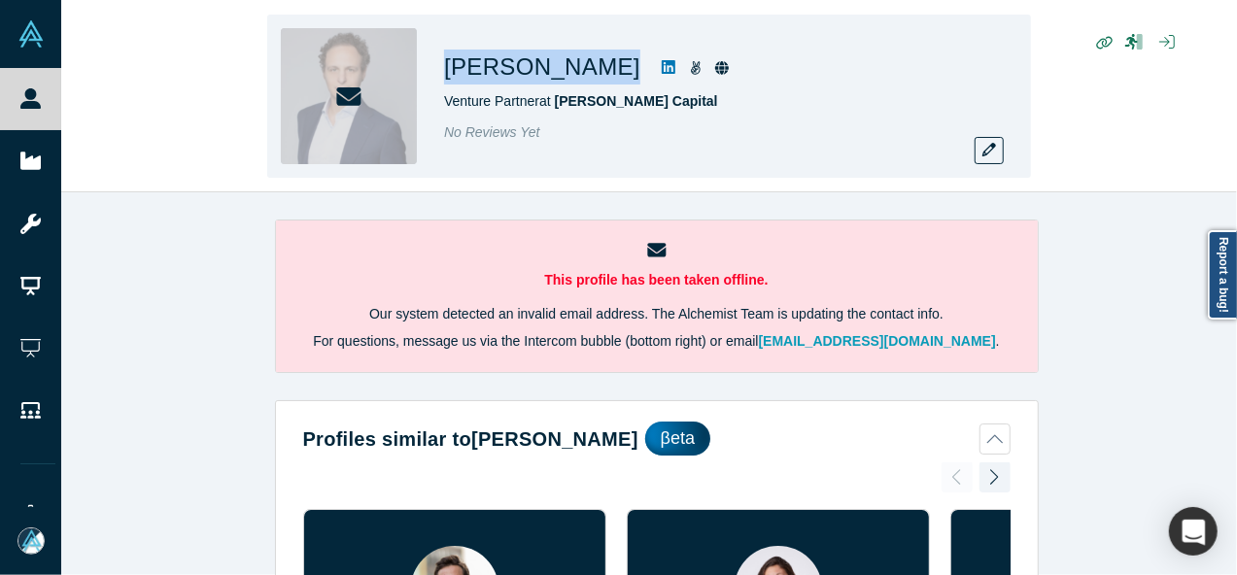
drag, startPoint x: 440, startPoint y: 72, endPoint x: 580, endPoint y: 80, distance: 140.2
click at [579, 80] on div "[PERSON_NAME] Venture Partner at [PERSON_NAME] Capital No Reviews Yet" at bounding box center [649, 96] width 764 height 163
copy div "[PERSON_NAME]"
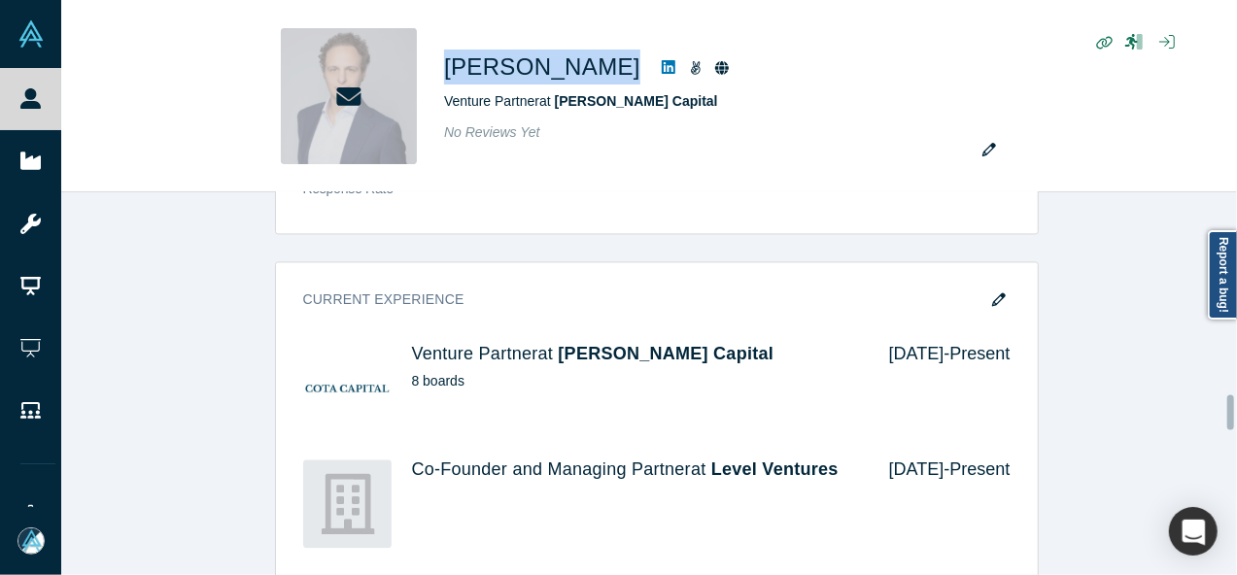
scroll to position [2235, 0]
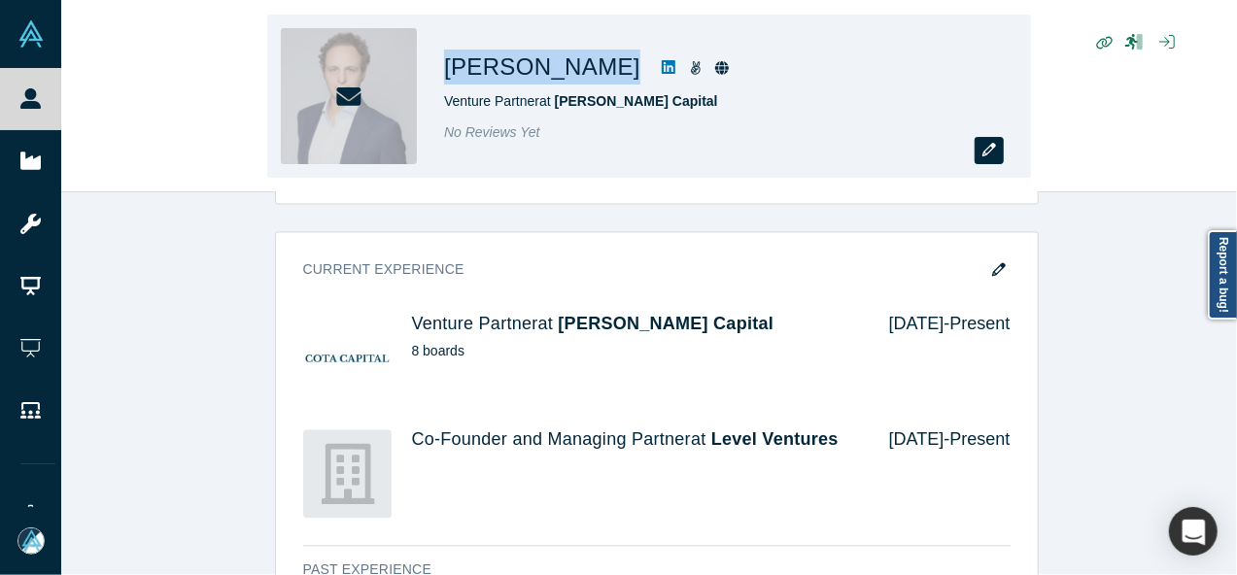
click at [984, 156] on icon "button" at bounding box center [990, 150] width 14 height 14
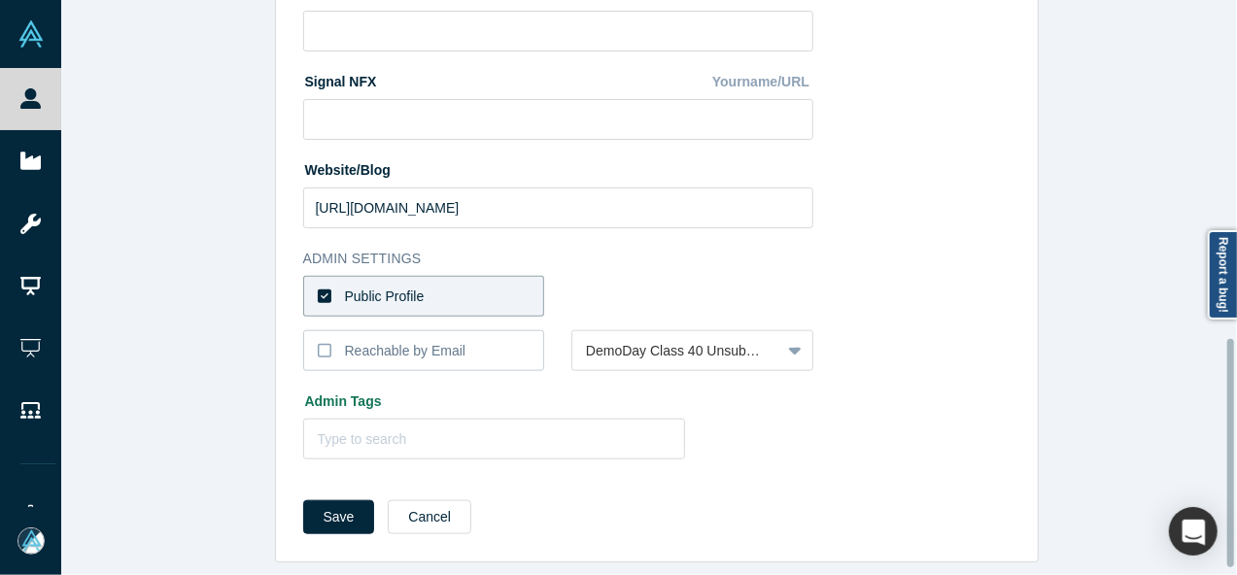
scroll to position [865, 0]
click at [515, 277] on label "Public Profile" at bounding box center [424, 296] width 242 height 41
click at [0, 0] on input "Public Profile" at bounding box center [0, 0] width 0 height 0
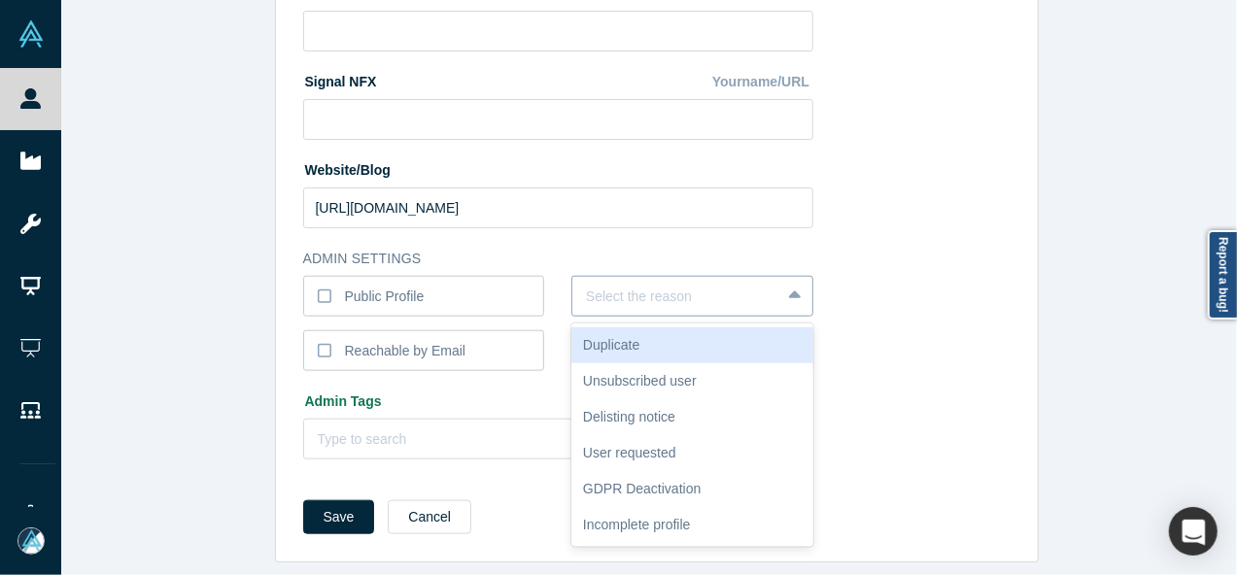
click at [660, 290] on div at bounding box center [676, 297] width 181 height 24
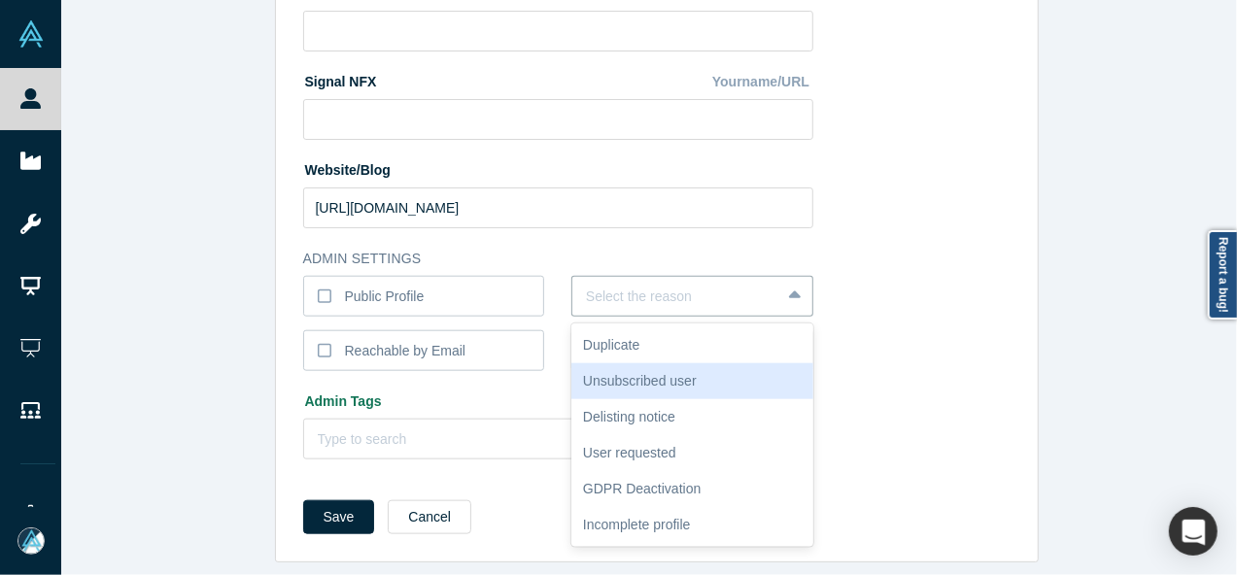
click at [643, 369] on div "Unsubscribed user" at bounding box center [692, 381] width 242 height 36
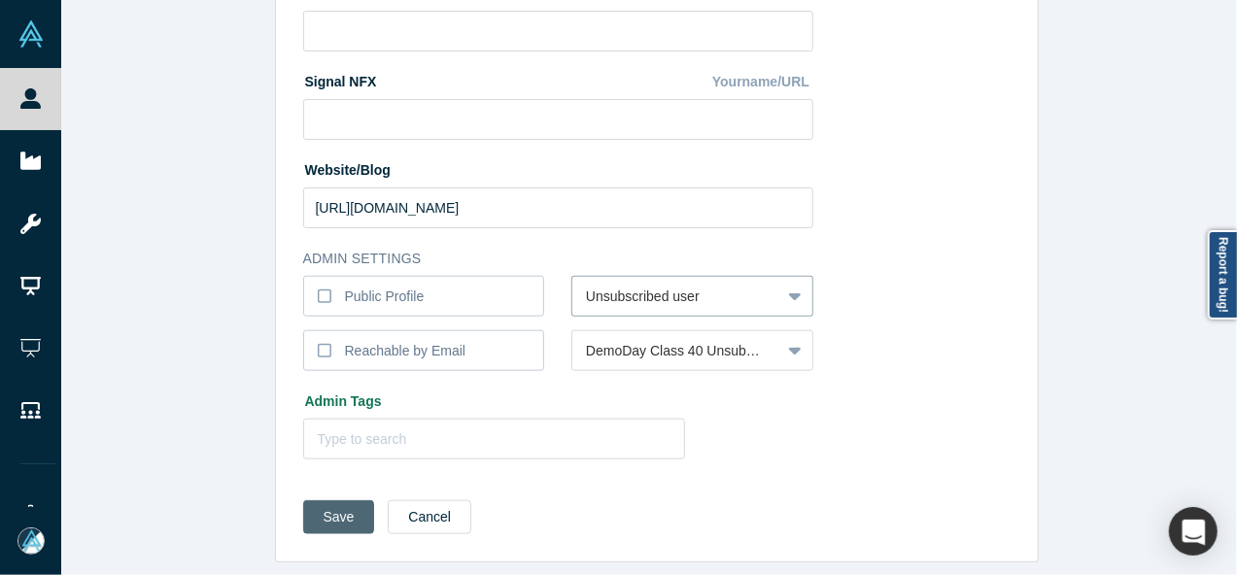
click at [331, 501] on button "Save" at bounding box center [339, 518] width 72 height 34
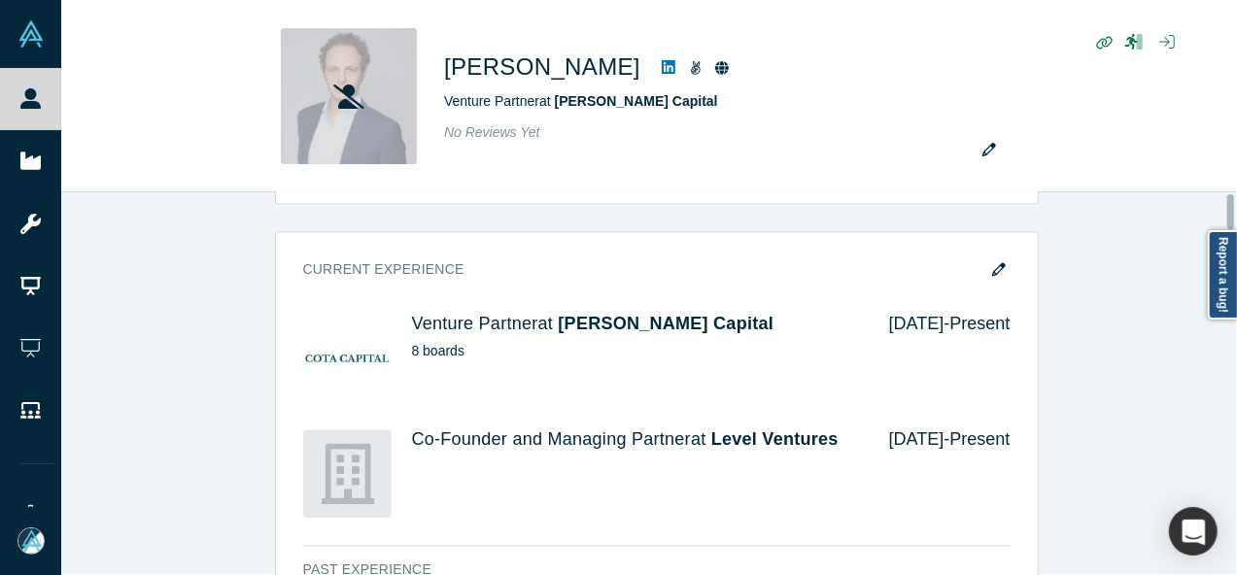
scroll to position [0, 0]
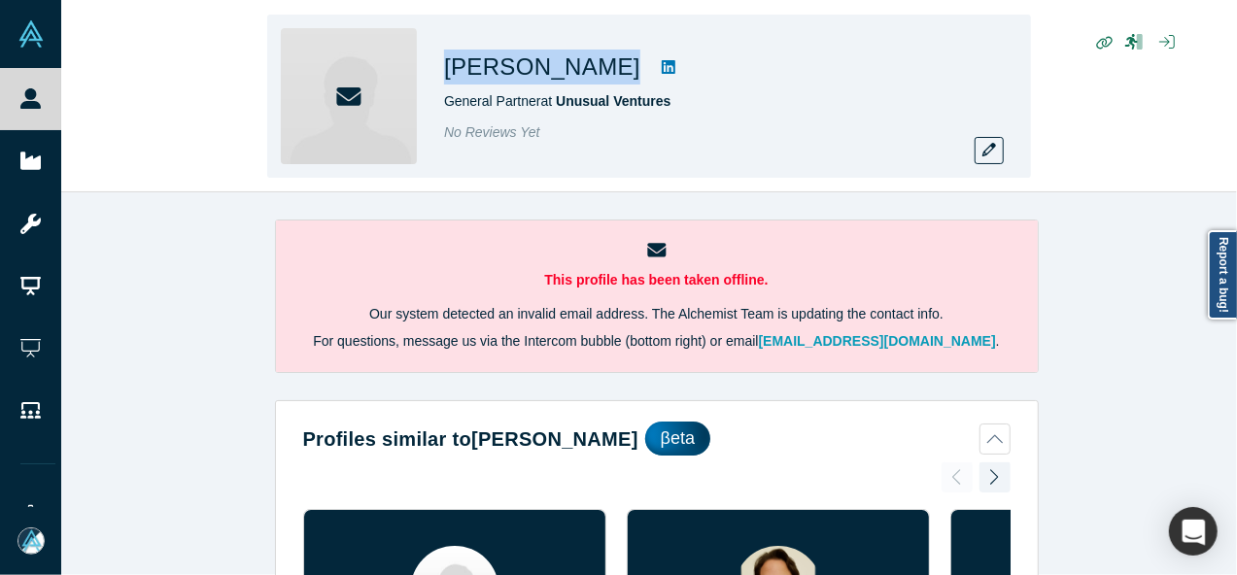
drag, startPoint x: 441, startPoint y: 62, endPoint x: 610, endPoint y: 72, distance: 169.4
click at [610, 73] on div "[PERSON_NAME] General Partner at Unusual Ventures No Reviews Yet" at bounding box center [649, 96] width 764 height 163
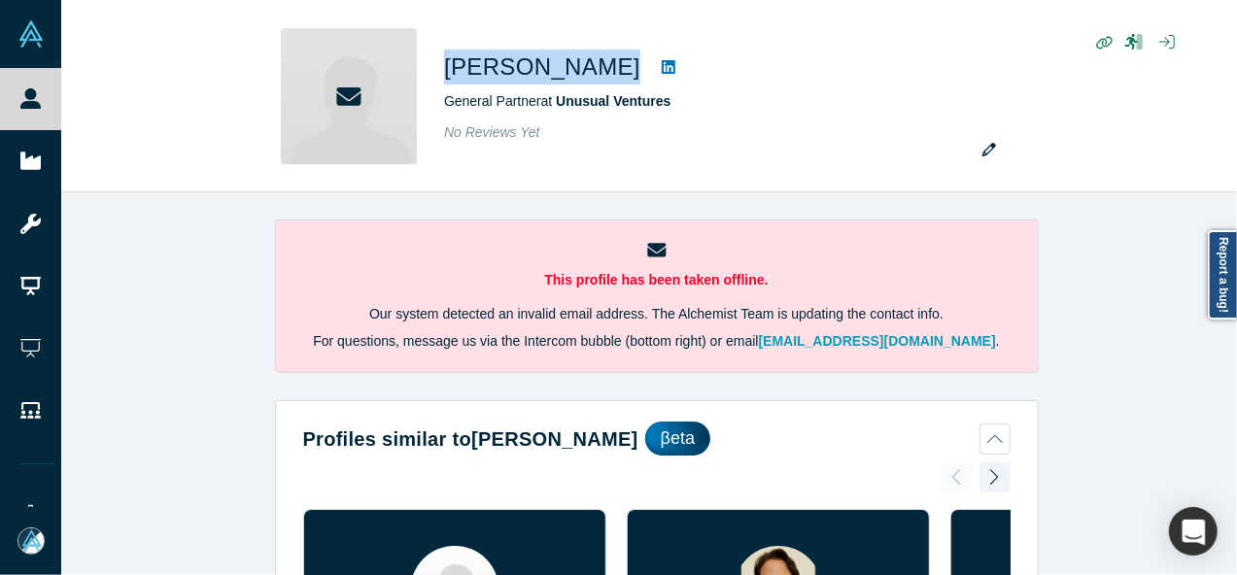
copy div "[PERSON_NAME]"
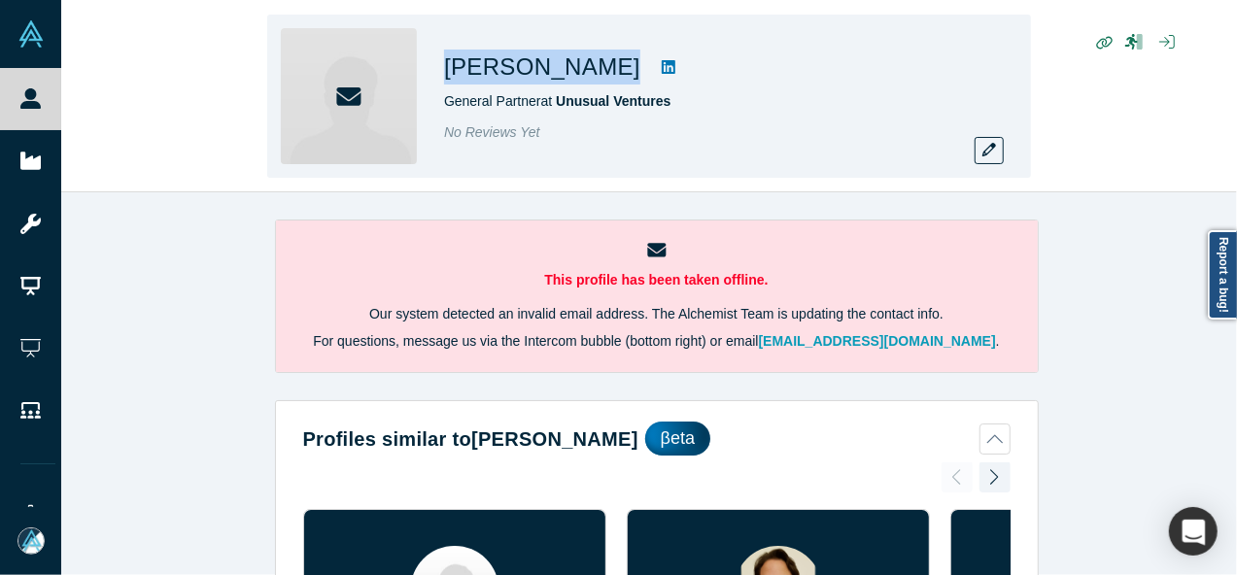
copy div "[PERSON_NAME]"
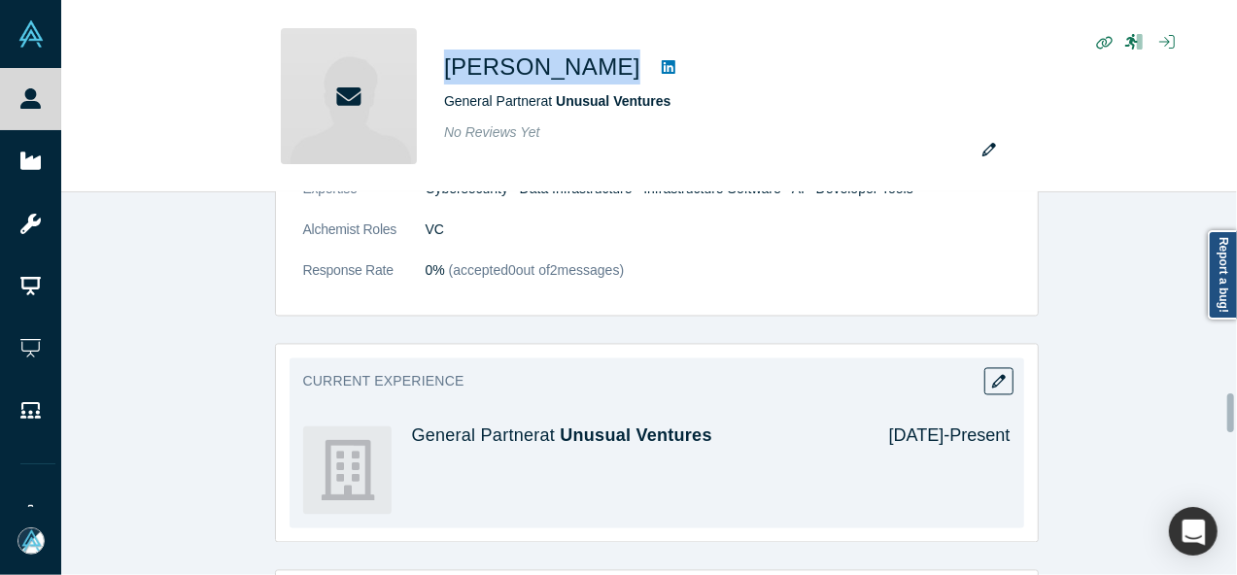
scroll to position [1944, 0]
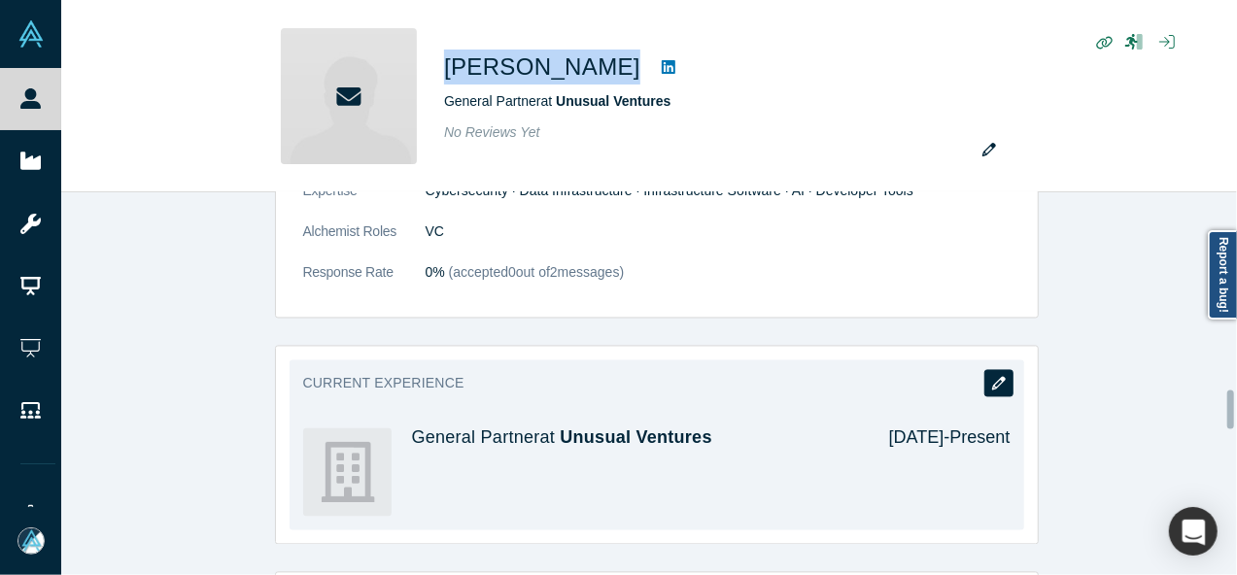
click at [1000, 370] on button "button" at bounding box center [999, 383] width 29 height 27
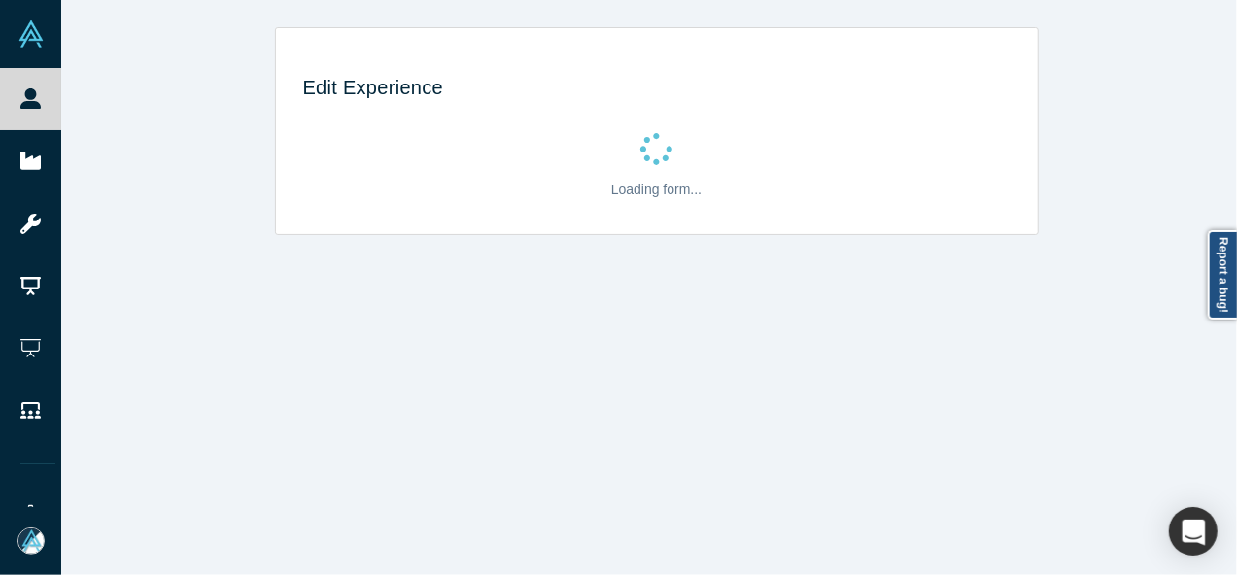
scroll to position [0, 0]
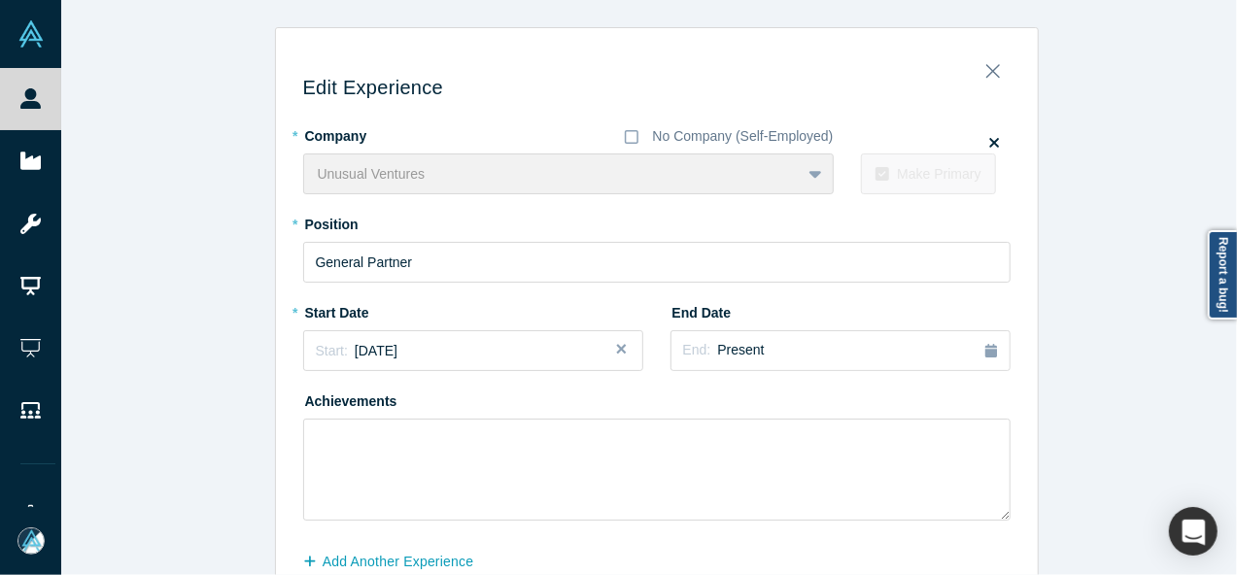
click at [118, 47] on div "Edit Experience * Company No Company (Self-Employed) Unusual Ventures To pick u…" at bounding box center [656, 341] width 1191 height 628
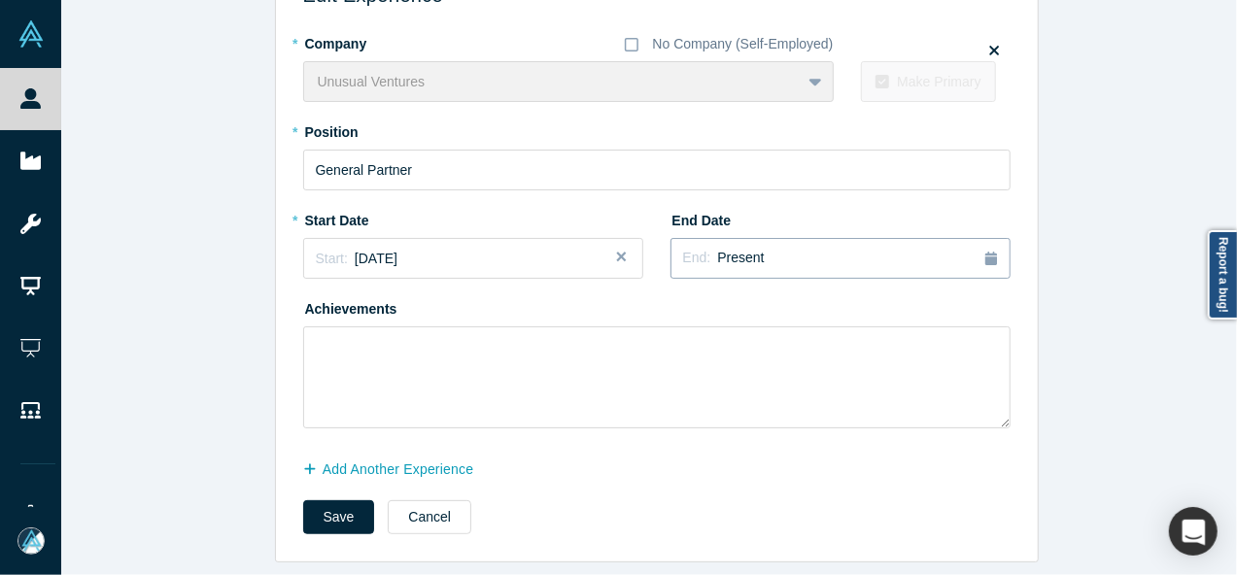
click at [750, 248] on div "End: Present" at bounding box center [840, 258] width 315 height 21
click at [797, 303] on button "Previous Year" at bounding box center [801, 312] width 19 height 19
drag, startPoint x: 964, startPoint y: 421, endPoint x: 842, endPoint y: 385, distance: 127.6
click at [965, 421] on div "Dec" at bounding box center [966, 426] width 62 height 20
drag, startPoint x: 439, startPoint y: 157, endPoint x: 289, endPoint y: 156, distance: 150.6
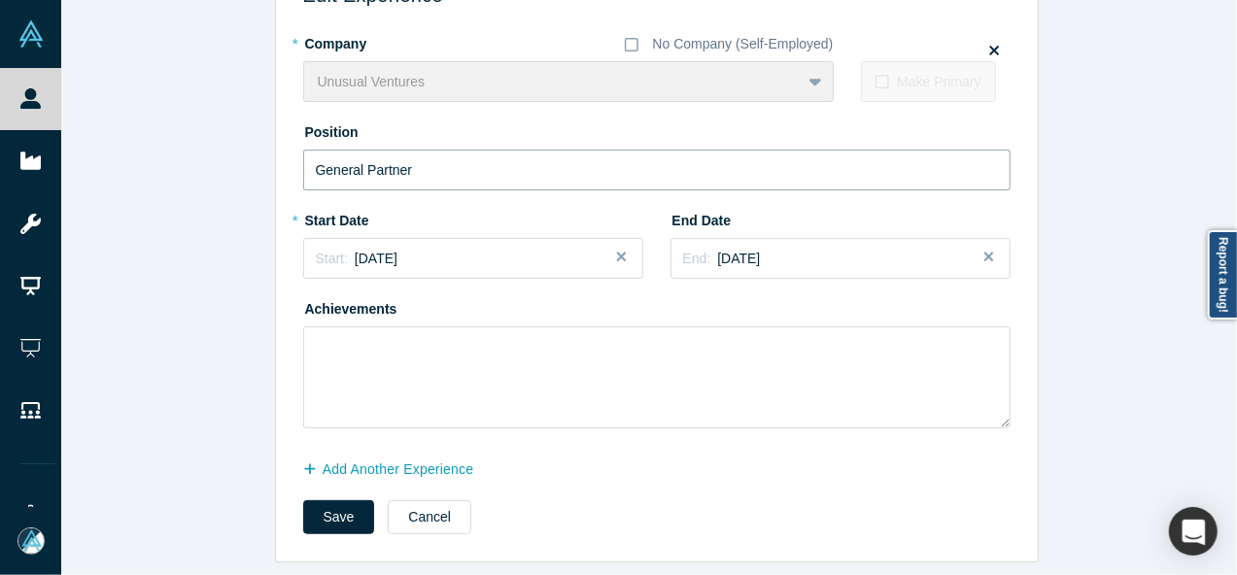
click at [289, 156] on div "Edit Experience * Company No Company (Self-Employed) Unusual Ventures To pick u…" at bounding box center [657, 255] width 762 height 612
click at [428, 453] on button "Add Another Experience" at bounding box center [398, 470] width 191 height 34
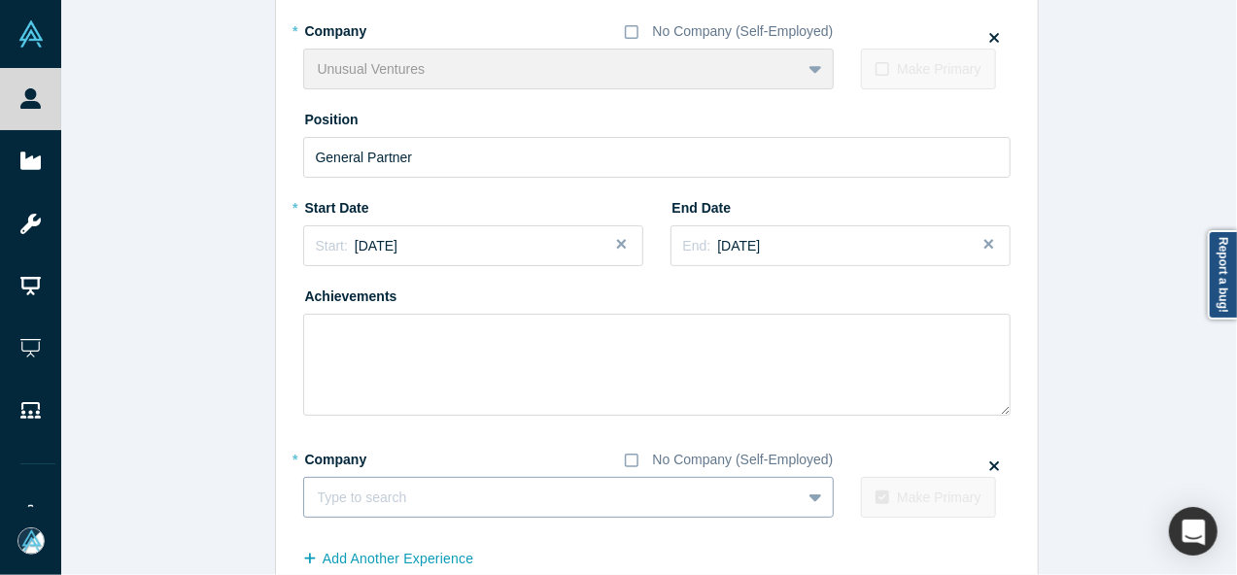
click at [414, 496] on div at bounding box center [552, 498] width 469 height 24
paste input "Angel Investor / Advisor to AI startups Angel Investor / Advisor to AI startups…"
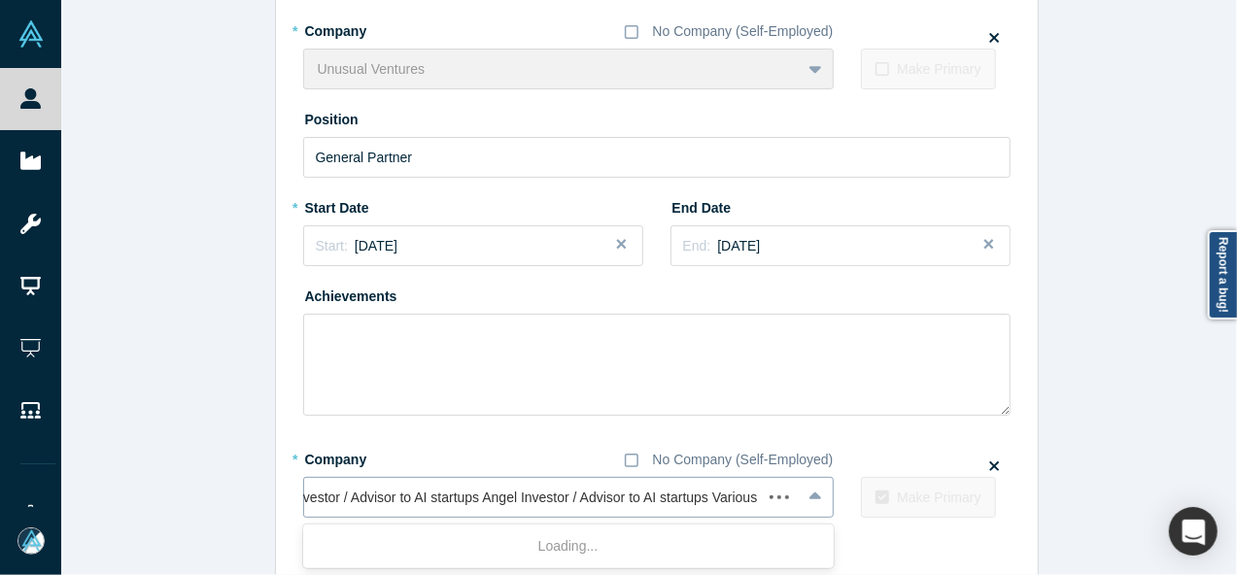
scroll to position [0, 42]
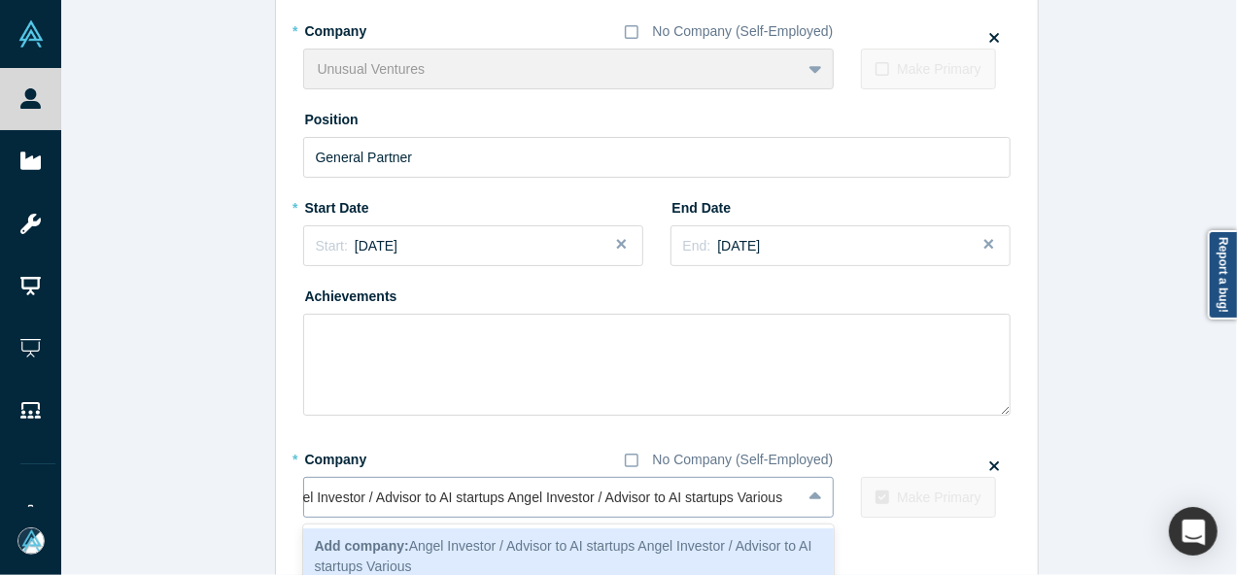
click at [666, 500] on input "Angel Investor / Advisor to AI startups Angel Investor / Advisor to AI startups…" at bounding box center [533, 498] width 508 height 20
drag, startPoint x: 733, startPoint y: 502, endPoint x: 223, endPoint y: 504, distance: 510.2
click at [224, 504] on div "Edit Experience * Company No Company (Self-Employed) Unusual Ventures To pick u…" at bounding box center [656, 287] width 1191 height 730
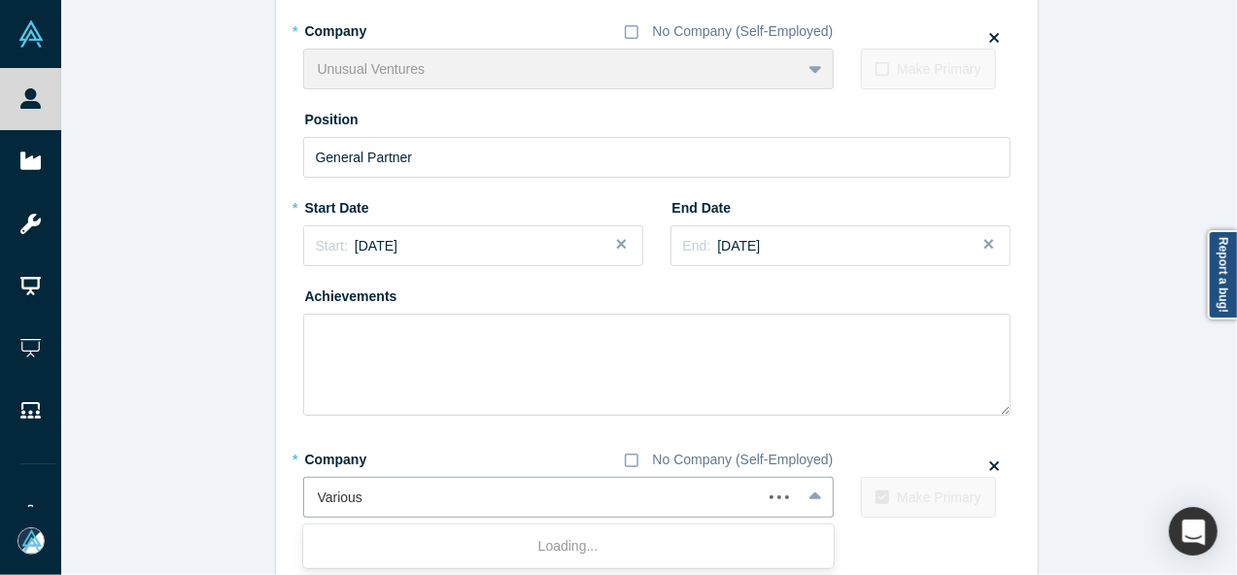
scroll to position [0, 0]
type input "Various"
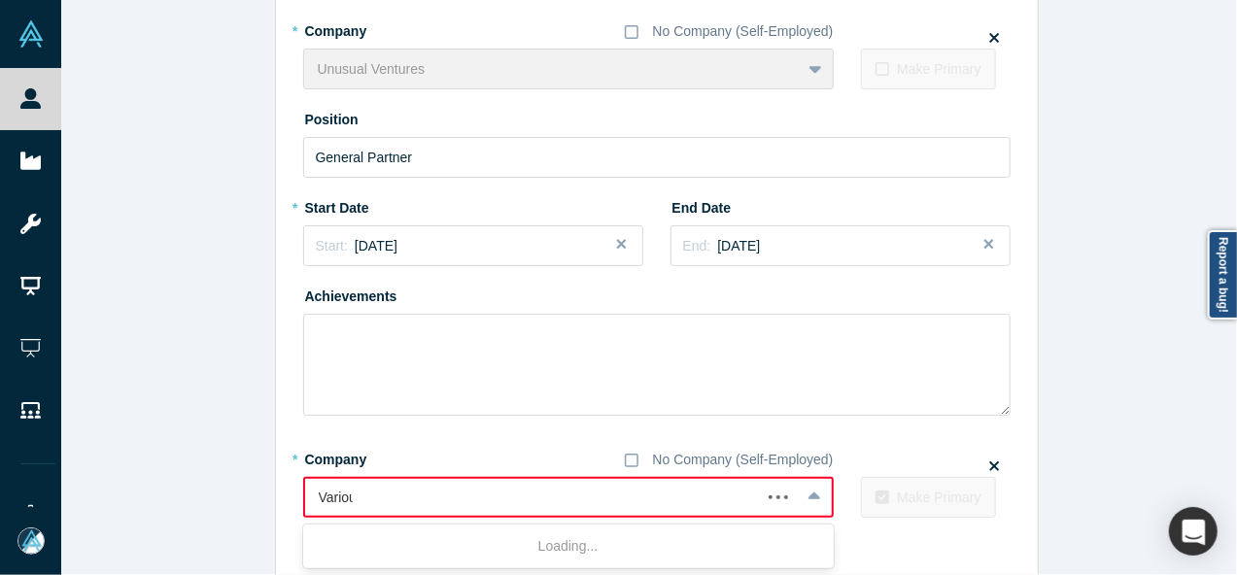
type input "Various"
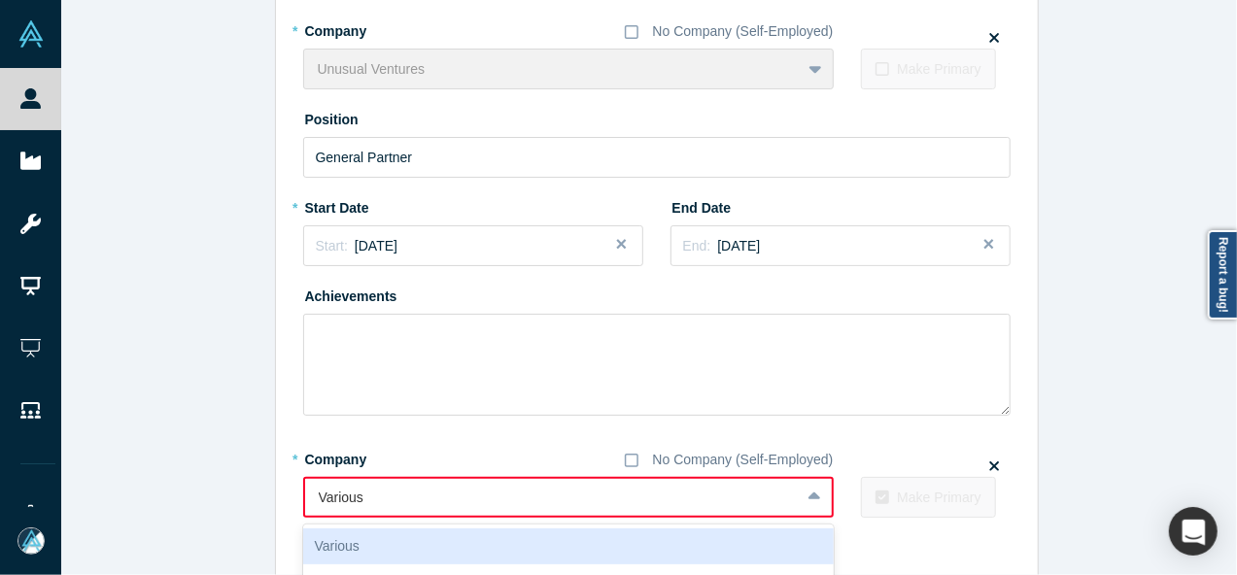
click at [416, 546] on div "Various" at bounding box center [568, 547] width 531 height 36
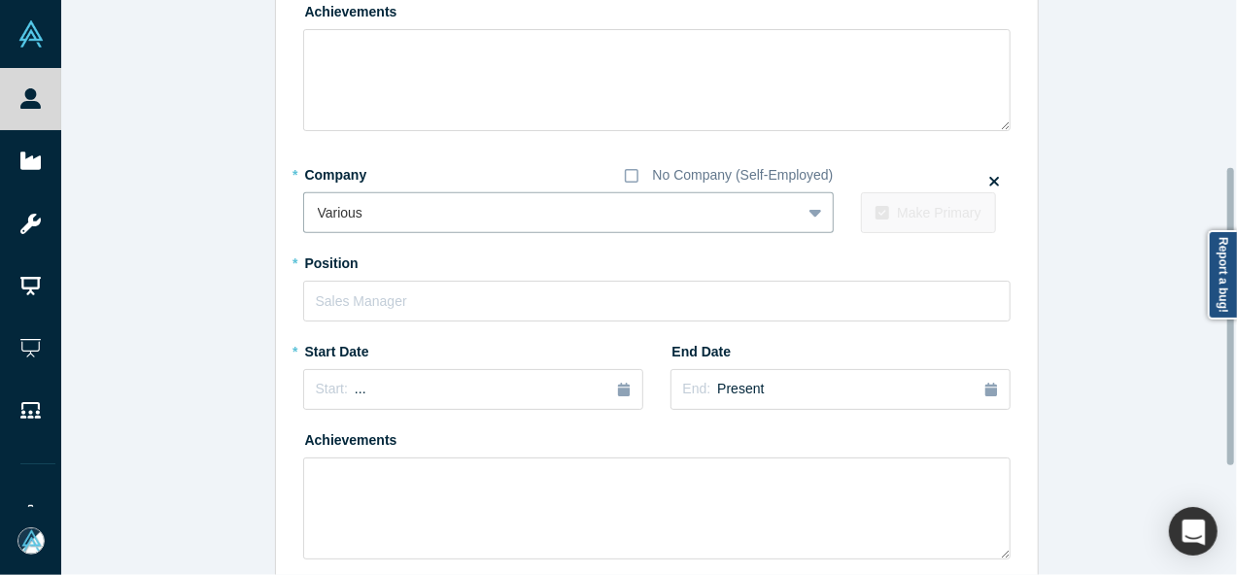
scroll to position [397, 0]
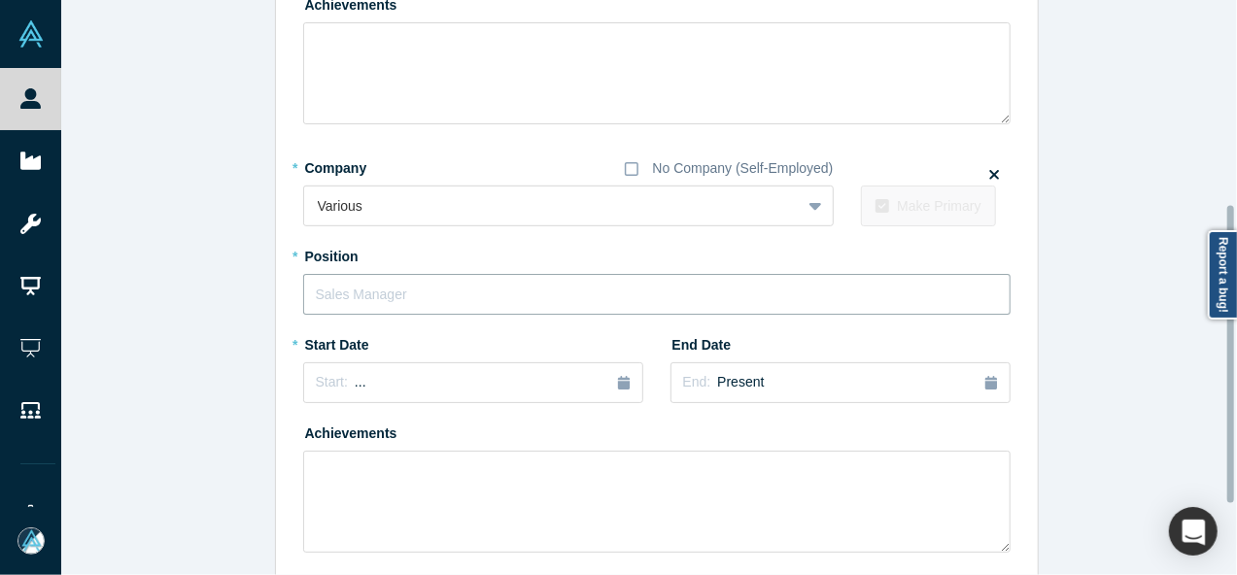
click at [378, 282] on input "text" at bounding box center [657, 294] width 708 height 41
paste input "Angel Investor / Advisor to AI startups Angel Investor / Advisor to AI startups"
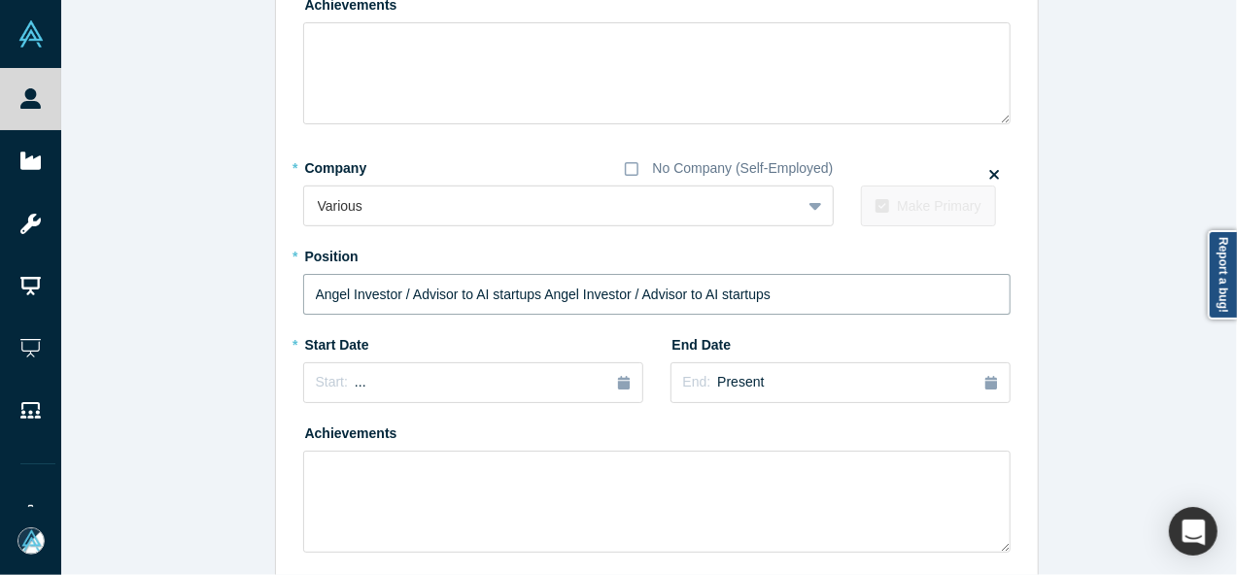
drag, startPoint x: 535, startPoint y: 292, endPoint x: 811, endPoint y: 291, distance: 276.0
click at [811, 291] on input "Angel Investor / Advisor to AI startups Angel Investor / Advisor to AI startups" at bounding box center [657, 294] width 708 height 41
type input "Angel Investor / Advisor to AI startups"
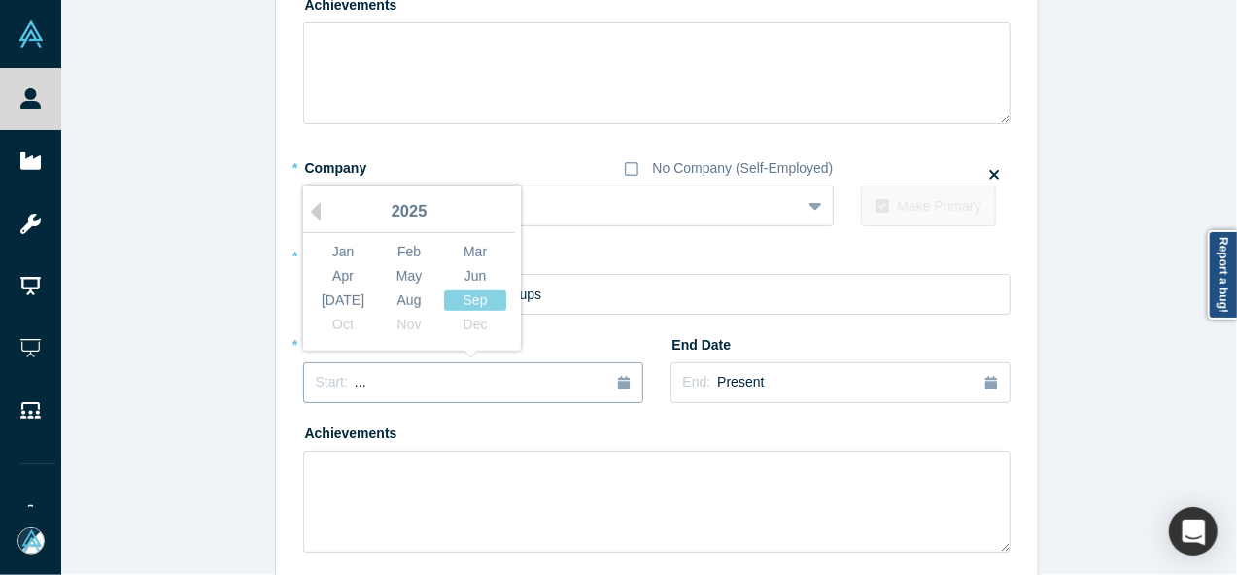
drag, startPoint x: 409, startPoint y: 382, endPoint x: 419, endPoint y: 363, distance: 21.7
click at [408, 383] on div "Start: ..." at bounding box center [473, 382] width 315 height 21
click at [308, 209] on button "Previous Year" at bounding box center [310, 211] width 19 height 19
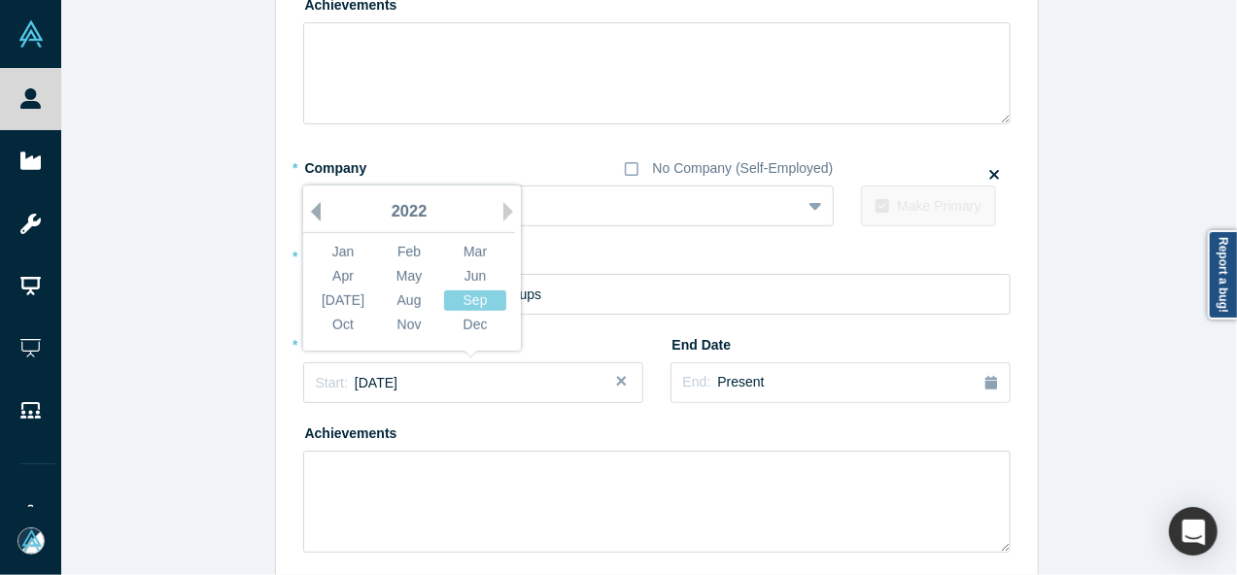
click at [308, 209] on button "Previous Year" at bounding box center [310, 211] width 19 height 19
click at [337, 252] on div "Jan" at bounding box center [343, 252] width 62 height 20
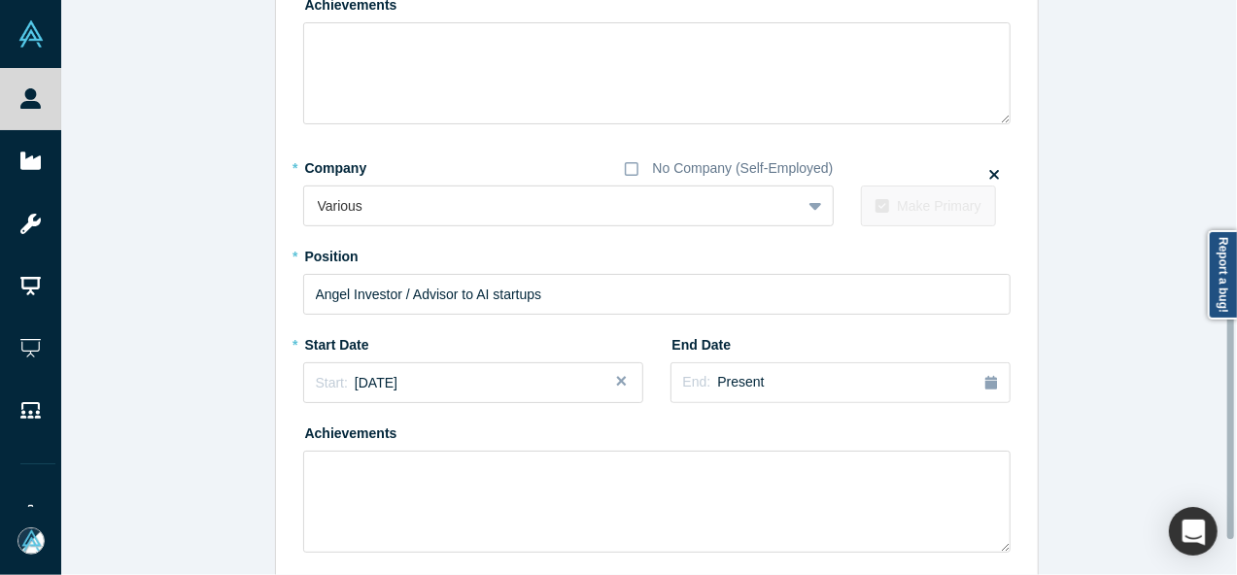
scroll to position [534, 0]
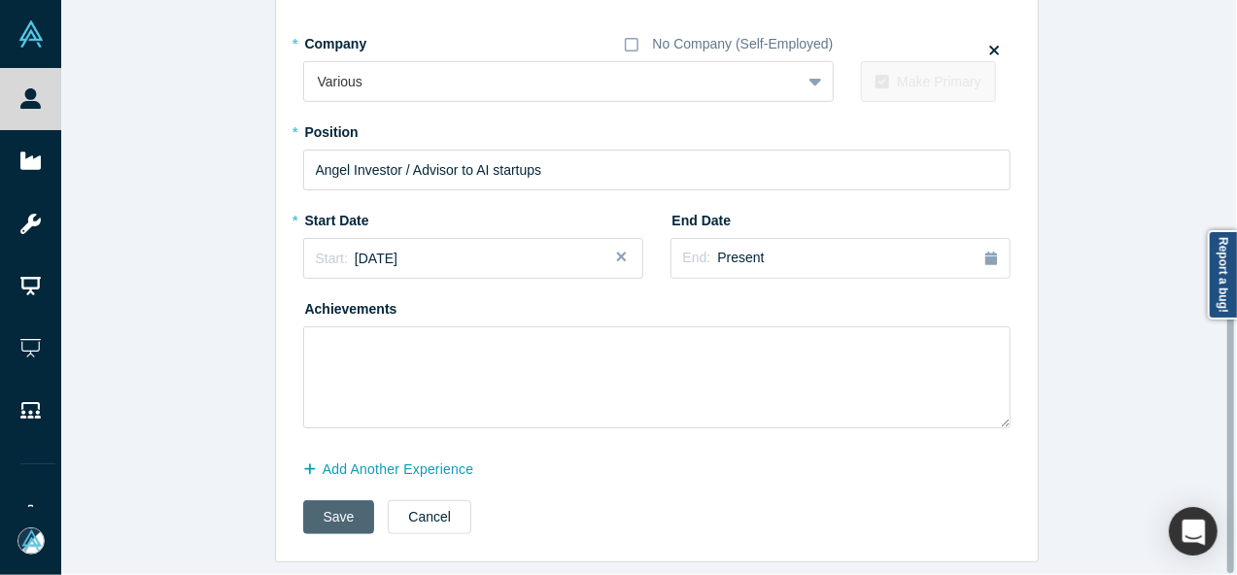
drag, startPoint x: 336, startPoint y: 499, endPoint x: 336, endPoint y: 509, distance: 10.7
click at [336, 501] on button "Save" at bounding box center [339, 518] width 72 height 34
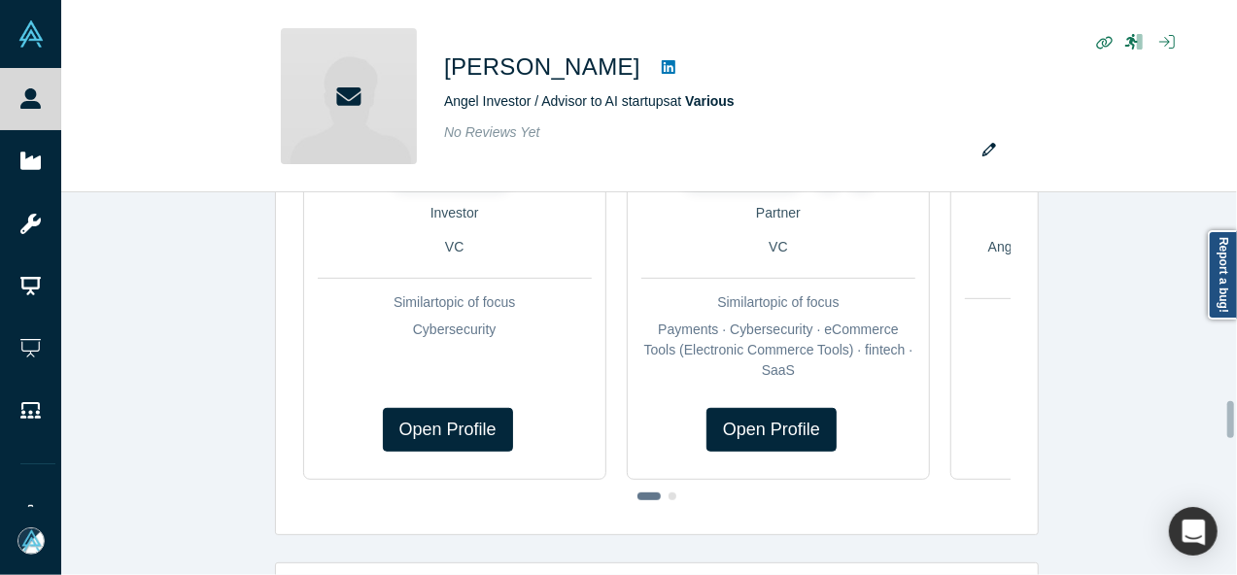
scroll to position [0, 0]
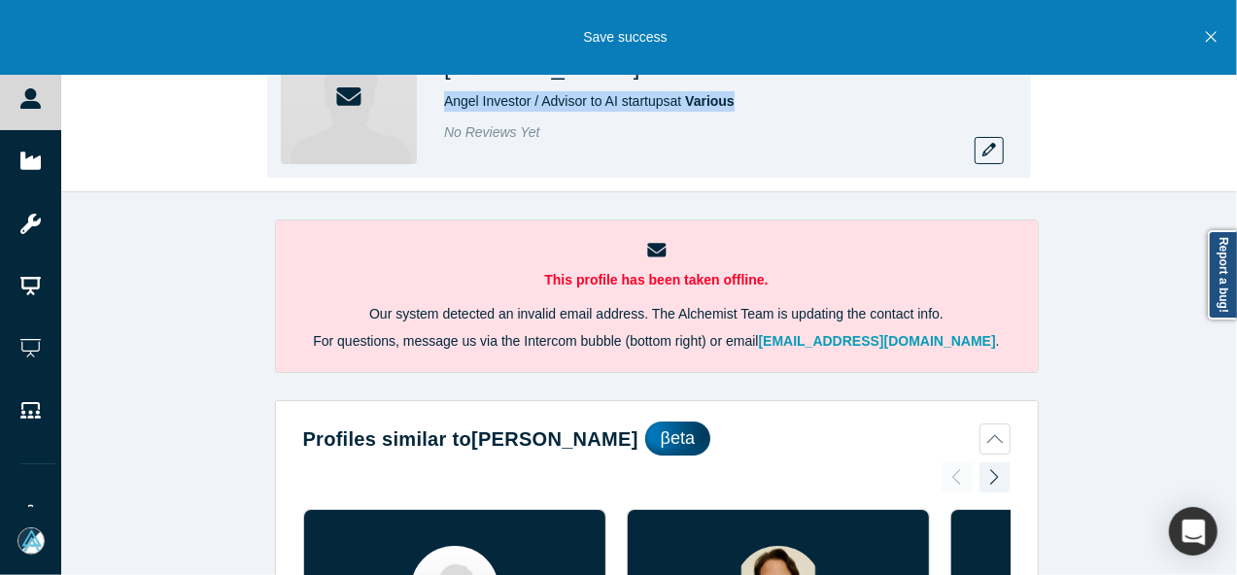
drag, startPoint x: 445, startPoint y: 108, endPoint x: 769, endPoint y: 99, distance: 323.8
click at [768, 100] on div "Angel Investor / Advisor to AI startups at Various" at bounding box center [716, 101] width 544 height 20
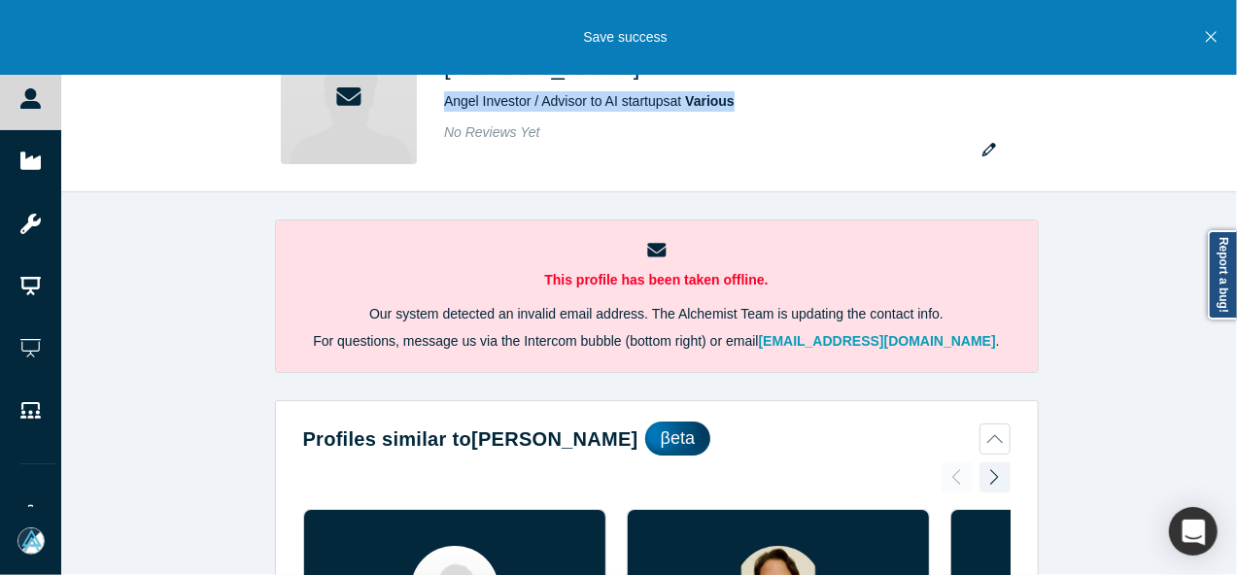
copy span "Angel Investor / Advisor to AI startups at Various"
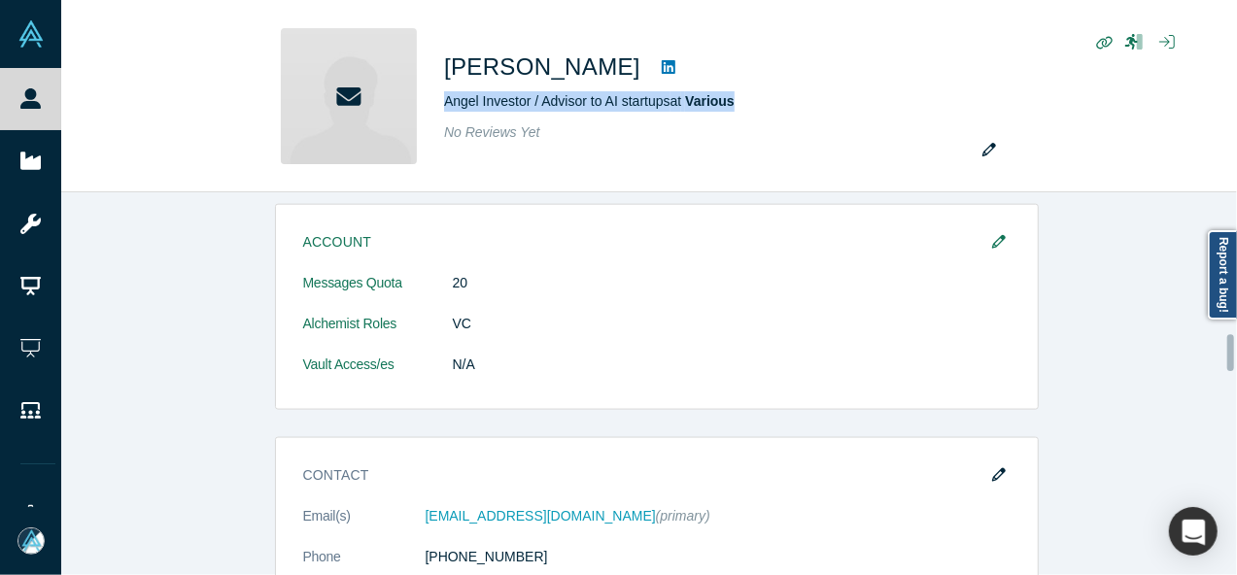
scroll to position [1458, 0]
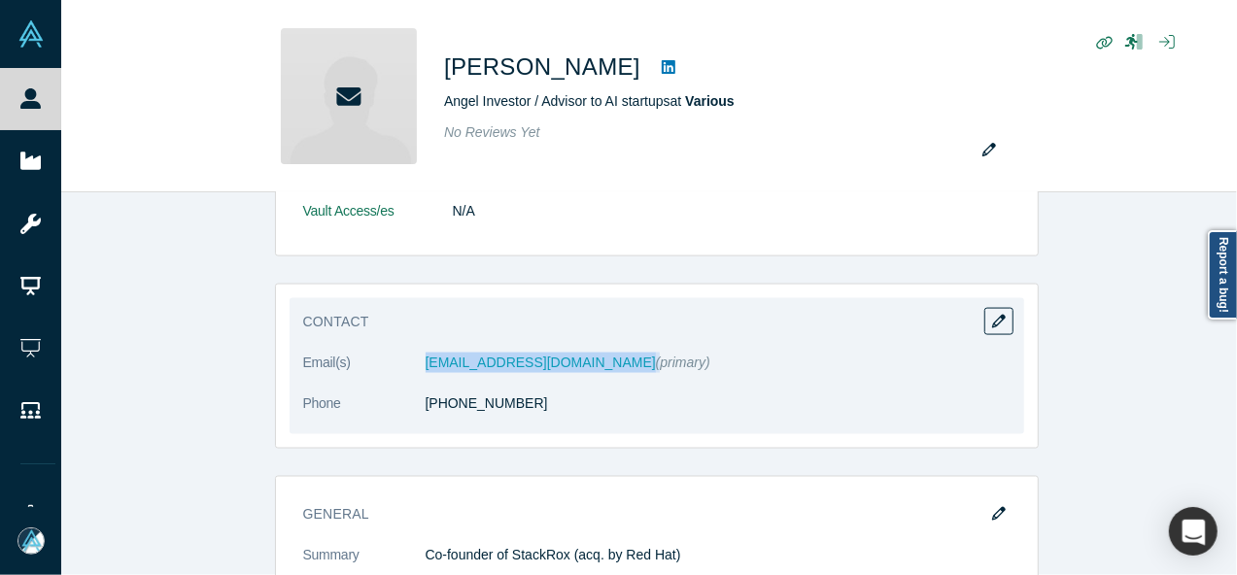
drag, startPoint x: 446, startPoint y: 344, endPoint x: 516, endPoint y: 339, distance: 70.1
click at [516, 353] on dl "Email(s) wei@unusual.vc (primary) Phone (310) 310-0059" at bounding box center [657, 394] width 708 height 82
copy dl "wei@unusual.vc"
click at [992, 315] on icon "button" at bounding box center [999, 322] width 14 height 14
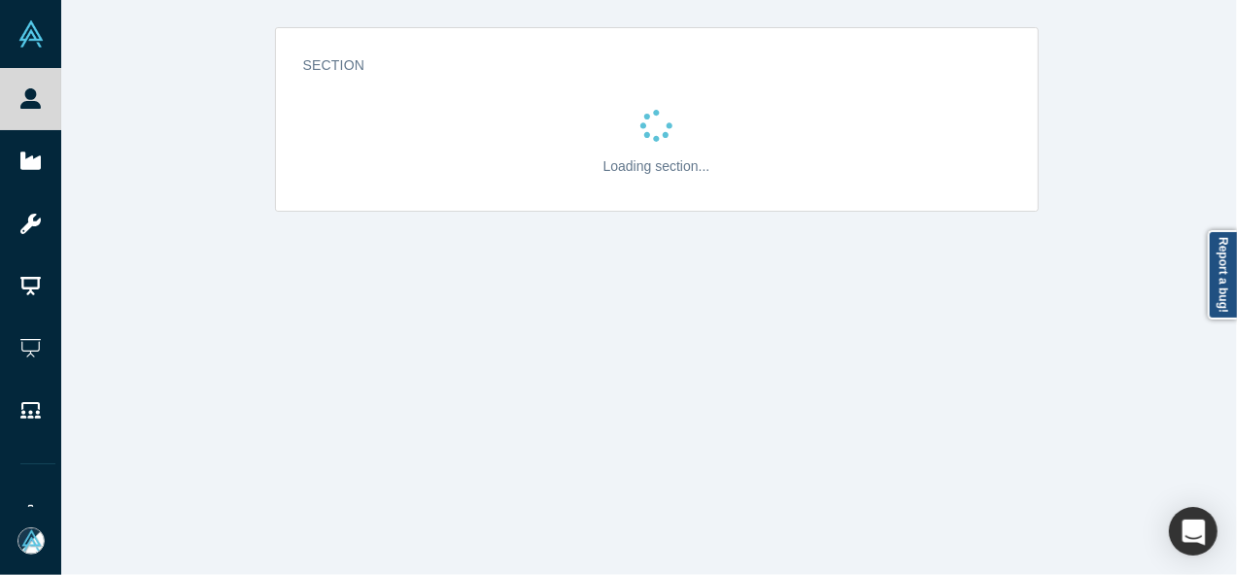
scroll to position [0, 0]
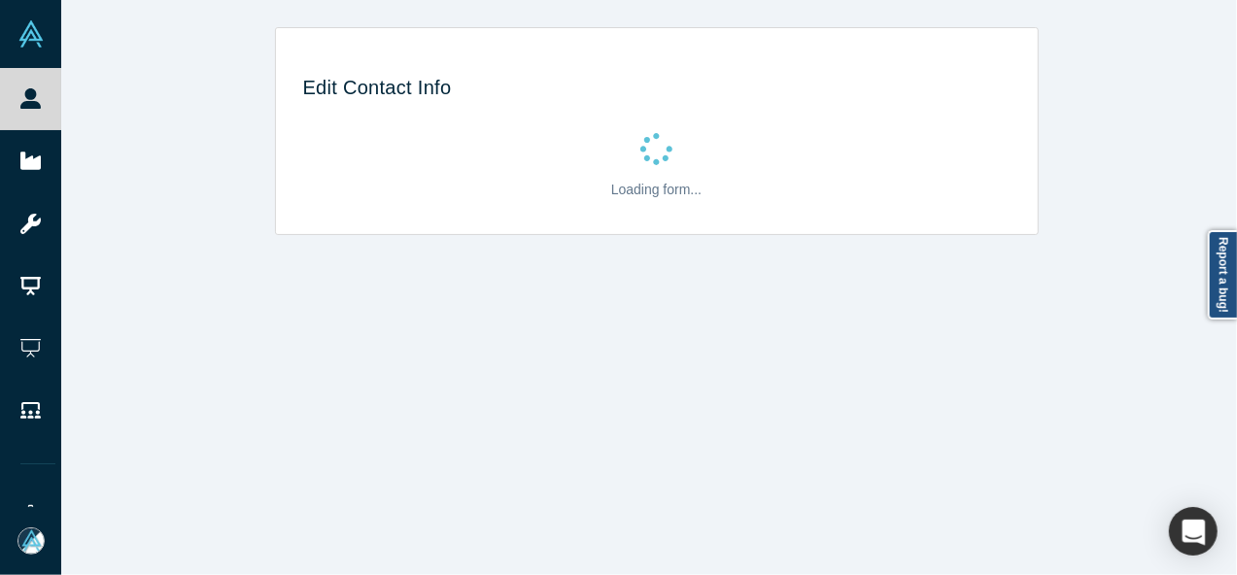
select select "US"
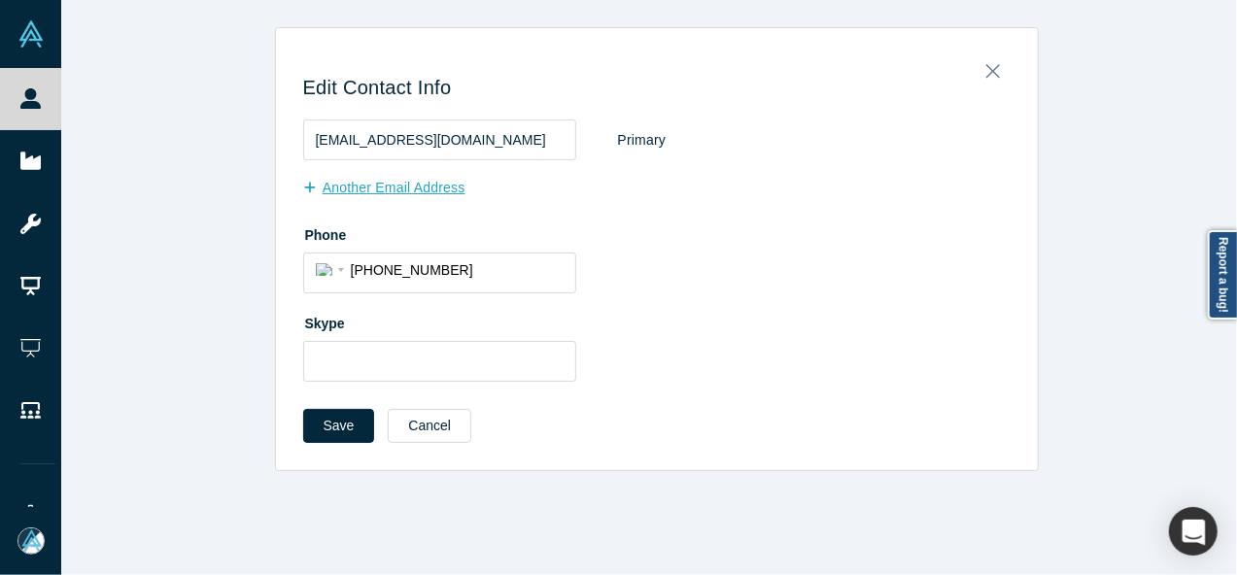
click at [385, 190] on button "Another Email Address" at bounding box center [394, 188] width 183 height 34
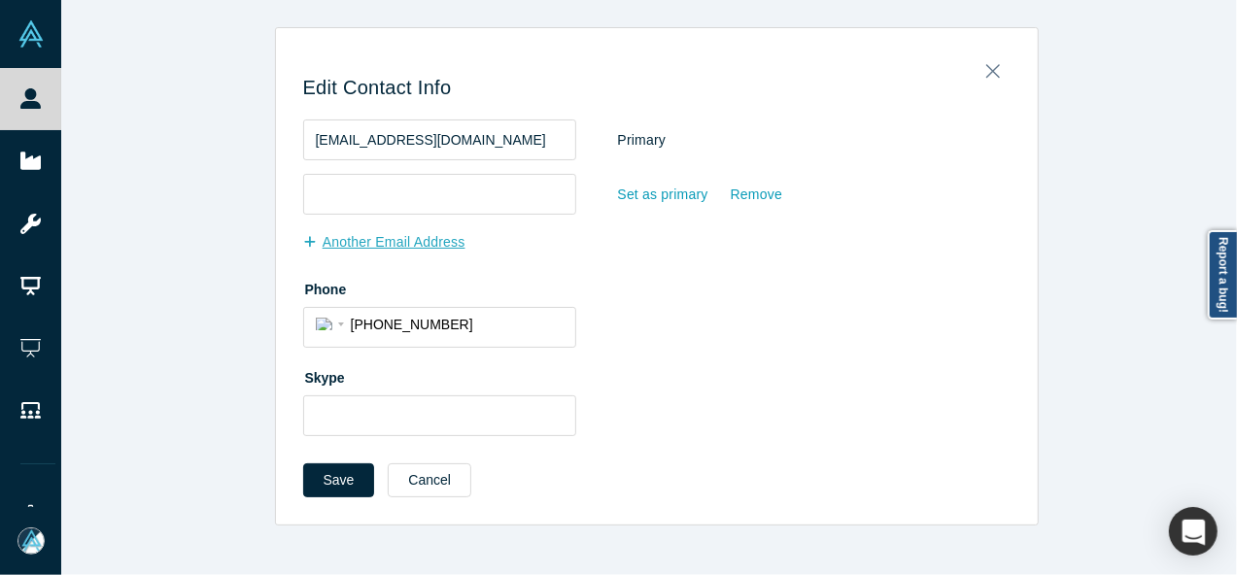
click at [387, 190] on input "email" at bounding box center [439, 194] width 273 height 41
type input "weiliendang@gmail.com"
click at [617, 190] on div "Set as primary" at bounding box center [663, 195] width 92 height 34
click at [0, 0] on input "Set as primary" at bounding box center [0, 0] width 0 height 0
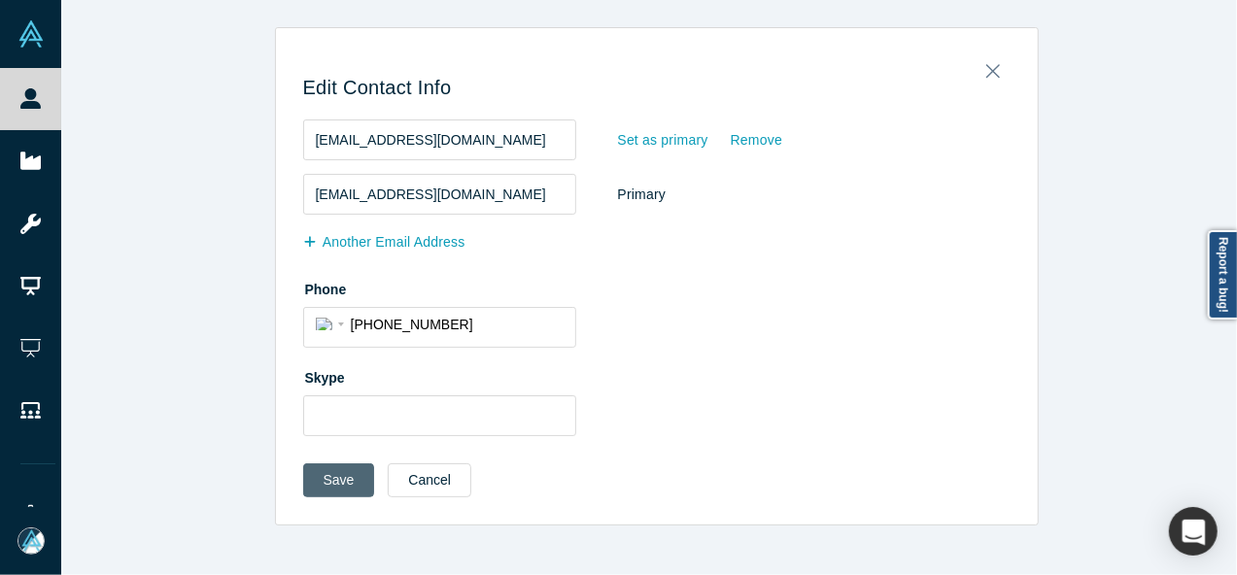
click at [332, 477] on button "Save" at bounding box center [339, 481] width 72 height 34
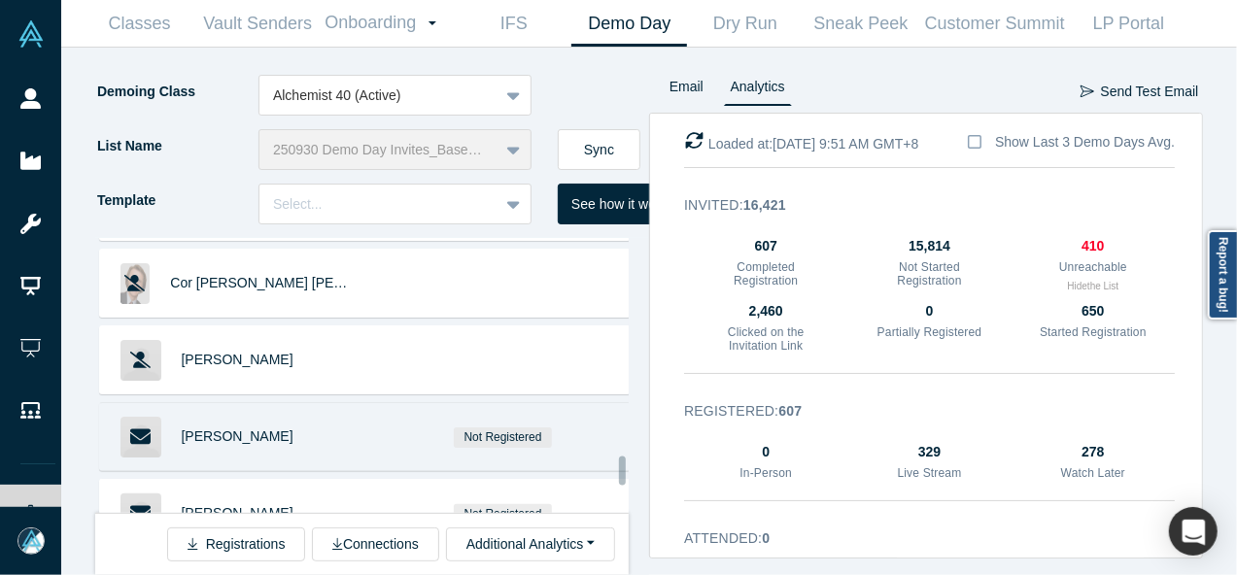
scroll to position [5269, 0]
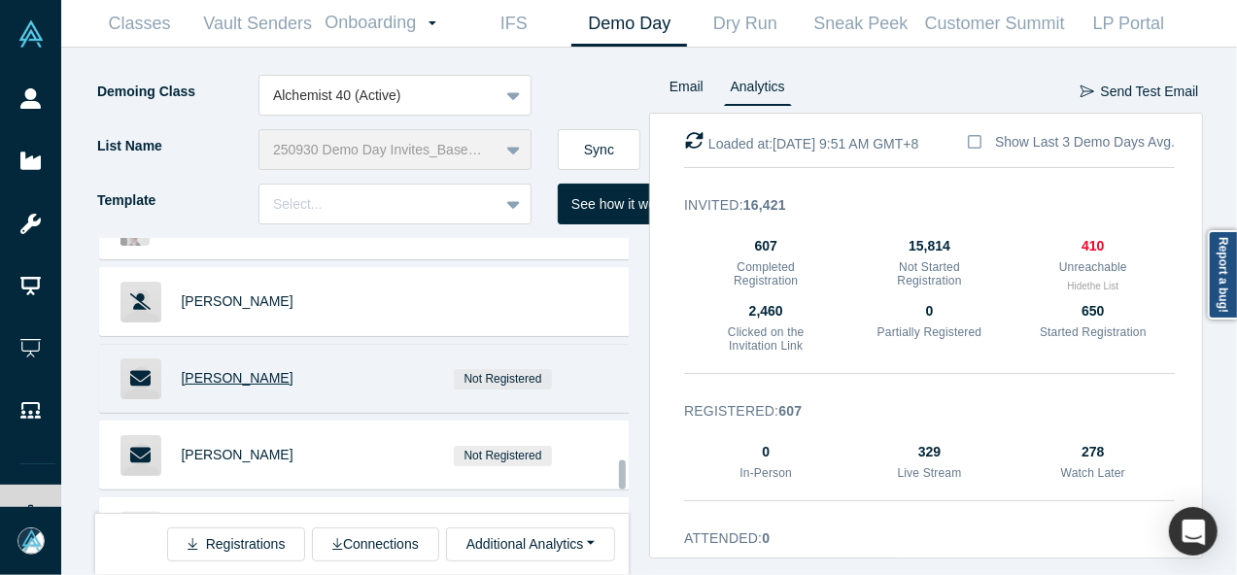
click at [229, 370] on span "[PERSON_NAME]" at bounding box center [238, 378] width 112 height 16
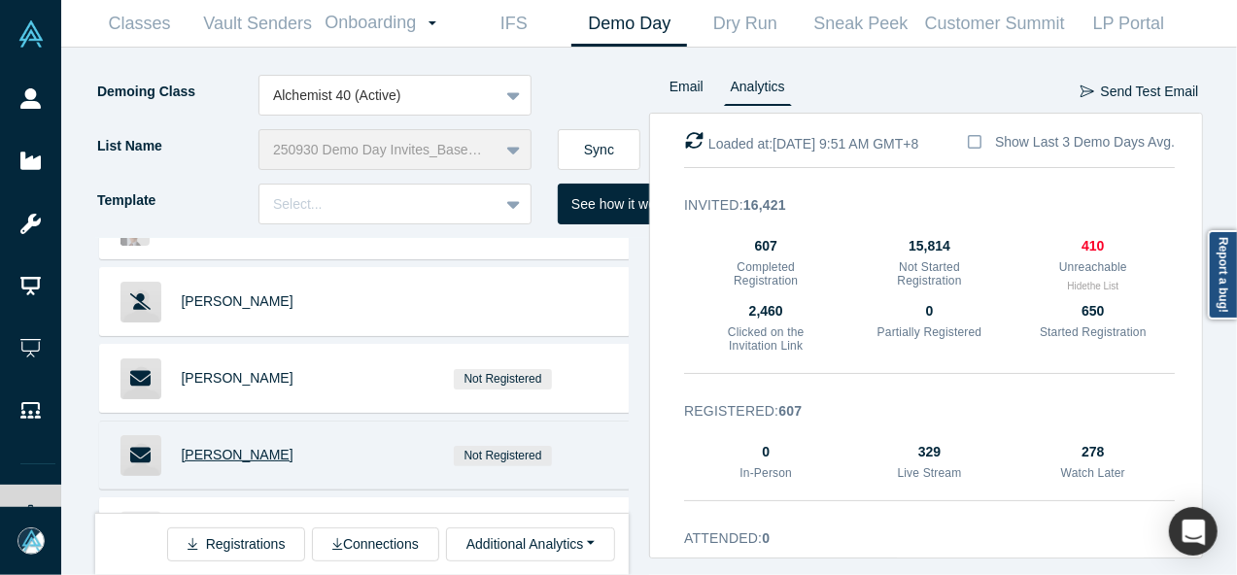
click at [215, 447] on span "Tom Alberg" at bounding box center [238, 455] width 112 height 16
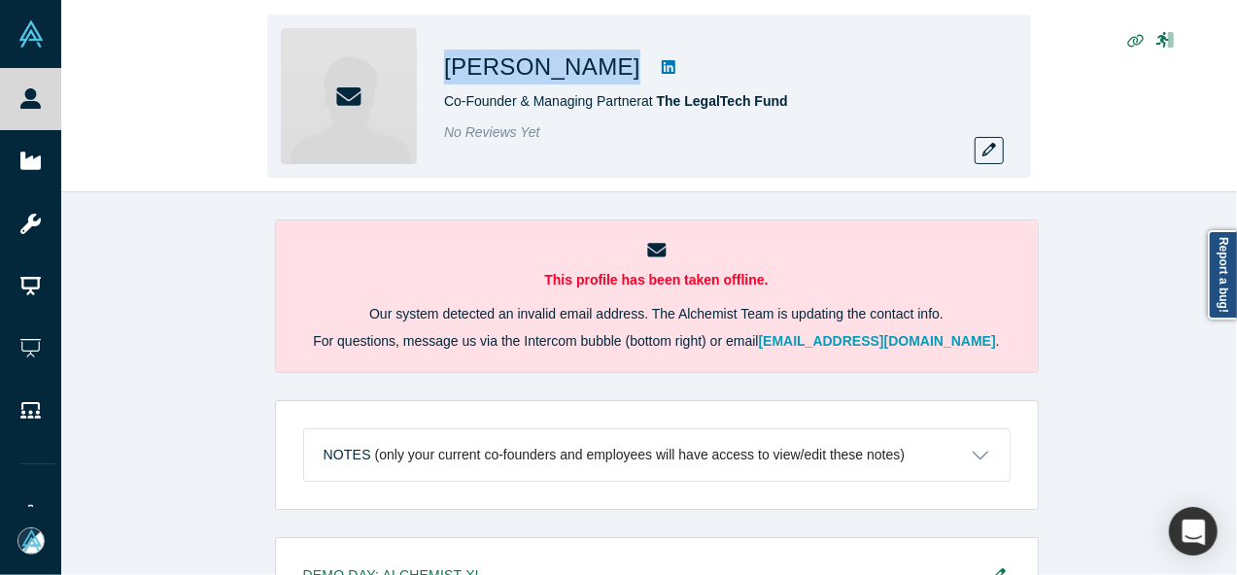
drag, startPoint x: 499, startPoint y: 72, endPoint x: 573, endPoint y: 69, distance: 74.9
click at [573, 69] on div "[PERSON_NAME] Co-Founder & Managing Partner at The LegalTech Fund No Reviews Yet" at bounding box center [649, 96] width 764 height 163
